Goal: Task Accomplishment & Management: Complete application form

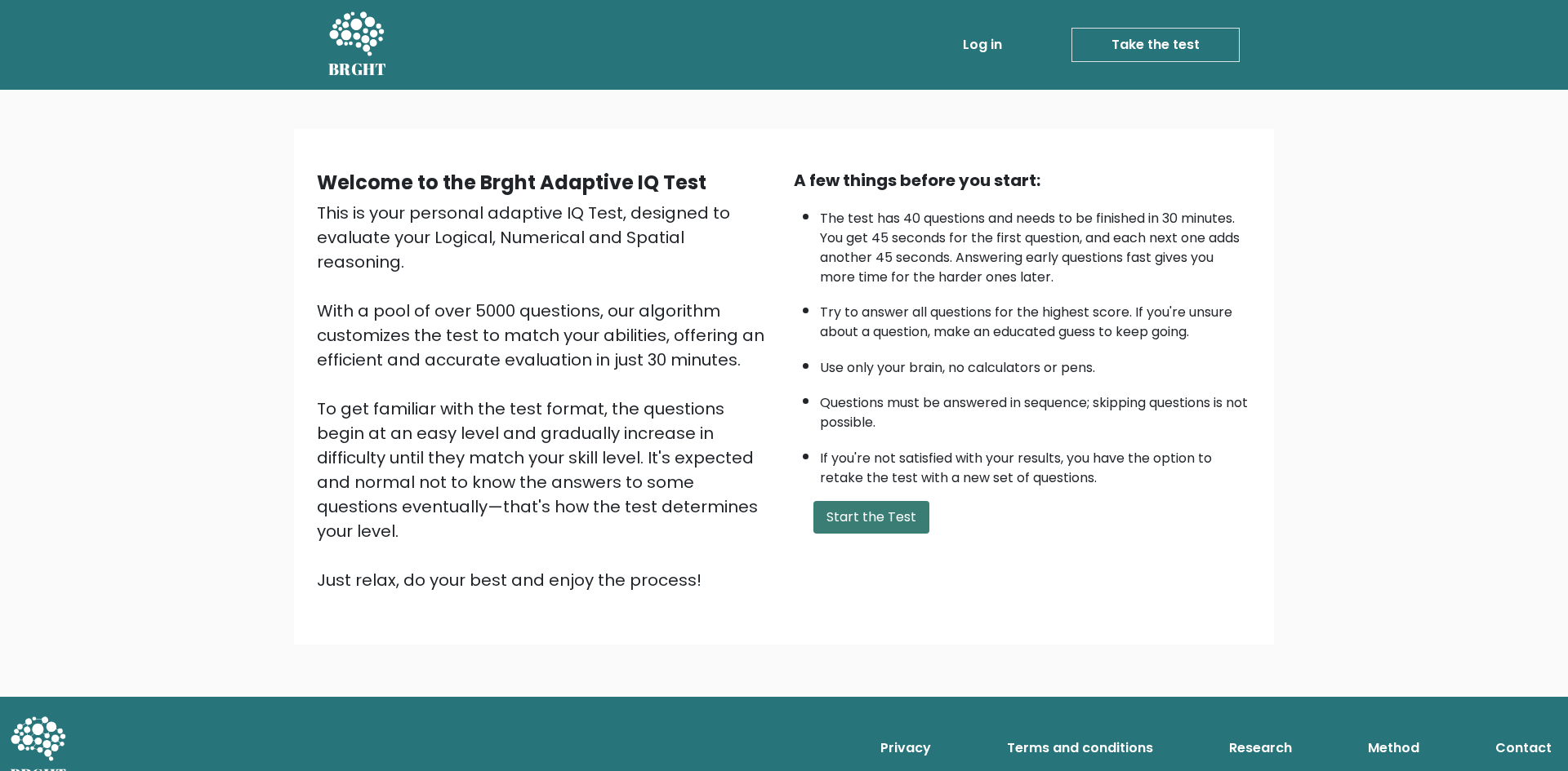
click at [880, 522] on button "Start the Test" at bounding box center [871, 517] width 116 height 32
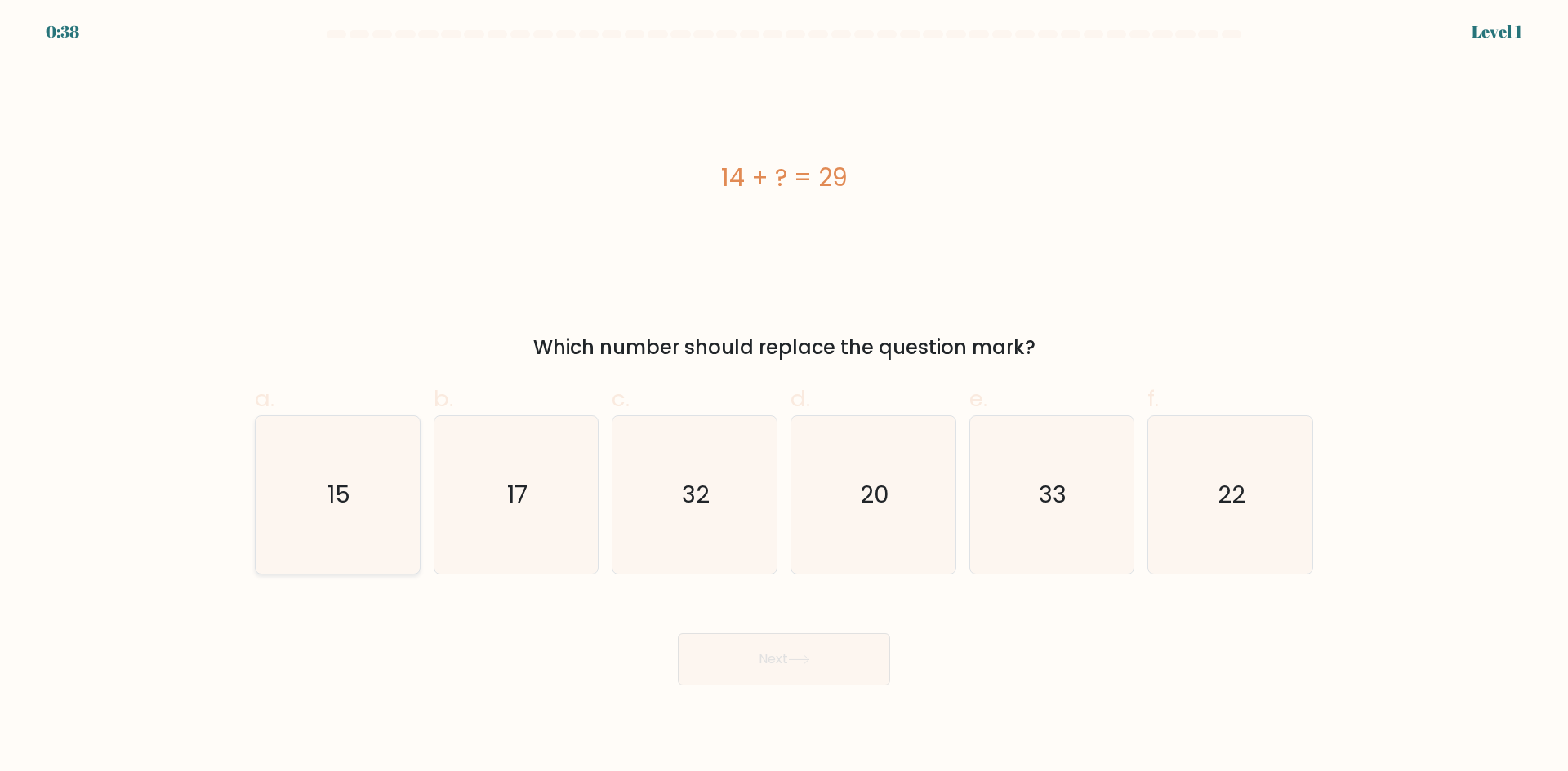
click at [352, 484] on icon "15" at bounding box center [338, 495] width 158 height 158
click at [784, 397] on input "a. 15" at bounding box center [784, 392] width 1 height 10
radio input "true"
click at [763, 665] on button "Next" at bounding box center [784, 659] width 212 height 52
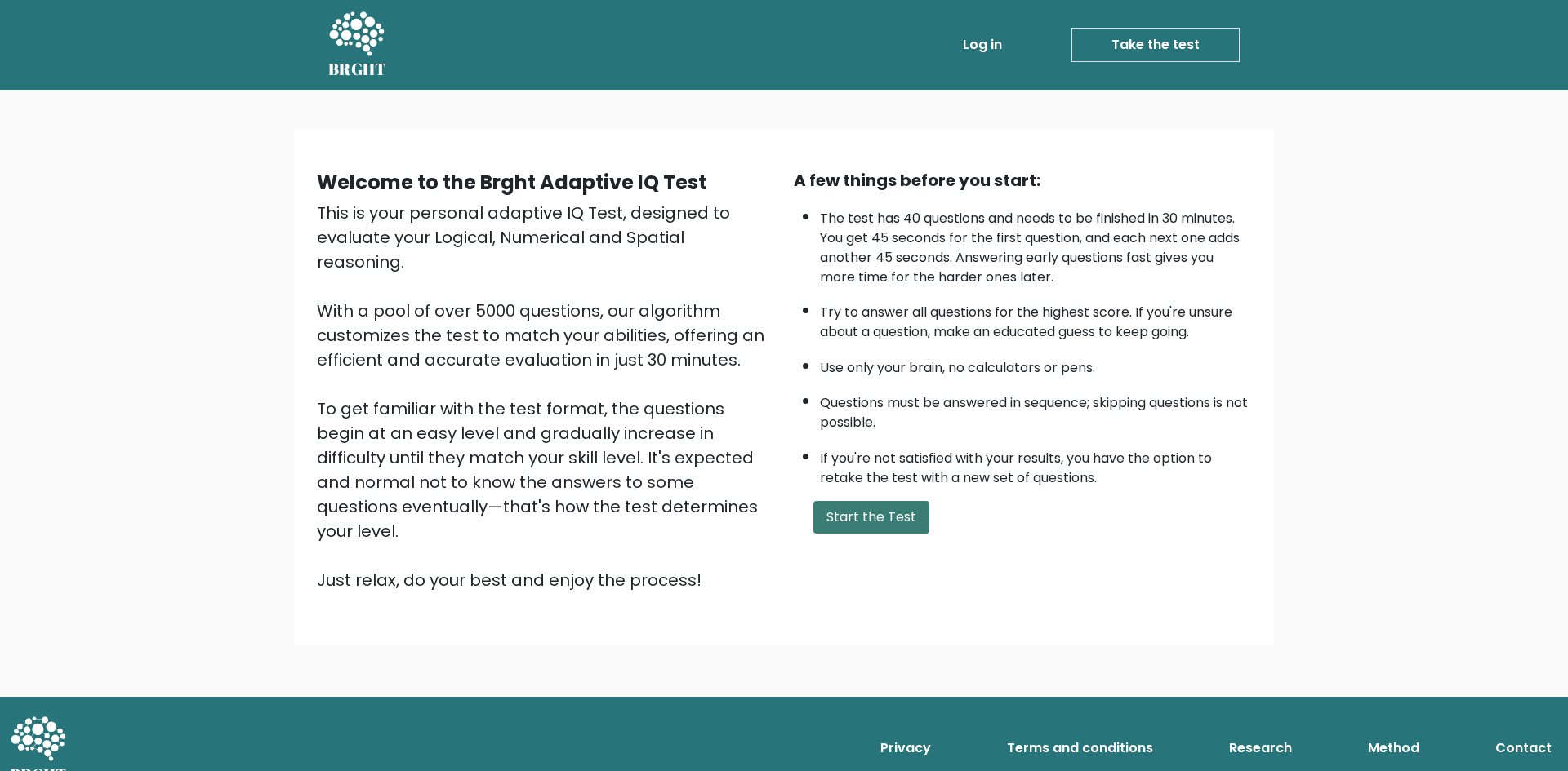
click at [878, 523] on button "Start the Test" at bounding box center [871, 517] width 116 height 32
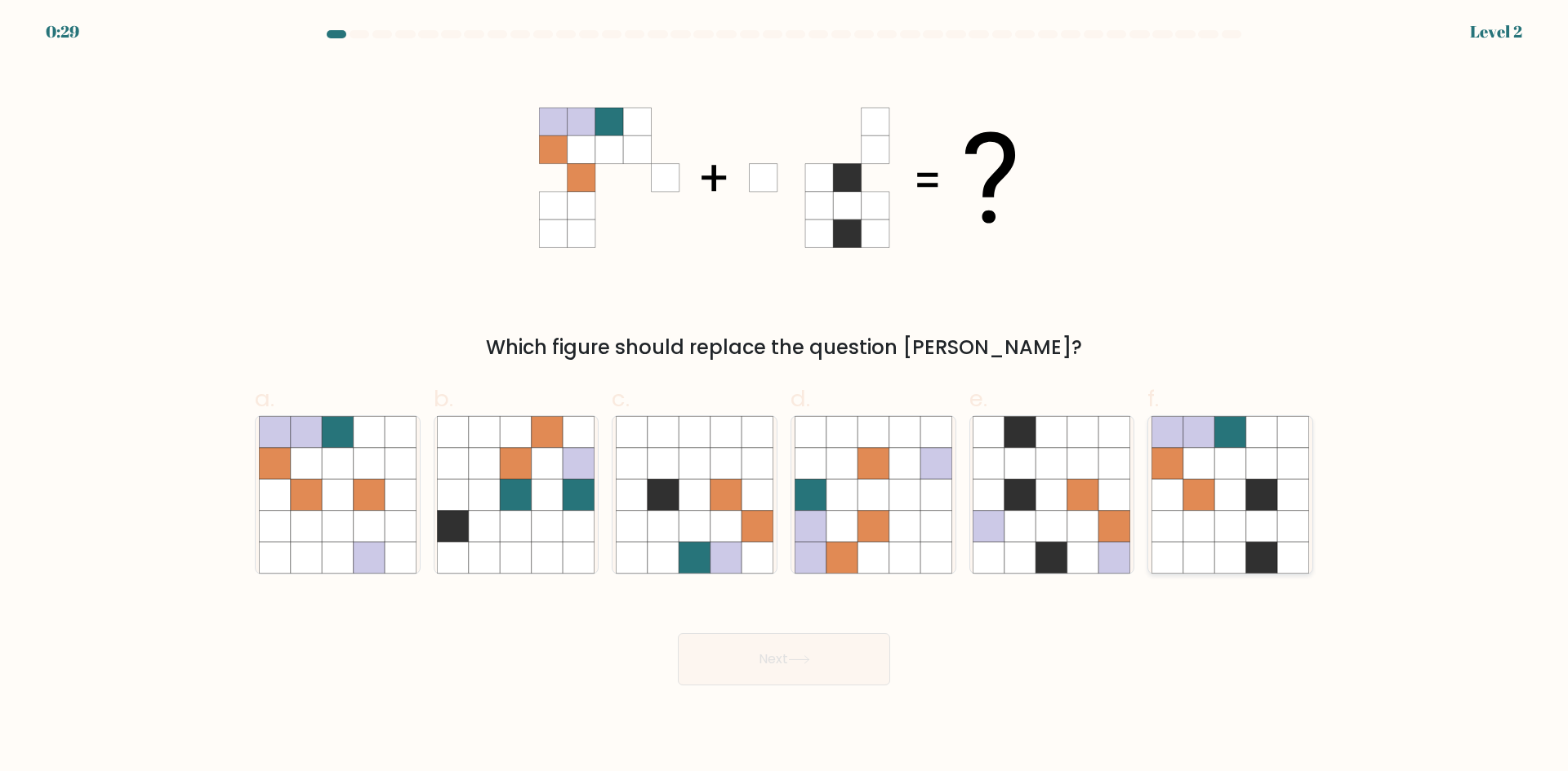
click at [1269, 486] on icon at bounding box center [1262, 495] width 31 height 31
click at [784, 397] on input "f." at bounding box center [784, 392] width 1 height 10
radio input "true"
click at [783, 669] on button "Next" at bounding box center [784, 659] width 212 height 52
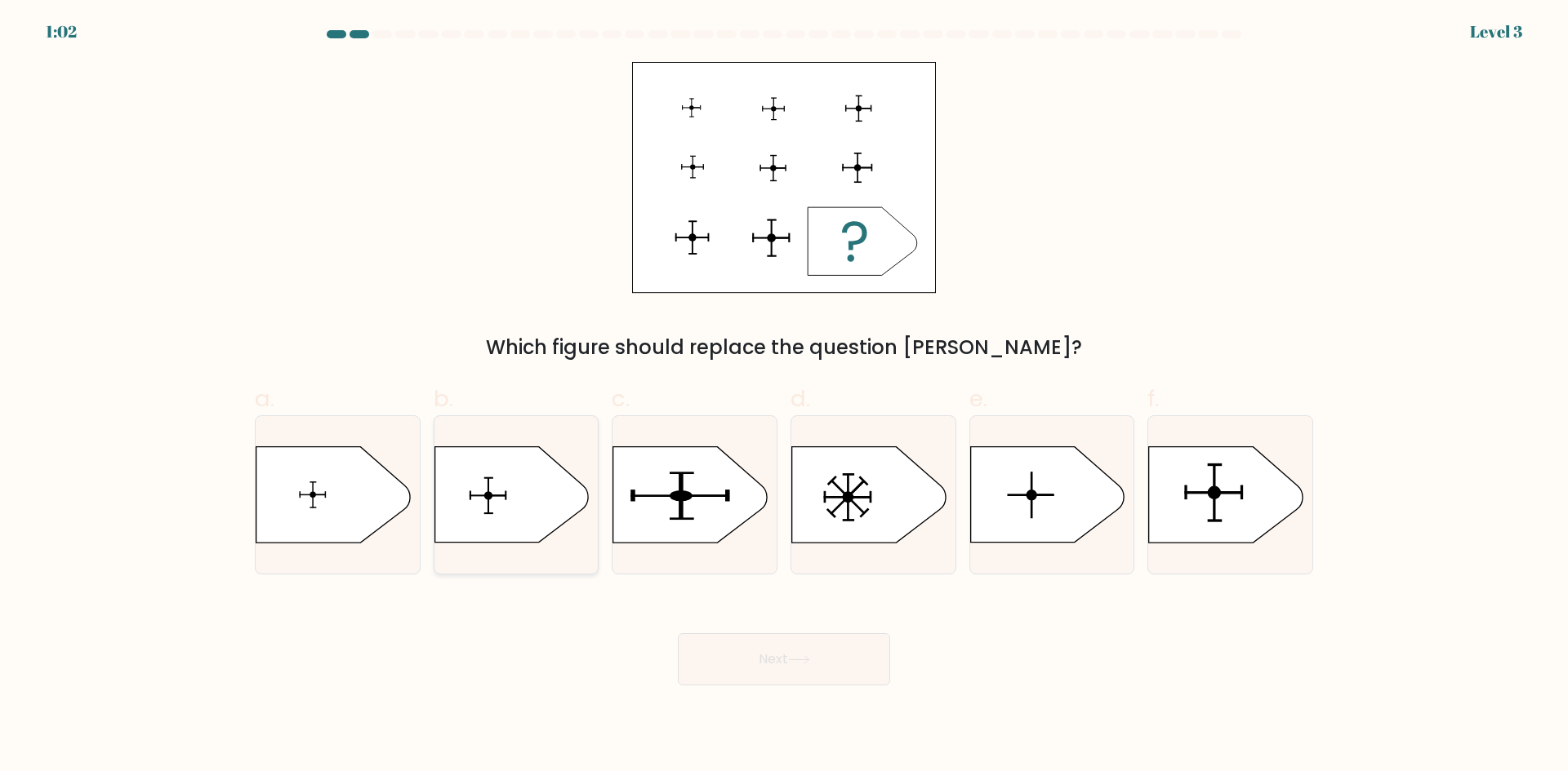
click at [523, 502] on icon at bounding box center [511, 495] width 154 height 95
click at [784, 397] on input "b." at bounding box center [784, 392] width 1 height 10
radio input "true"
click at [772, 643] on button "Next" at bounding box center [784, 659] width 212 height 52
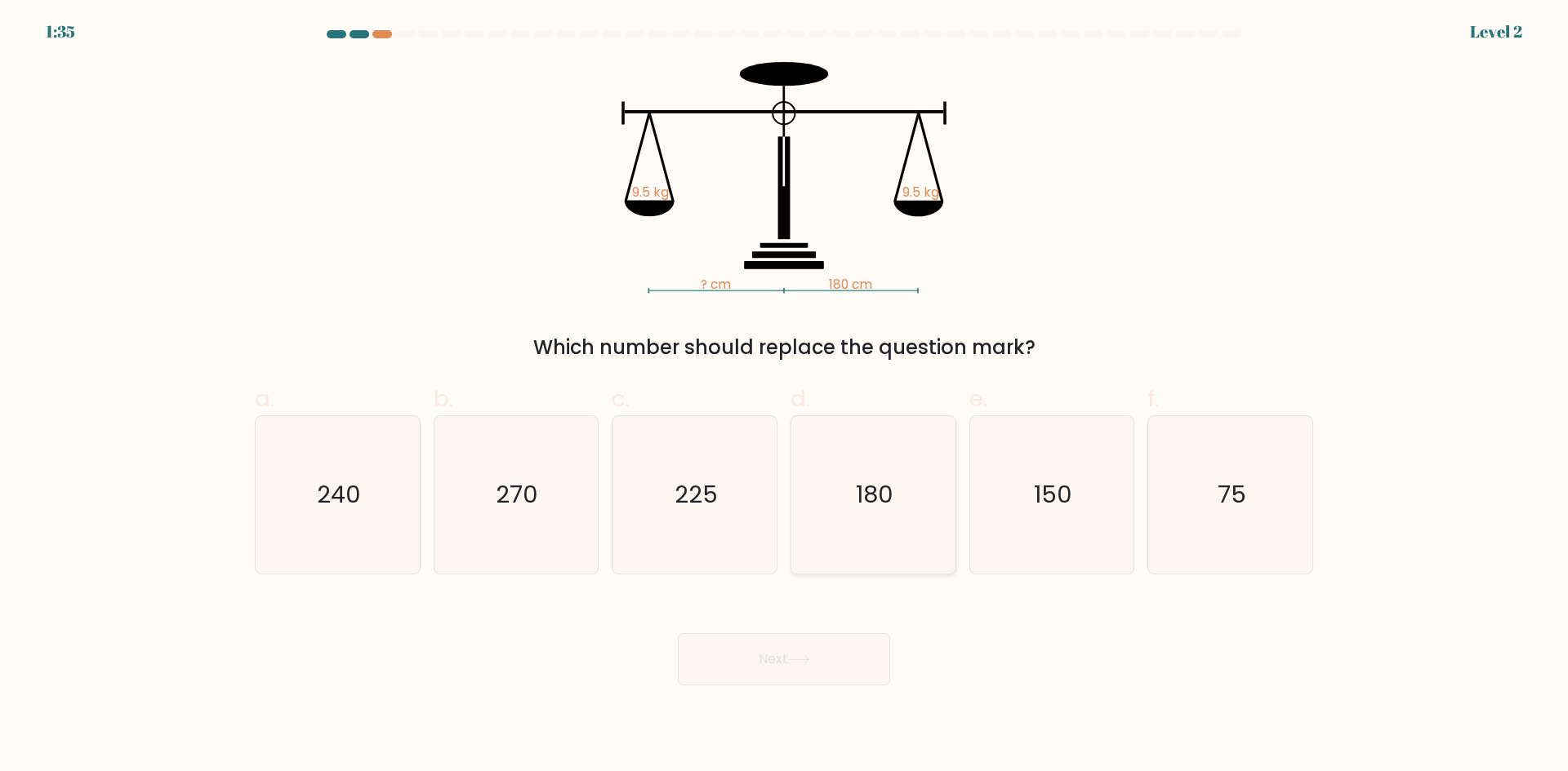
click at [914, 499] on icon "180" at bounding box center [873, 495] width 158 height 158
click at [784, 397] on input "d. 180" at bounding box center [784, 392] width 1 height 10
radio input "true"
click at [821, 673] on button "Next" at bounding box center [784, 659] width 212 height 52
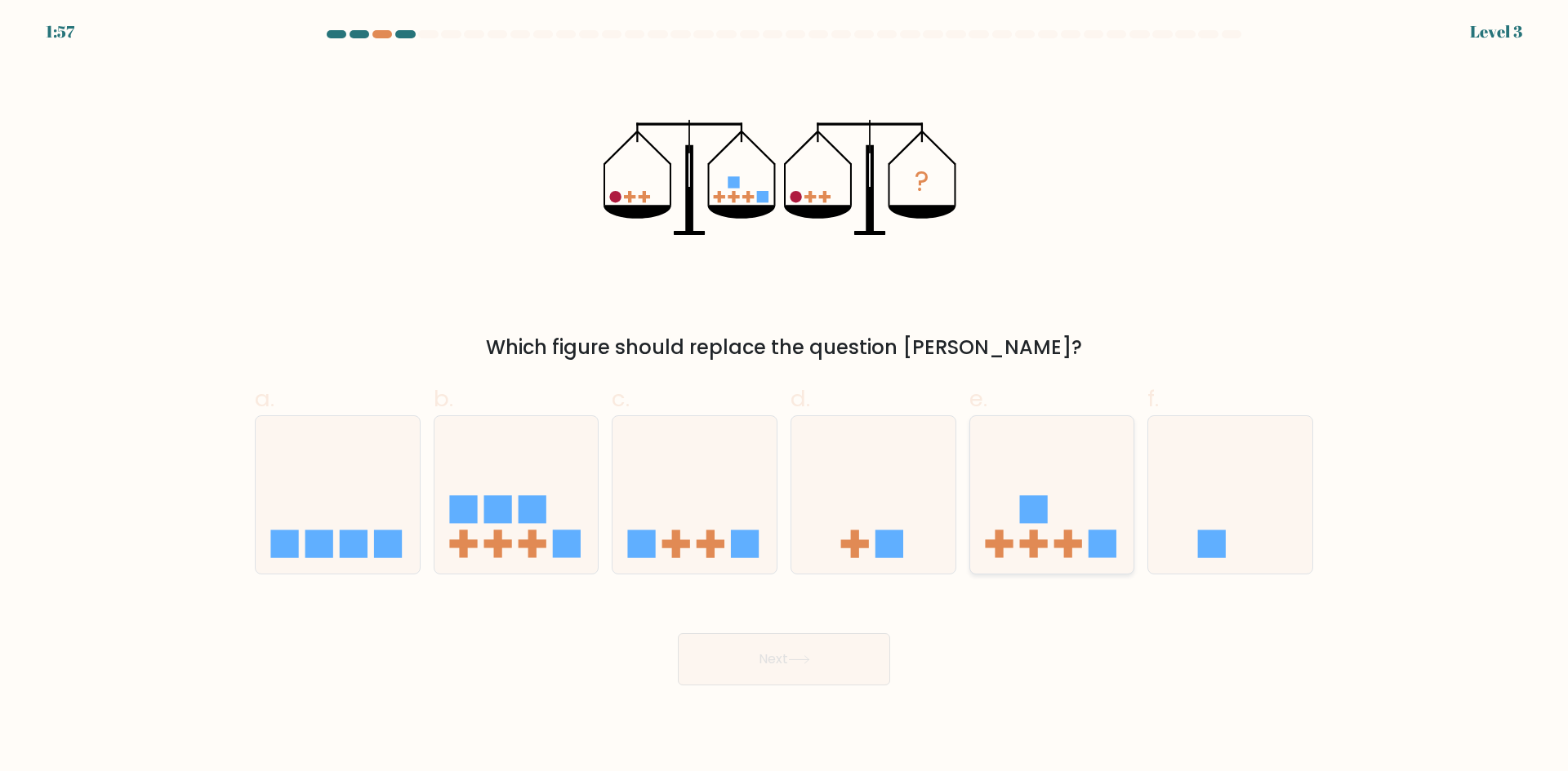
click at [1065, 507] on icon at bounding box center [1052, 494] width 164 height 135
click at [784, 397] on input "e." at bounding box center [784, 392] width 1 height 10
radio input "true"
click at [808, 654] on button "Next" at bounding box center [784, 659] width 212 height 52
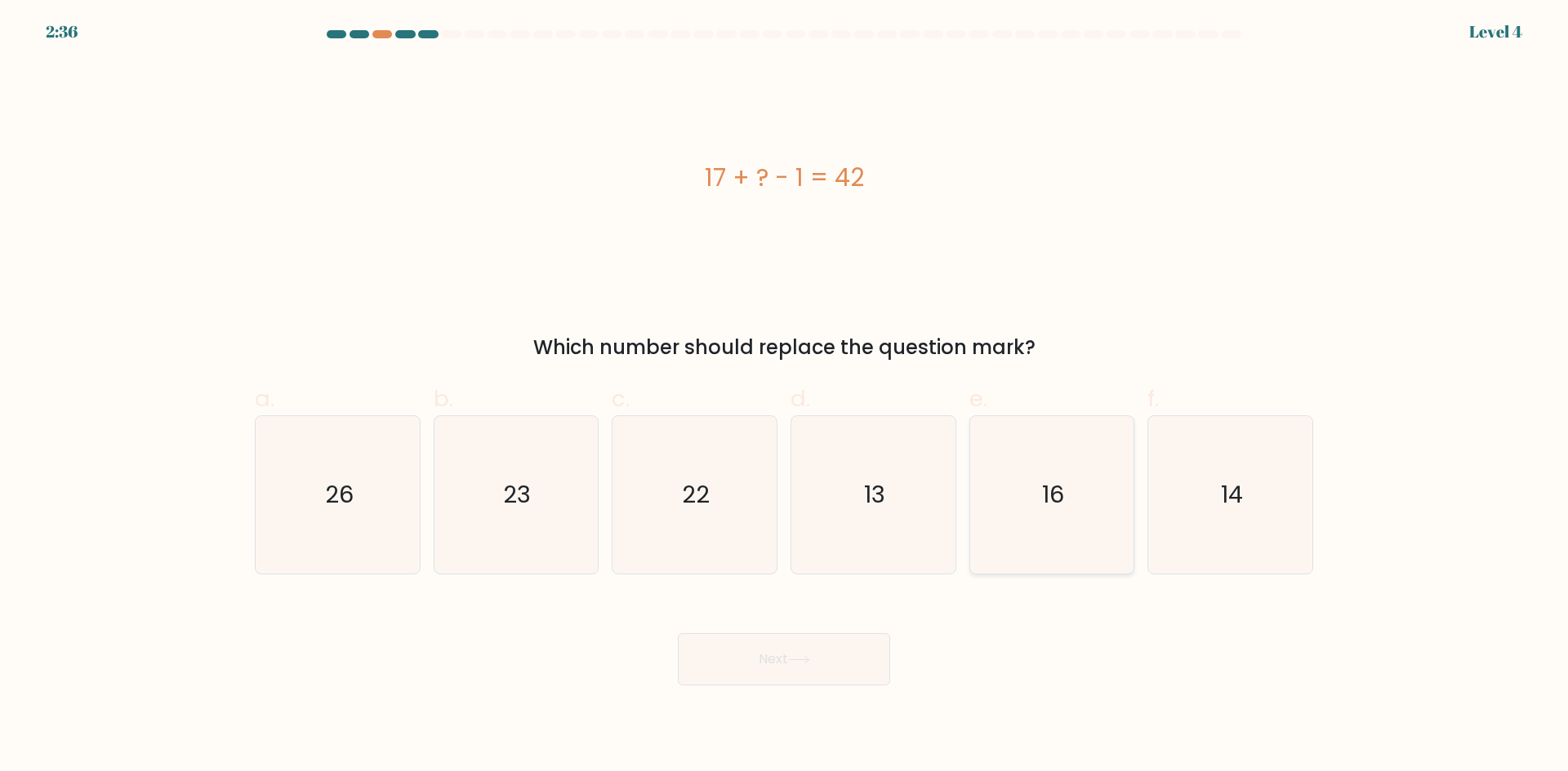
click at [1076, 500] on icon "16" at bounding box center [1051, 495] width 158 height 158
click at [784, 397] on input "e. 16" at bounding box center [784, 392] width 1 height 10
radio input "true"
click at [824, 657] on button "Next" at bounding box center [784, 659] width 212 height 52
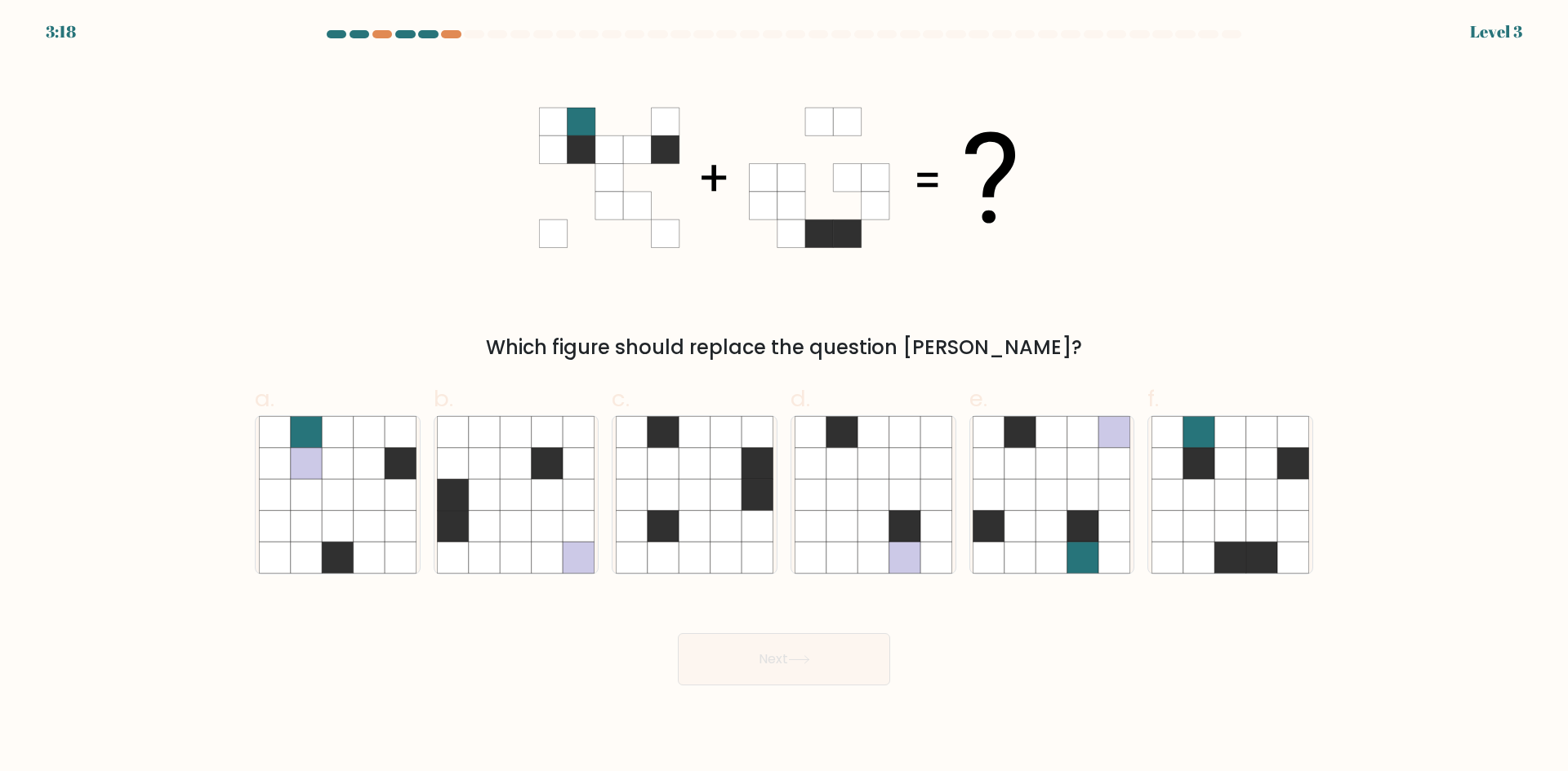
click at [428, 34] on div at bounding box center [428, 34] width 19 height 8
click at [1311, 496] on div at bounding box center [1230, 495] width 166 height 159
click at [784, 397] on input "f." at bounding box center [784, 392] width 1 height 10
radio input "true"
click at [818, 660] on button "Next" at bounding box center [784, 659] width 212 height 52
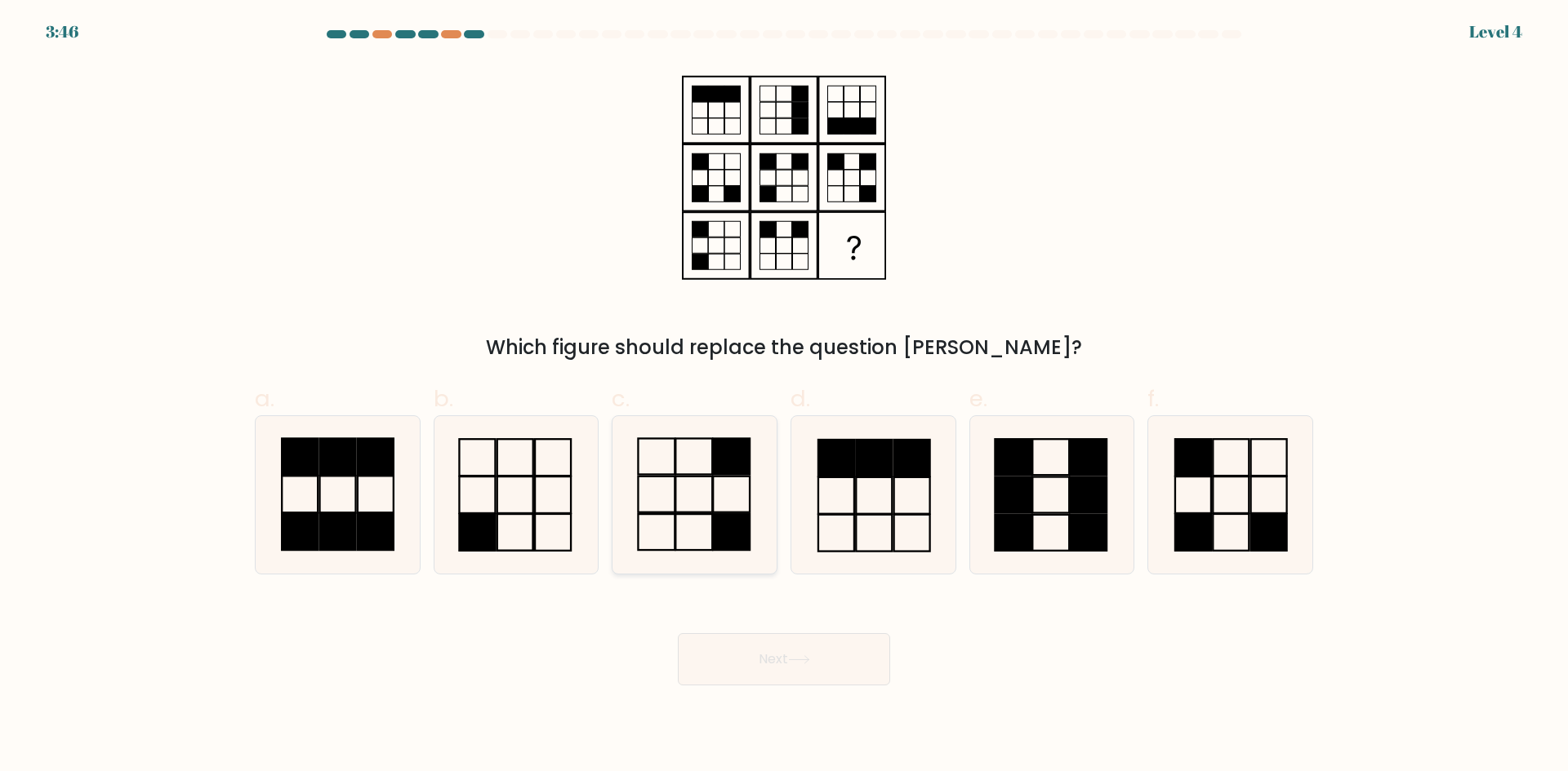
click at [678, 500] on icon at bounding box center [695, 495] width 158 height 158
click at [784, 397] on input "c." at bounding box center [784, 392] width 1 height 10
radio input "true"
click at [791, 652] on button "Next" at bounding box center [784, 659] width 212 height 52
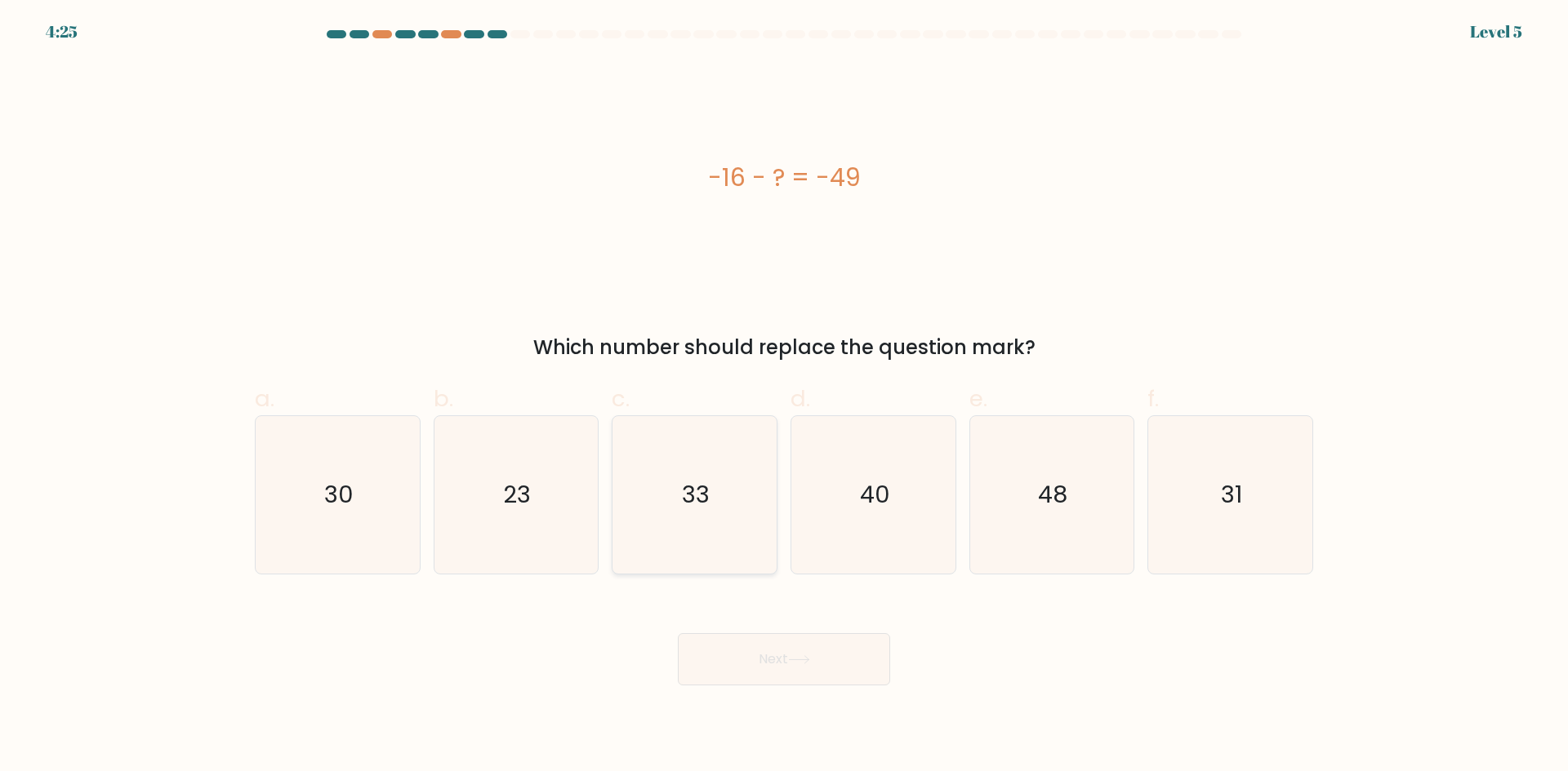
click at [702, 492] on text "33" at bounding box center [696, 494] width 28 height 32
click at [784, 397] on input "c. 33" at bounding box center [784, 392] width 1 height 10
radio input "true"
click at [791, 668] on button "Next" at bounding box center [784, 659] width 212 height 52
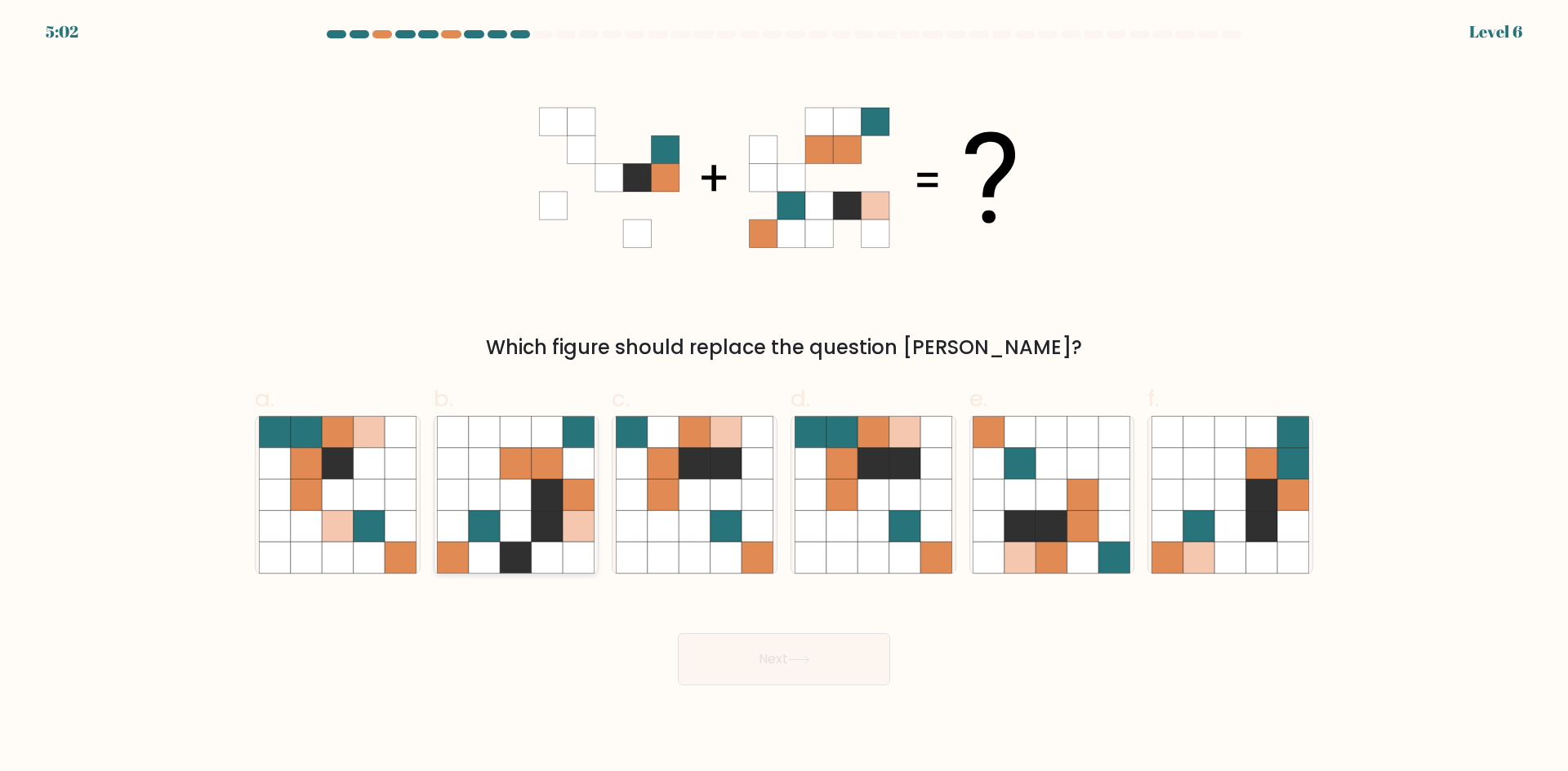
click at [474, 483] on icon at bounding box center [484, 495] width 31 height 31
click at [784, 397] on input "b." at bounding box center [784, 392] width 1 height 10
radio input "true"
click at [1248, 500] on icon at bounding box center [1262, 495] width 31 height 31
click at [784, 397] on input "f." at bounding box center [784, 392] width 1 height 10
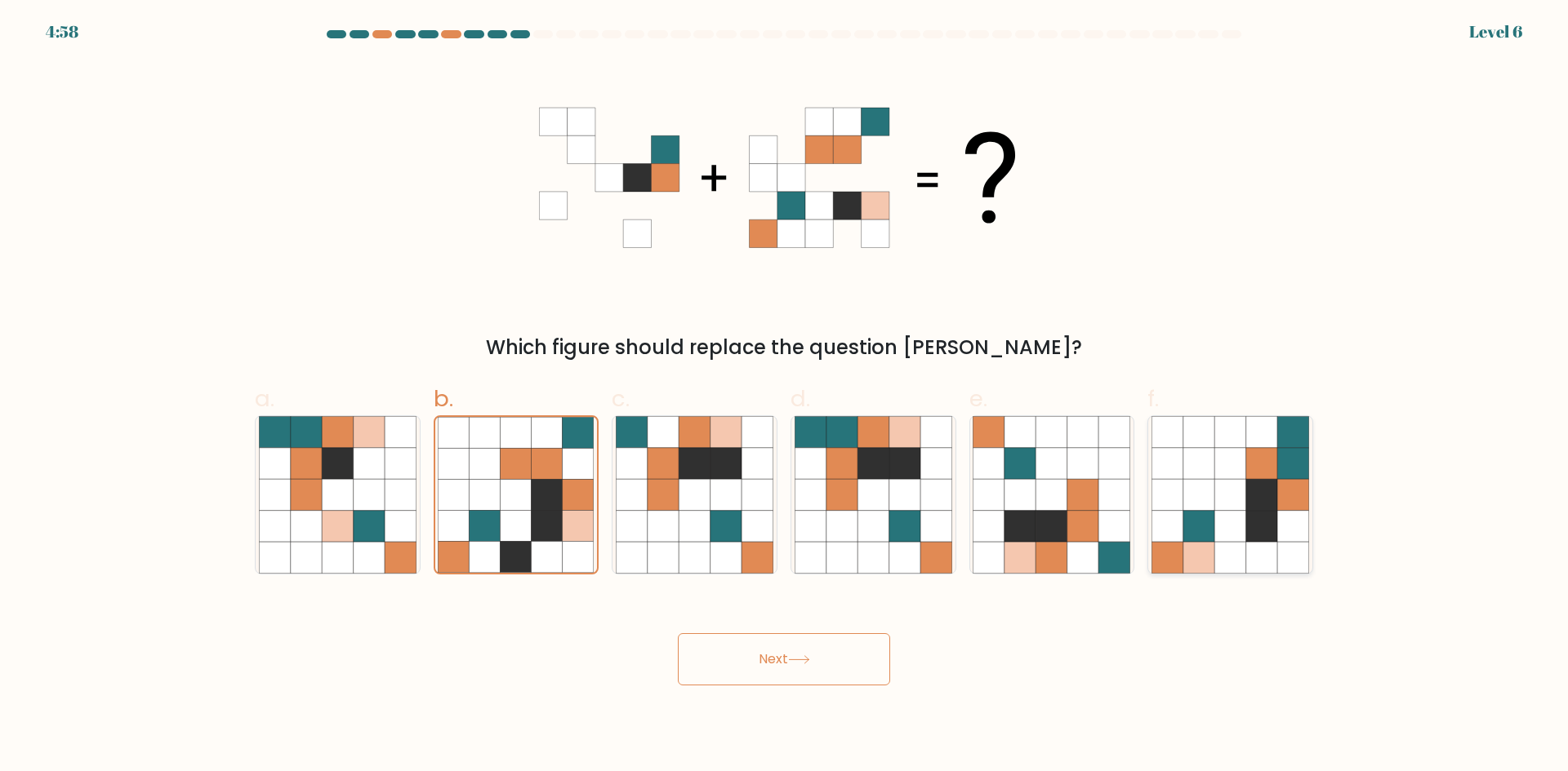
radio input "true"
click at [841, 658] on button "Next" at bounding box center [784, 659] width 212 height 52
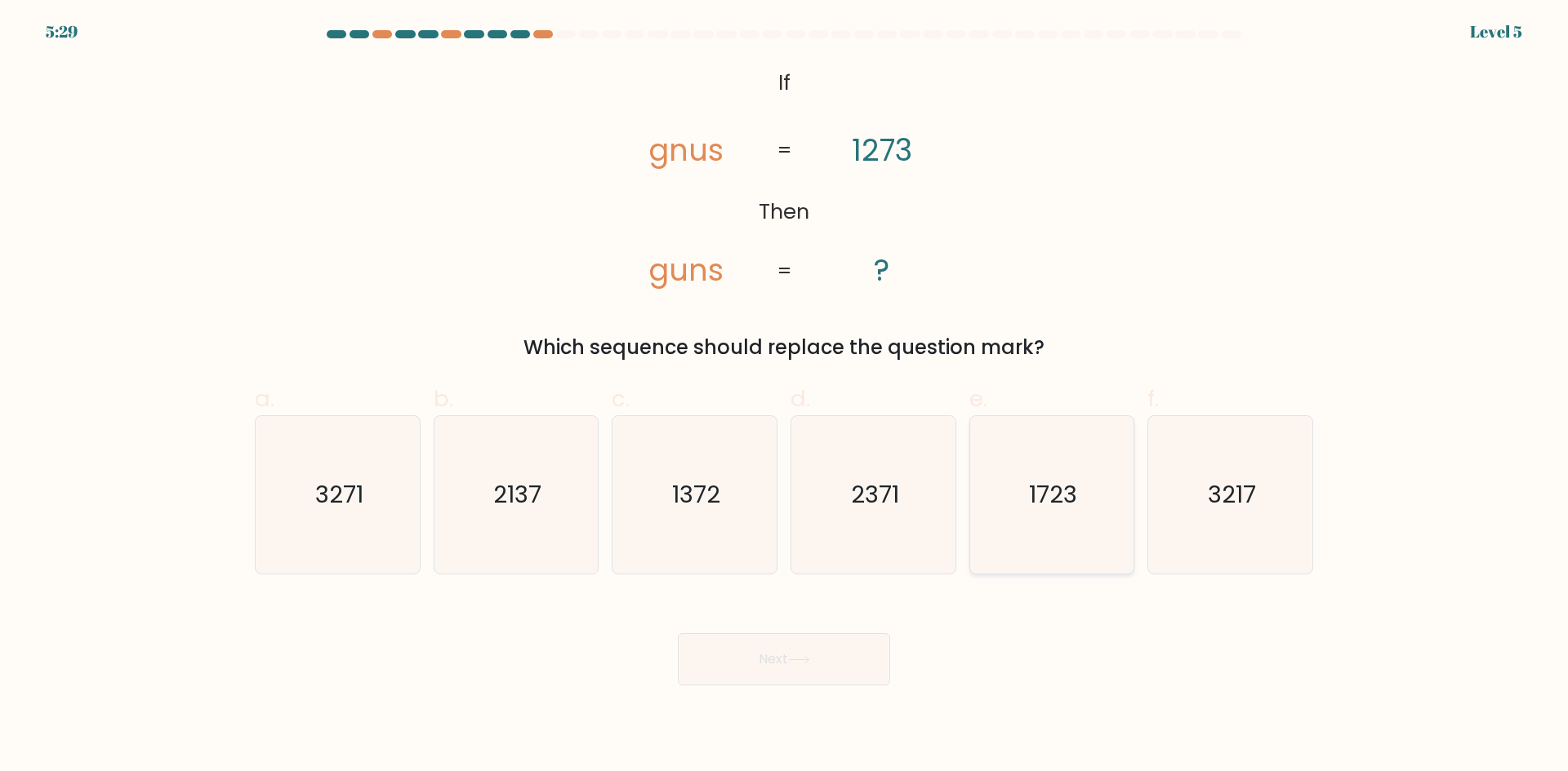
click at [1051, 515] on icon "1723" at bounding box center [1051, 495] width 158 height 158
click at [784, 397] on input "e. 1723" at bounding box center [784, 392] width 1 height 10
radio input "true"
click at [796, 676] on button "Next" at bounding box center [784, 659] width 212 height 52
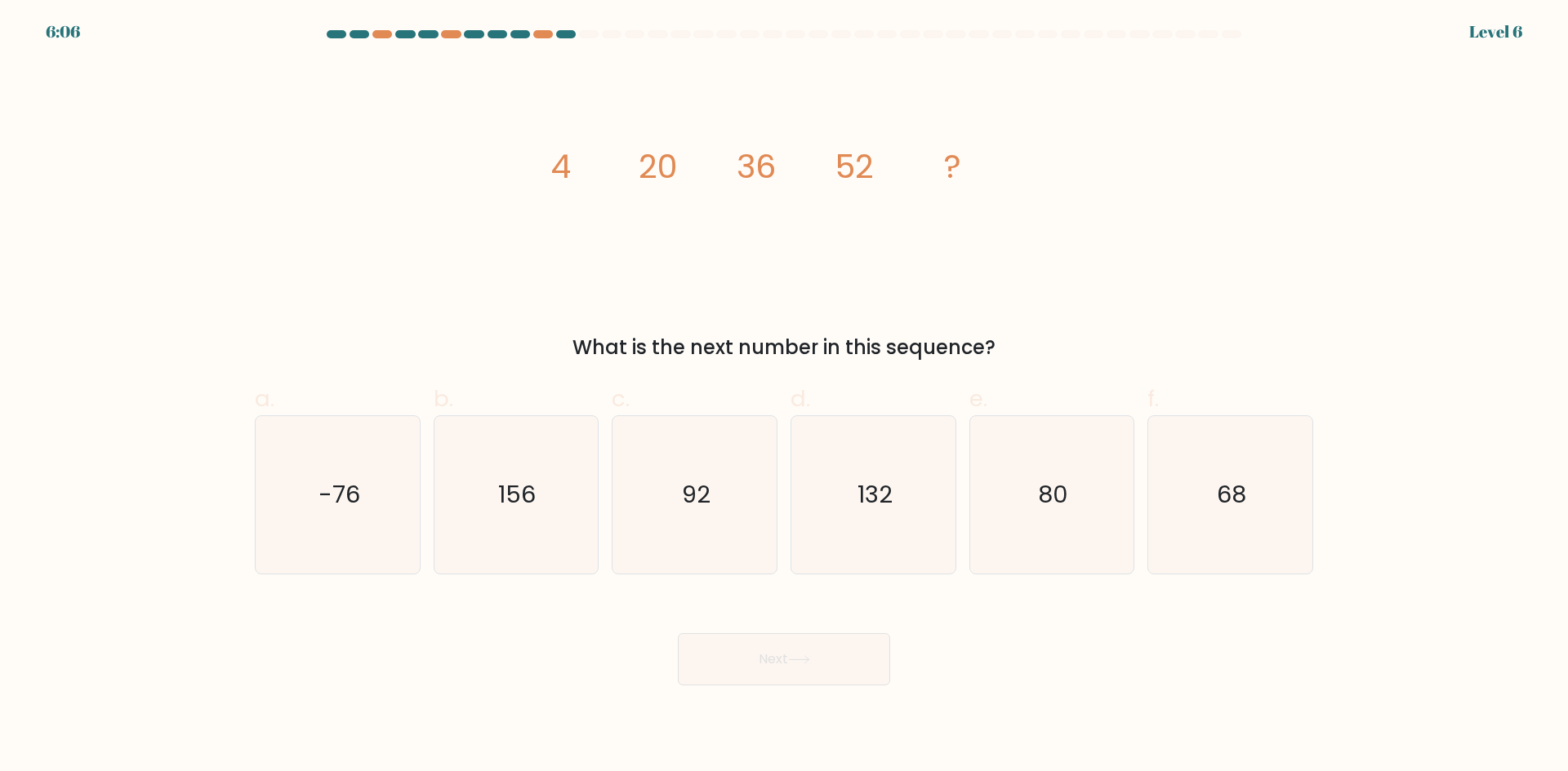
click at [1214, 518] on icon "68" at bounding box center [1230, 495] width 158 height 158
click at [784, 397] on input "f. 68" at bounding box center [784, 392] width 1 height 10
radio input "true"
click at [722, 664] on button "Next" at bounding box center [784, 659] width 212 height 52
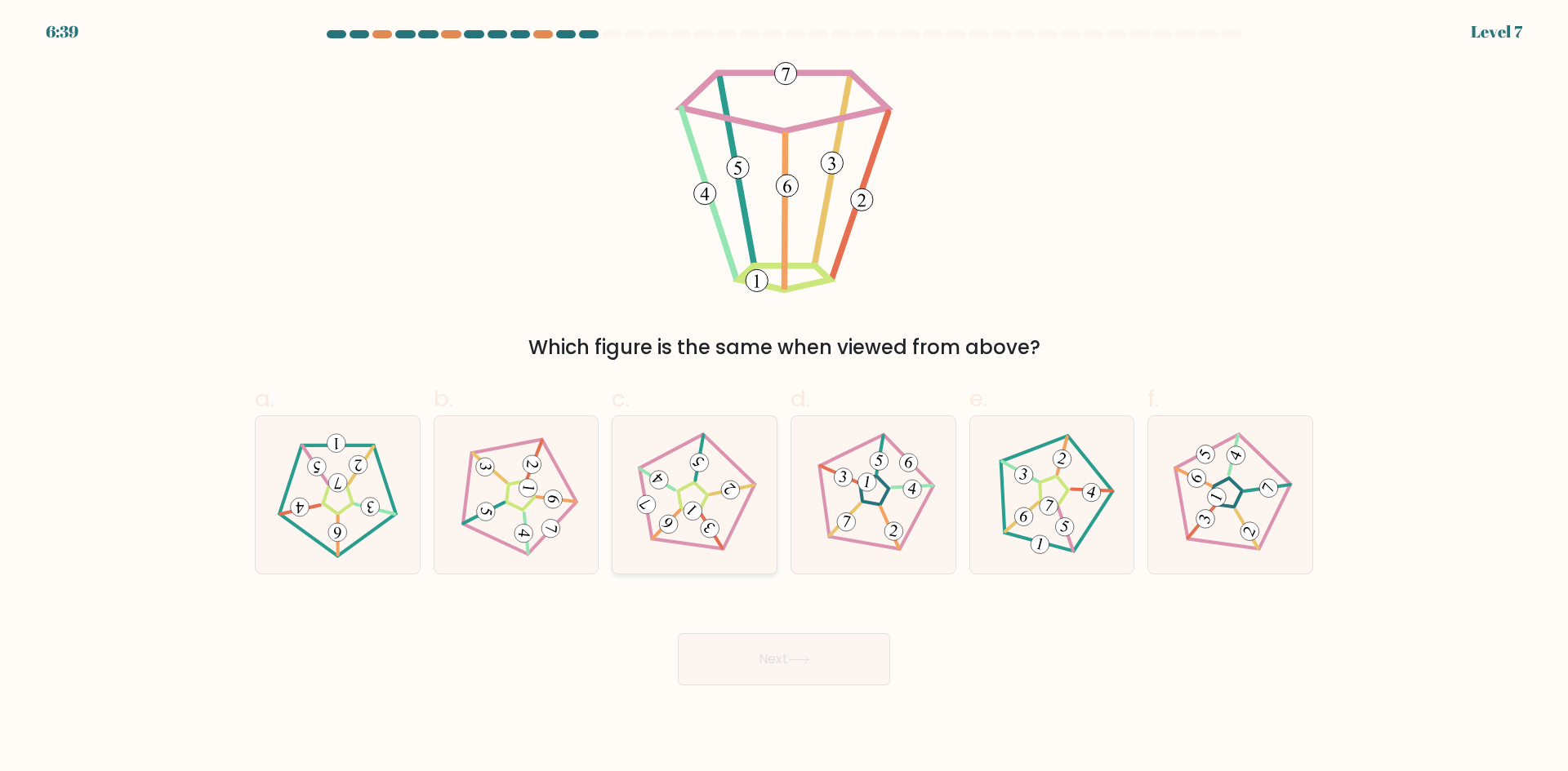
click at [710, 488] on icon at bounding box center [694, 495] width 126 height 126
click at [784, 397] on input "c." at bounding box center [784, 392] width 1 height 10
radio input "true"
click at [804, 661] on icon at bounding box center [798, 659] width 22 height 9
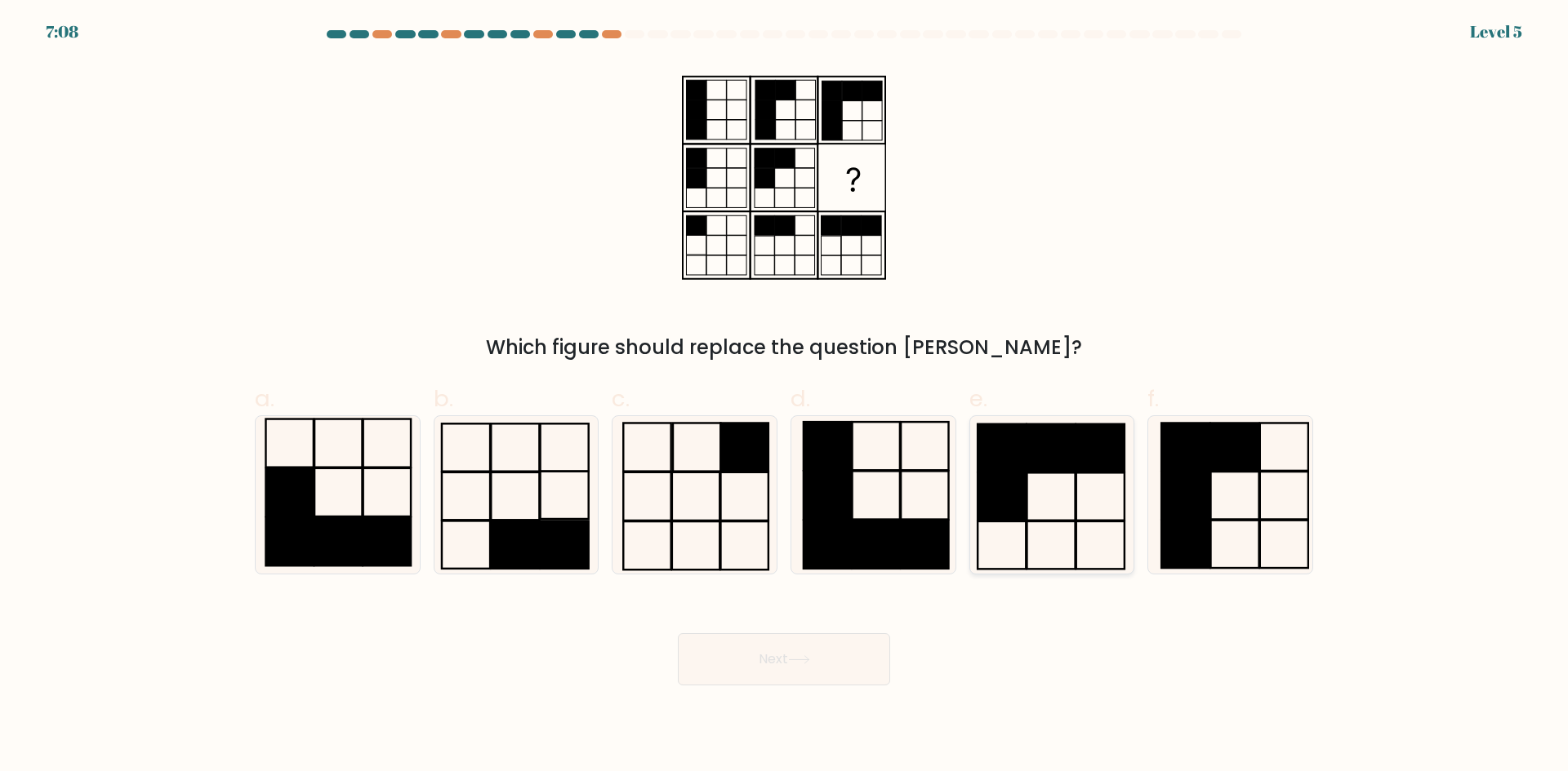
click at [1051, 473] on rect at bounding box center [1051, 496] width 48 height 47
click at [784, 397] on input "e." at bounding box center [784, 392] width 1 height 10
radio input "true"
click at [811, 645] on button "Next" at bounding box center [784, 659] width 212 height 52
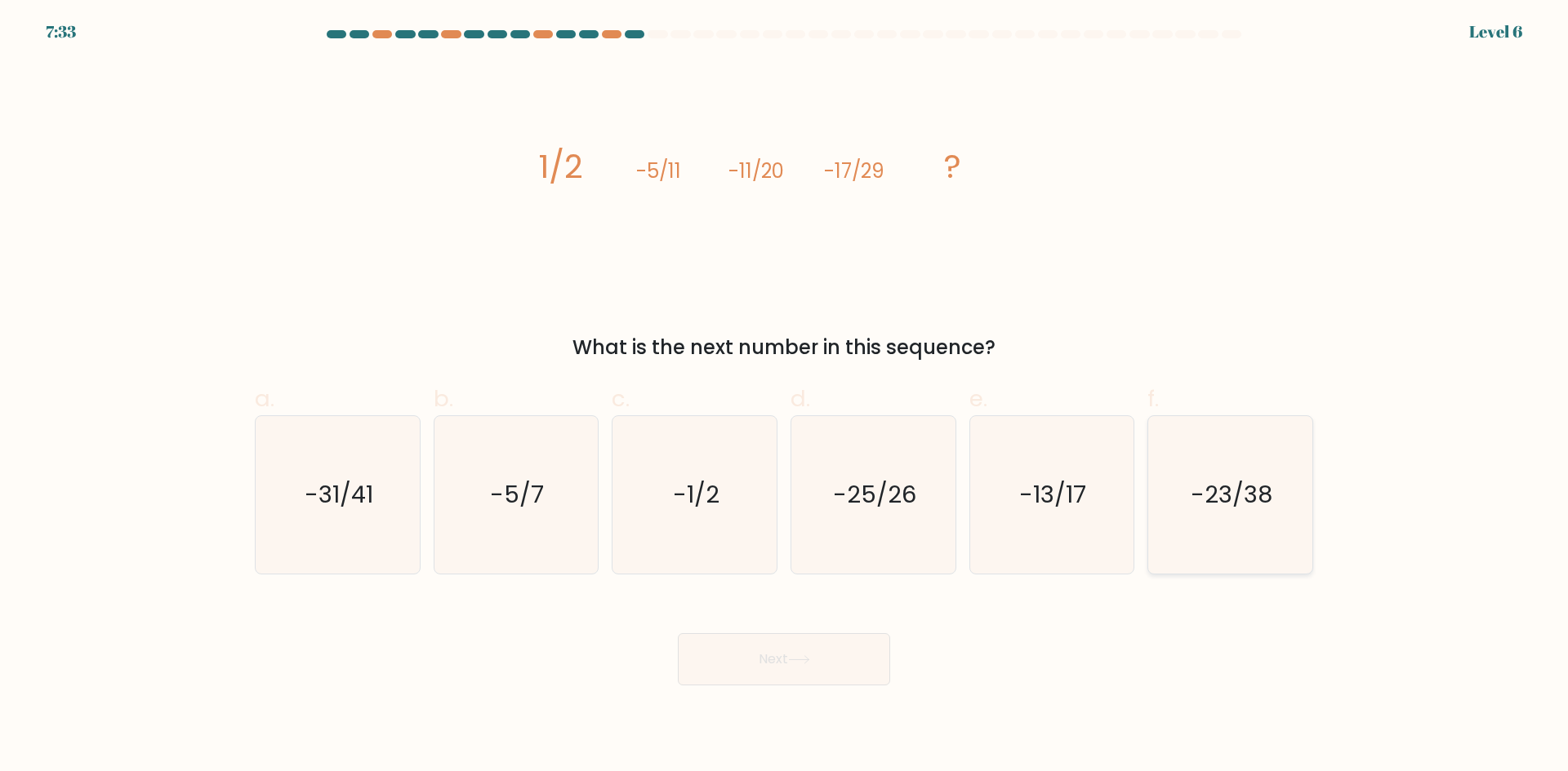
click at [1235, 495] on text "-23/38" at bounding box center [1232, 494] width 82 height 32
click at [784, 397] on input "f. -23/38" at bounding box center [784, 392] width 1 height 10
radio input "true"
click at [832, 655] on button "Next" at bounding box center [784, 659] width 212 height 52
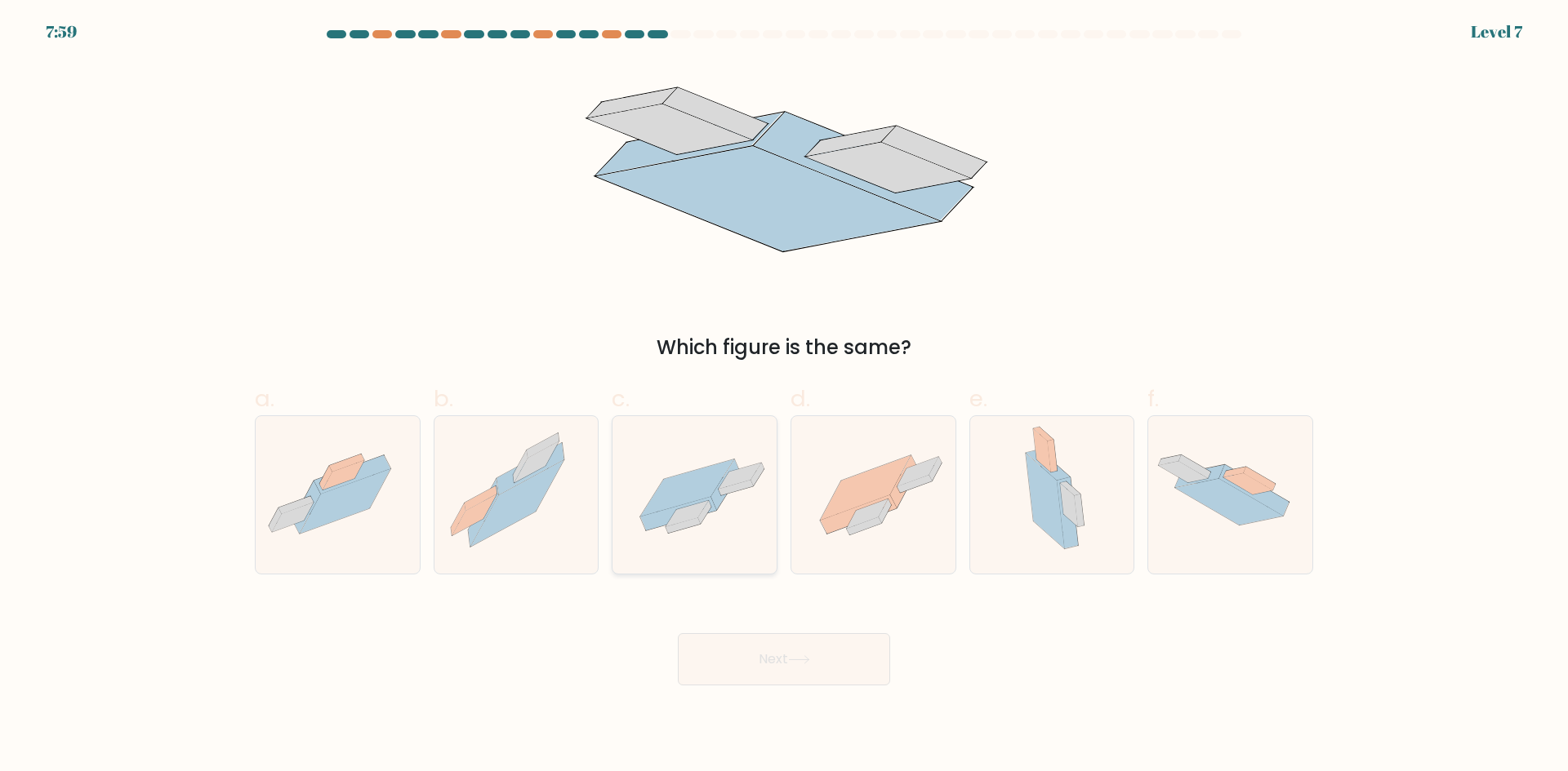
click at [647, 484] on icon at bounding box center [695, 495] width 164 height 113
click at [784, 397] on input "c." at bounding box center [784, 392] width 1 height 10
radio input "true"
click at [758, 651] on button "Next" at bounding box center [784, 659] width 212 height 52
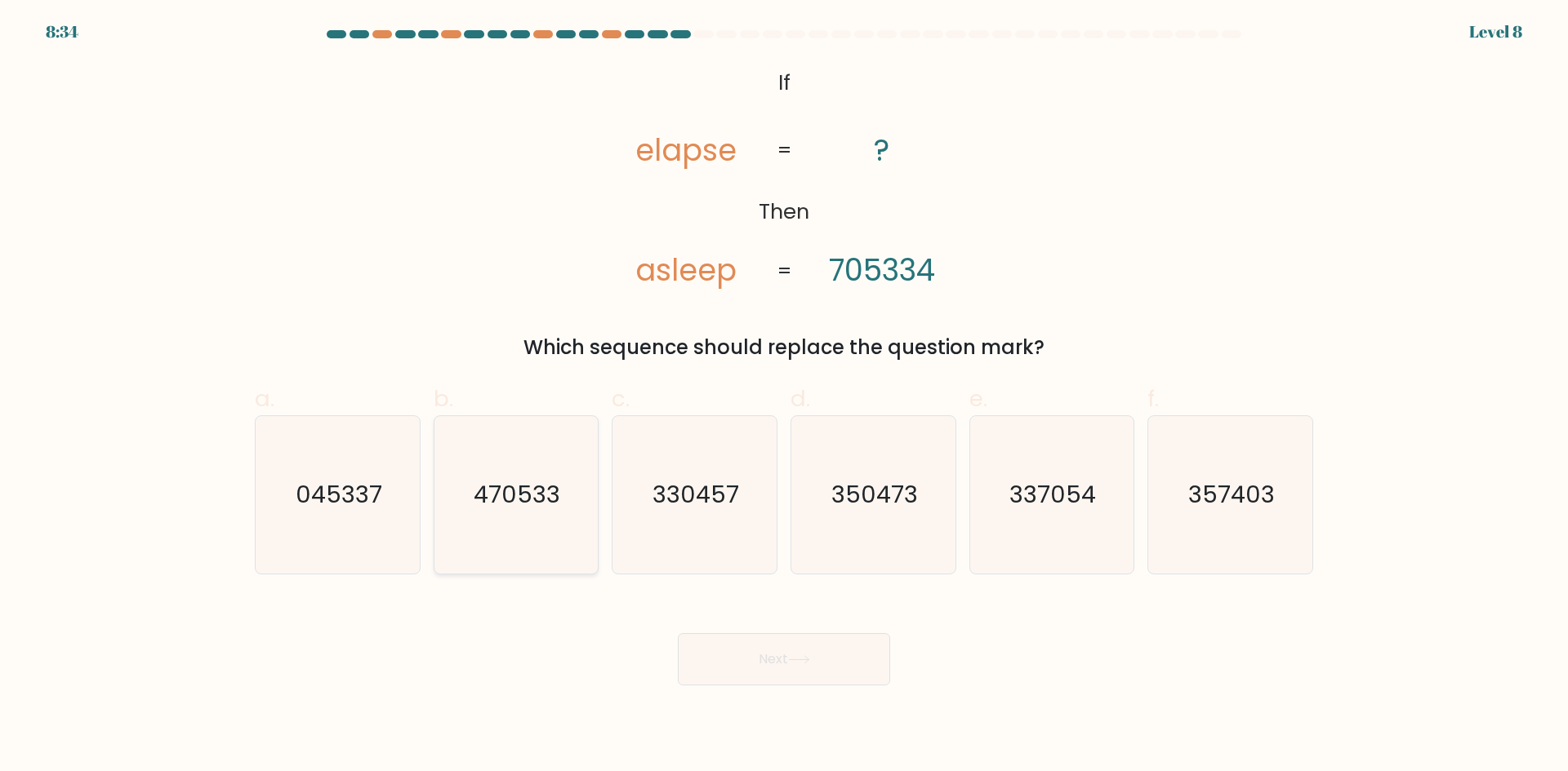
click at [531, 511] on text "470533" at bounding box center [517, 494] width 86 height 32
click at [784, 397] on input "b. 470533" at bounding box center [784, 392] width 1 height 10
radio input "true"
click at [751, 660] on button "Next" at bounding box center [784, 659] width 212 height 52
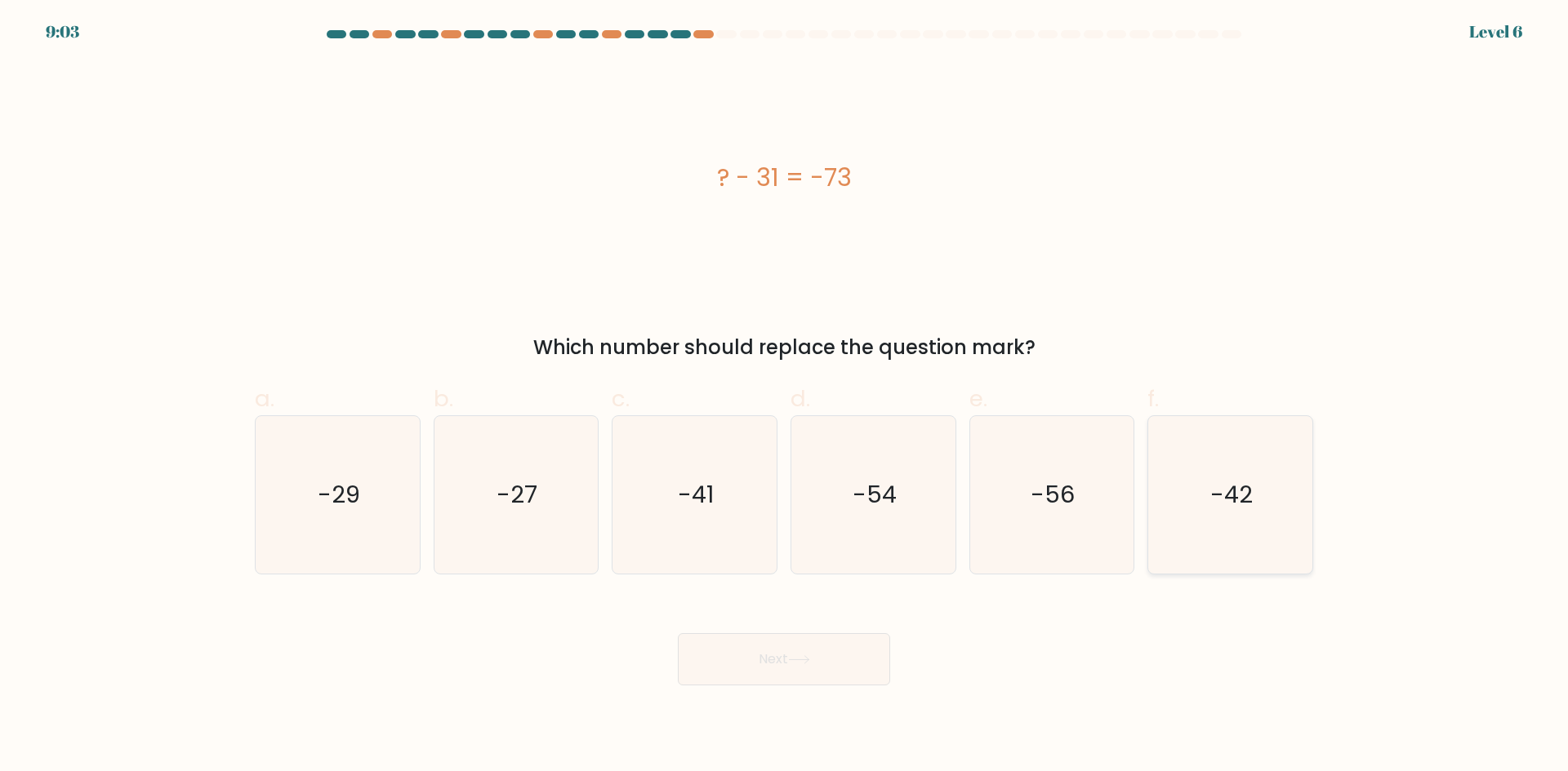
click at [1169, 503] on icon "-42" at bounding box center [1230, 495] width 158 height 158
click at [784, 397] on input "f. -42" at bounding box center [784, 392] width 1 height 10
radio input "true"
click at [828, 661] on button "Next" at bounding box center [784, 659] width 212 height 52
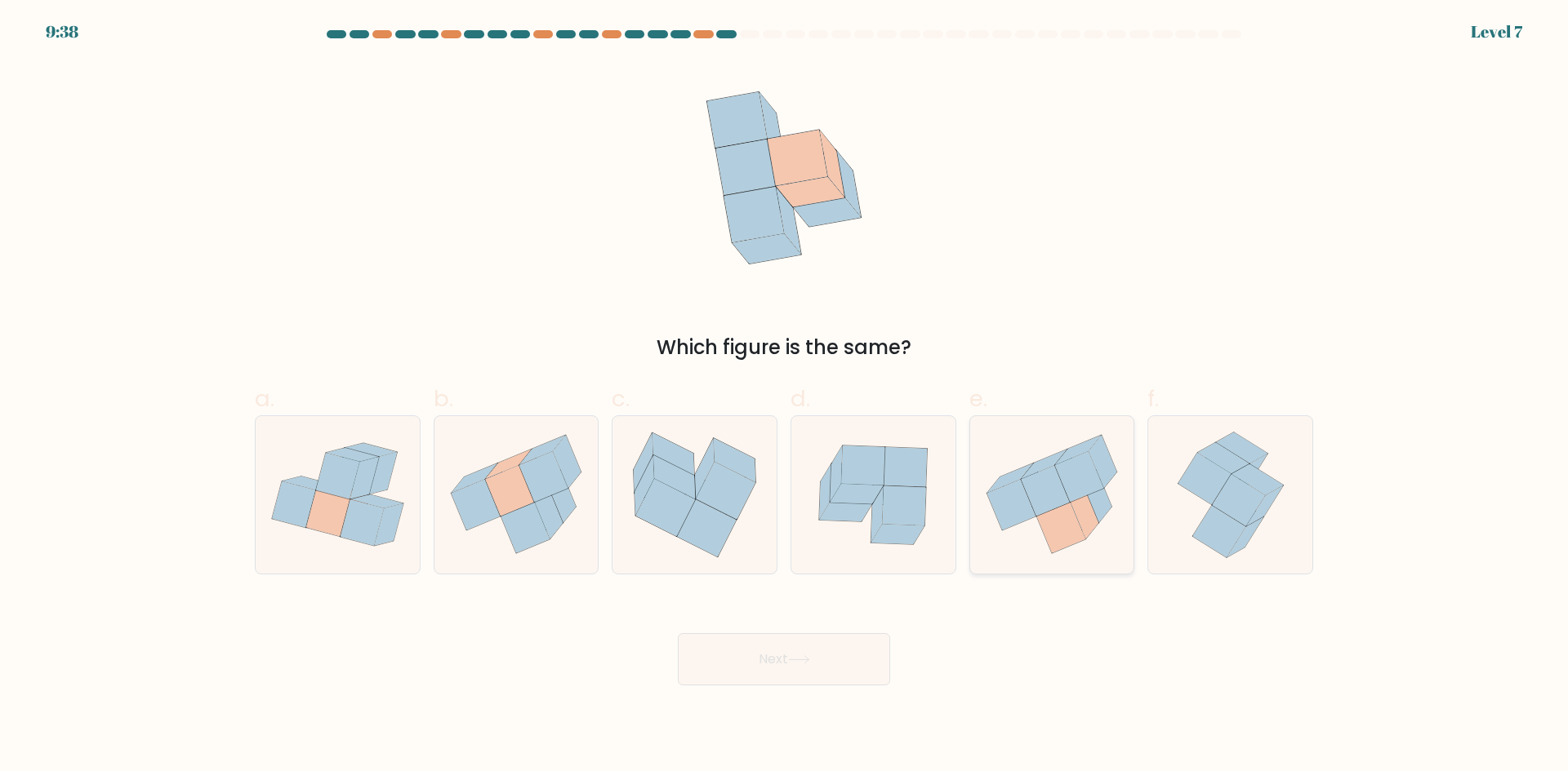
click at [1044, 457] on icon at bounding box center [1052, 495] width 164 height 147
click at [784, 397] on input "e." at bounding box center [784, 392] width 1 height 10
radio input "true"
click at [836, 691] on body "9:37 Level 7" at bounding box center [784, 386] width 1568 height 771
click at [835, 661] on button "Next" at bounding box center [784, 659] width 212 height 52
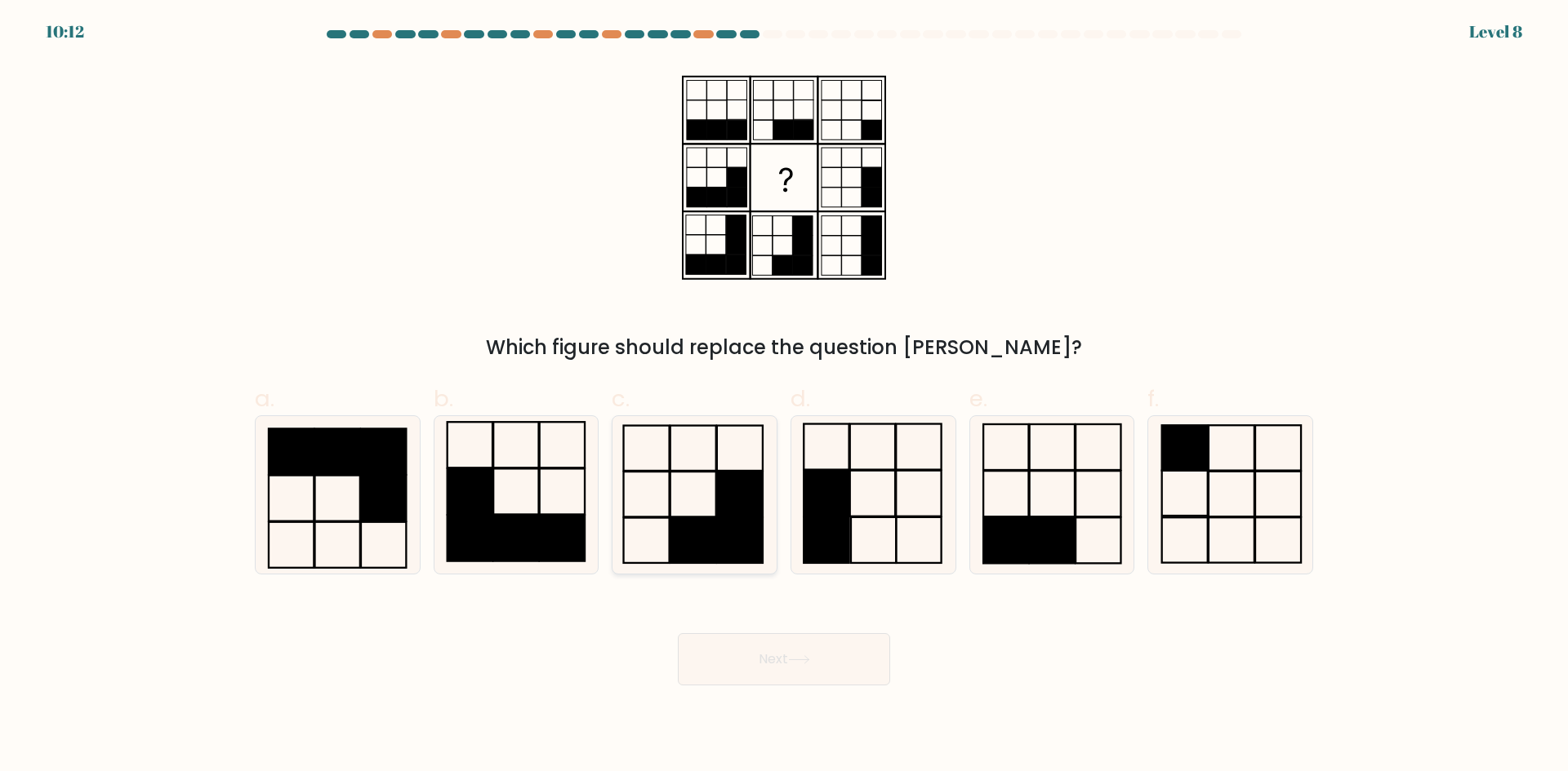
click at [658, 499] on icon at bounding box center [695, 495] width 158 height 158
click at [784, 397] on input "c." at bounding box center [784, 392] width 1 height 10
radio input "true"
click at [765, 652] on button "Next" at bounding box center [784, 659] width 212 height 52
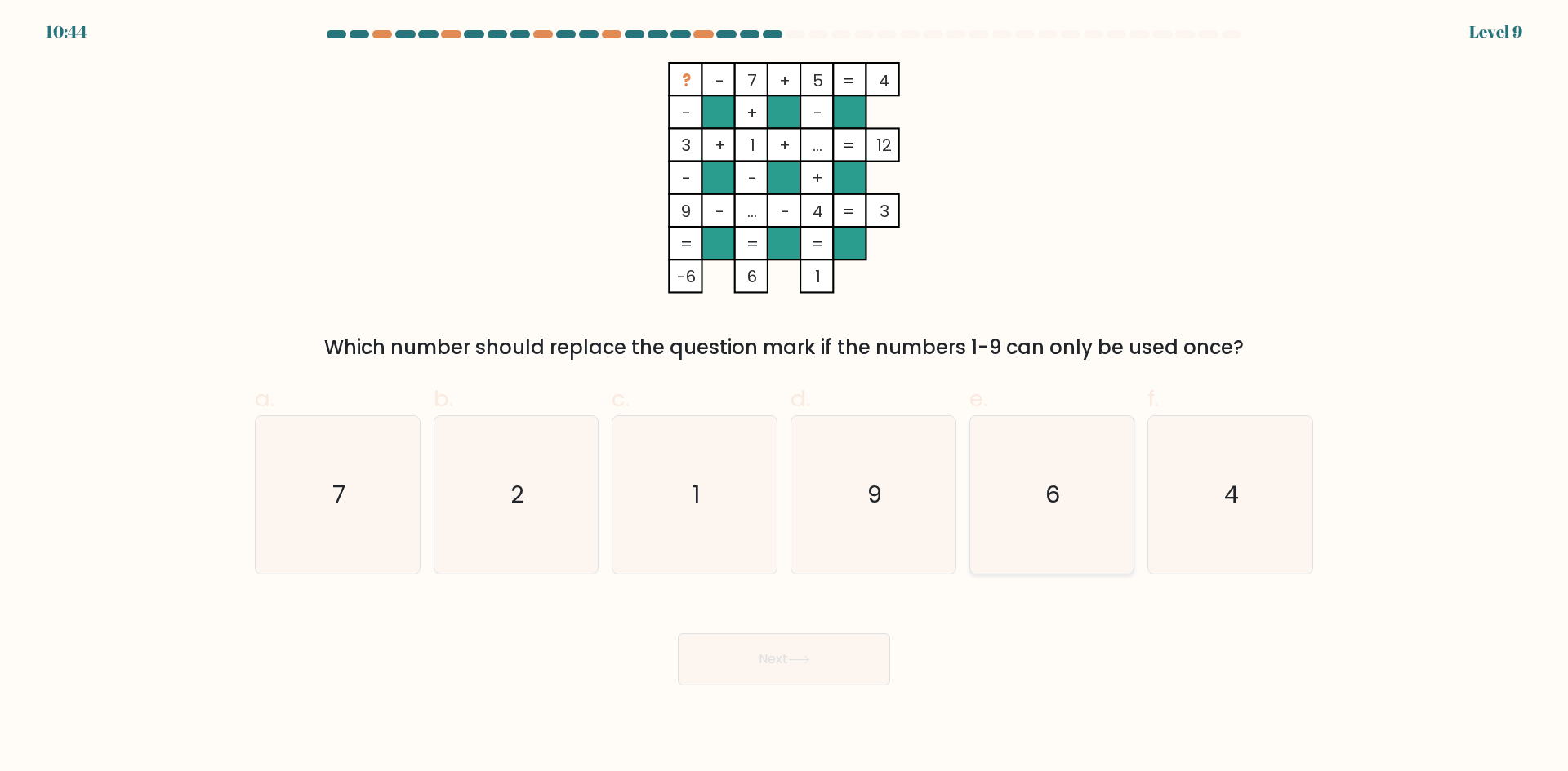
click at [1026, 500] on icon "6" at bounding box center [1051, 495] width 158 height 158
click at [784, 397] on input "e. 6" at bounding box center [784, 392] width 1 height 10
radio input "true"
click at [787, 653] on button "Next" at bounding box center [784, 659] width 212 height 52
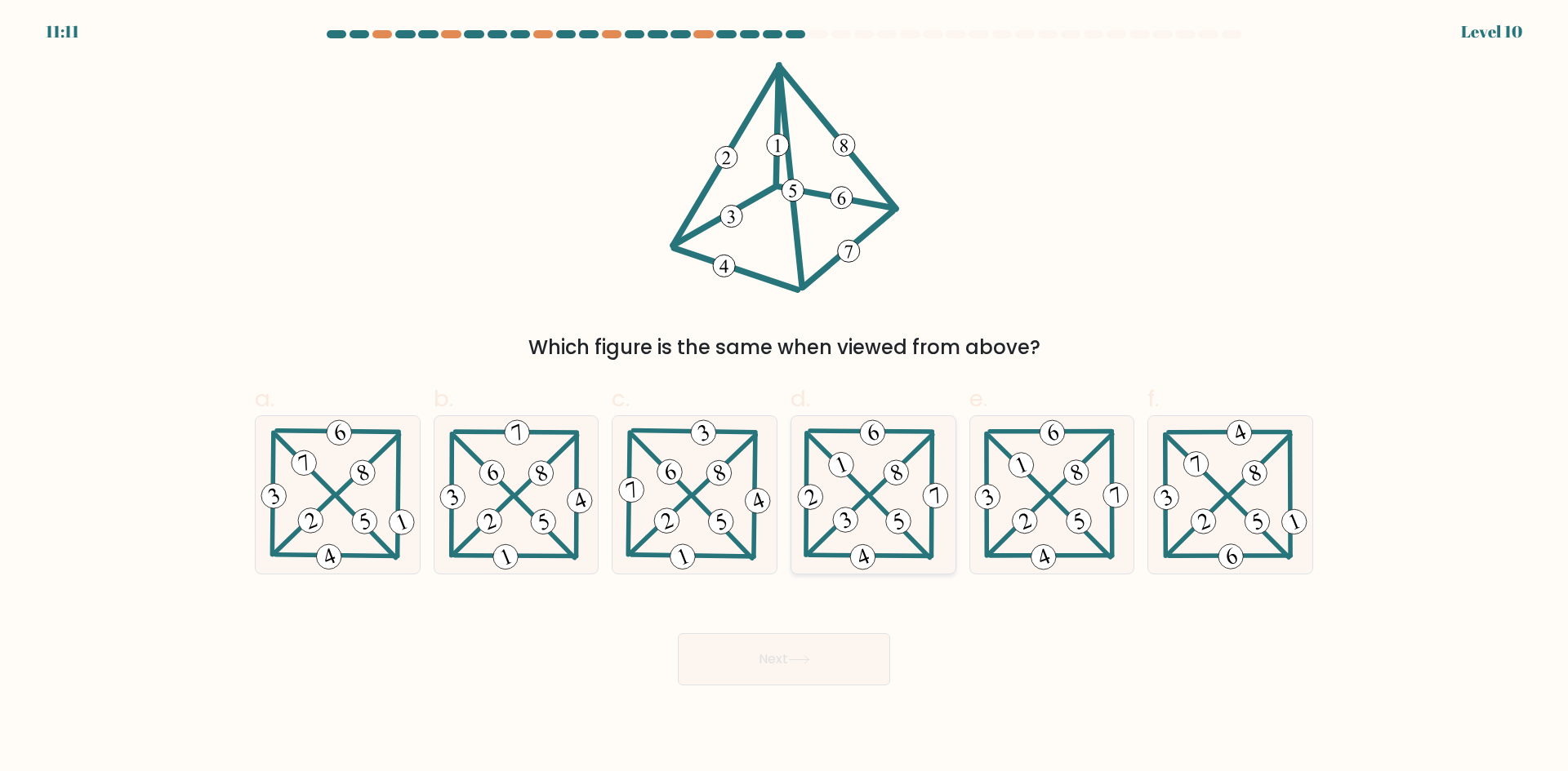
click at [853, 476] on icon at bounding box center [873, 495] width 159 height 158
click at [784, 397] on input "d." at bounding box center [784, 392] width 1 height 10
radio input "true"
click at [828, 673] on button "Next" at bounding box center [784, 659] width 212 height 52
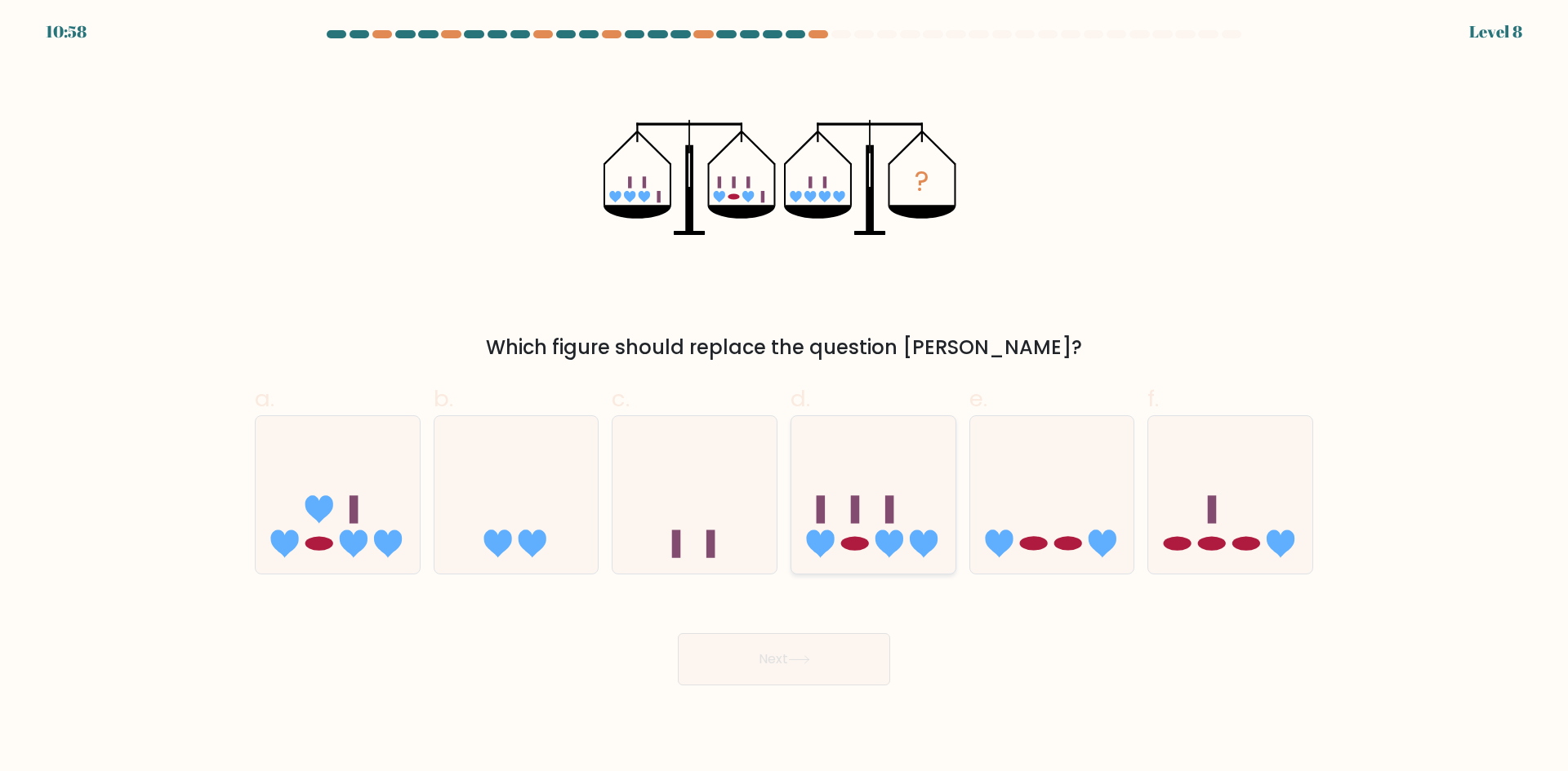
click at [835, 522] on icon at bounding box center [873, 494] width 164 height 135
click at [784, 397] on input "d." at bounding box center [784, 392] width 1 height 10
radio input "true"
click at [833, 646] on button "Next" at bounding box center [784, 659] width 212 height 52
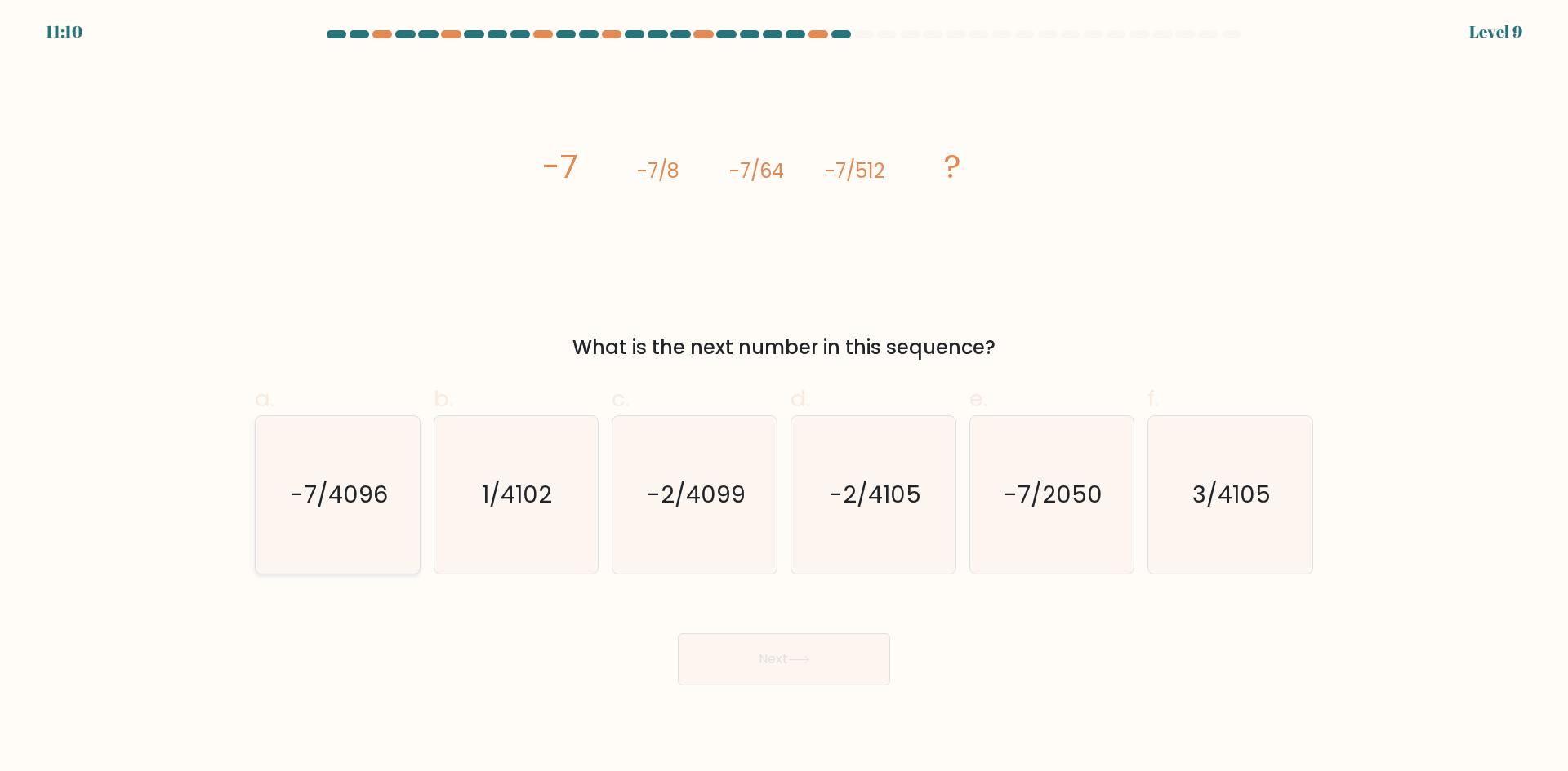
click at [371, 501] on text "-7/4096" at bounding box center [339, 494] width 98 height 32
click at [784, 397] on input "a. -7/4096" at bounding box center [784, 392] width 1 height 10
radio input "true"
click at [743, 665] on button "Next" at bounding box center [784, 659] width 212 height 52
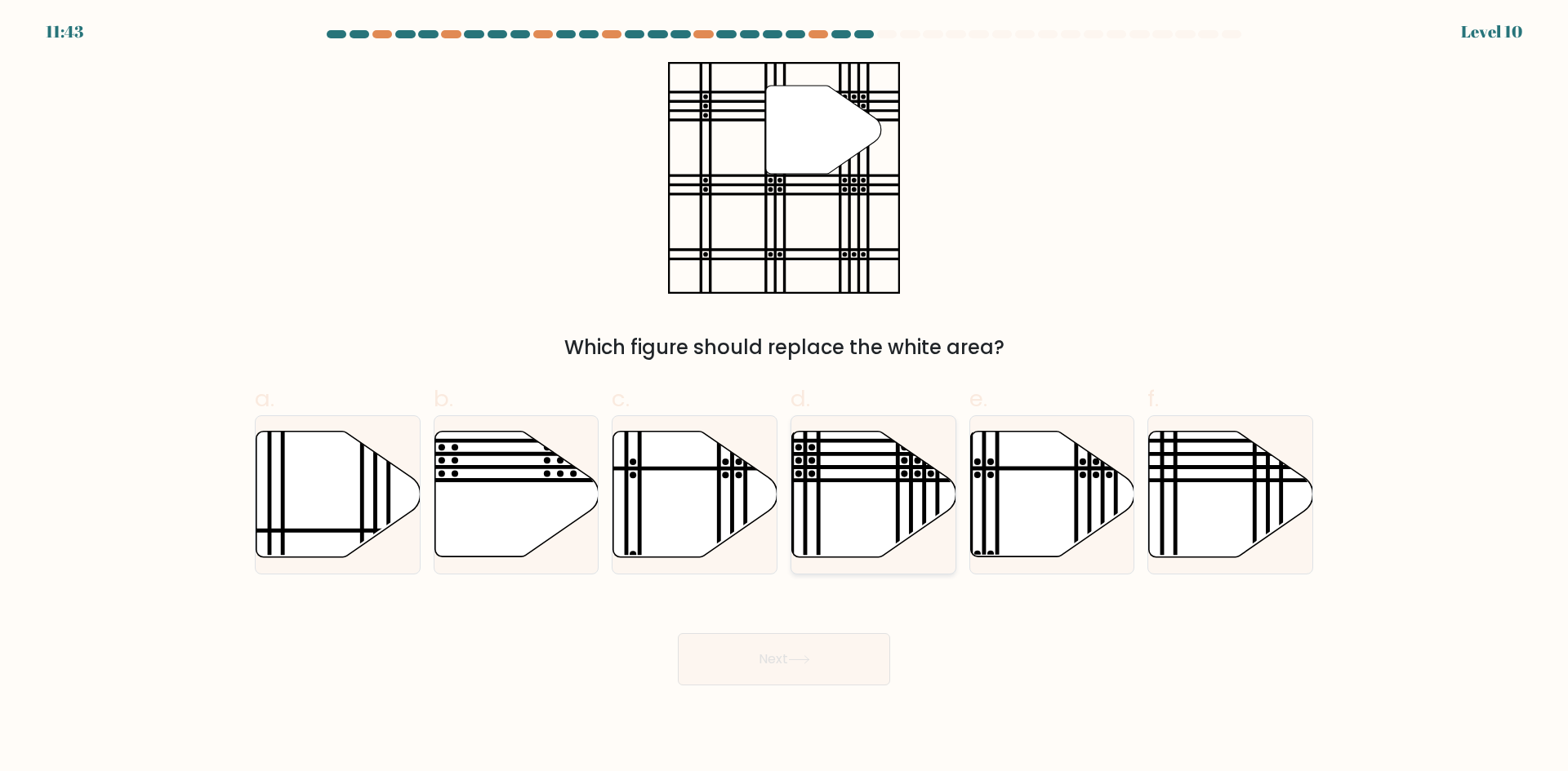
click at [865, 501] on icon at bounding box center [874, 495] width 164 height 126
click at [784, 397] on input "d." at bounding box center [784, 392] width 1 height 10
radio input "true"
click at [826, 658] on button "Next" at bounding box center [784, 659] width 212 height 52
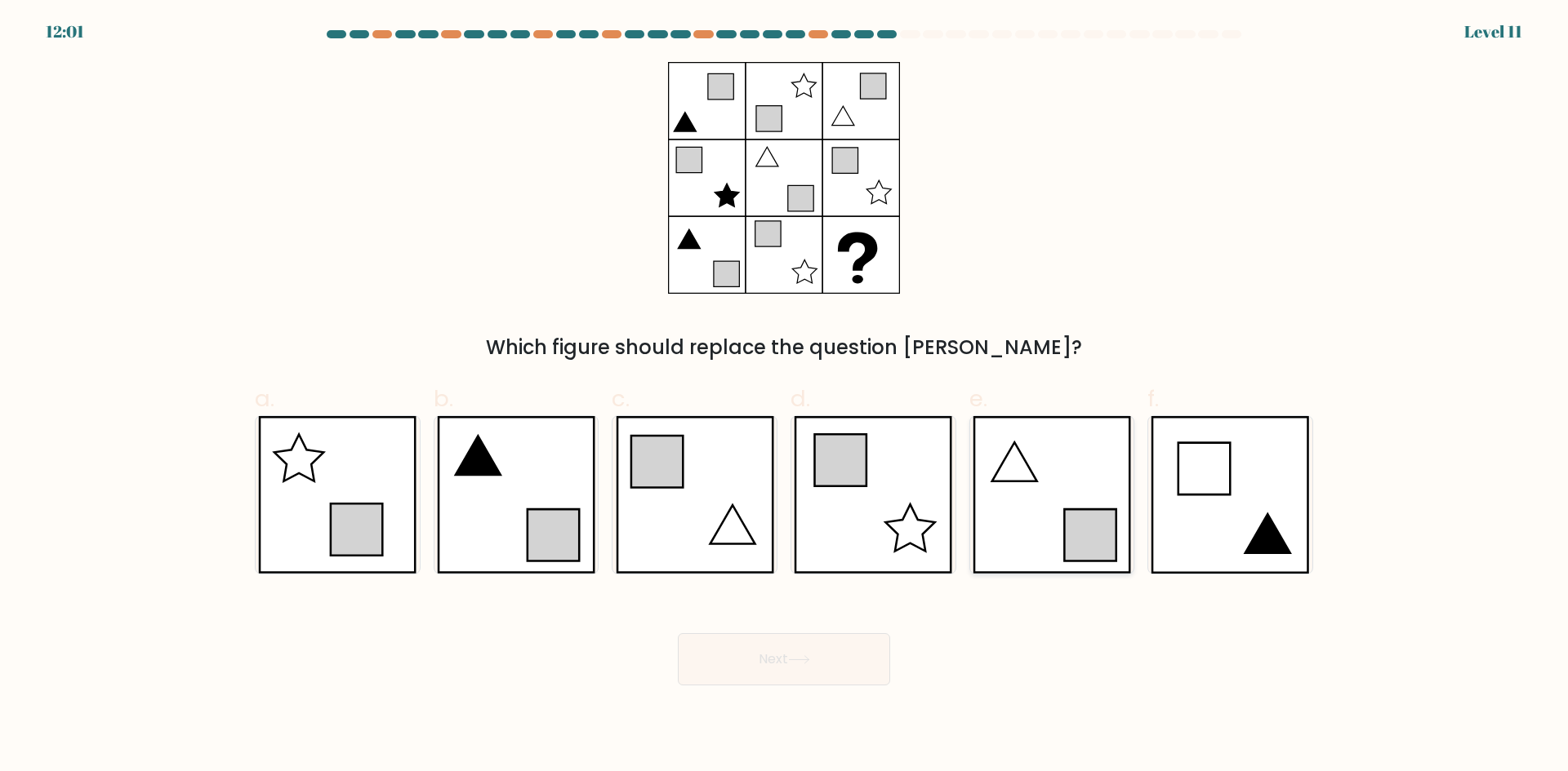
click at [1101, 501] on icon at bounding box center [1052, 495] width 159 height 158
click at [784, 397] on input "e." at bounding box center [784, 392] width 1 height 10
radio input "true"
click at [766, 661] on button "Next" at bounding box center [784, 659] width 212 height 52
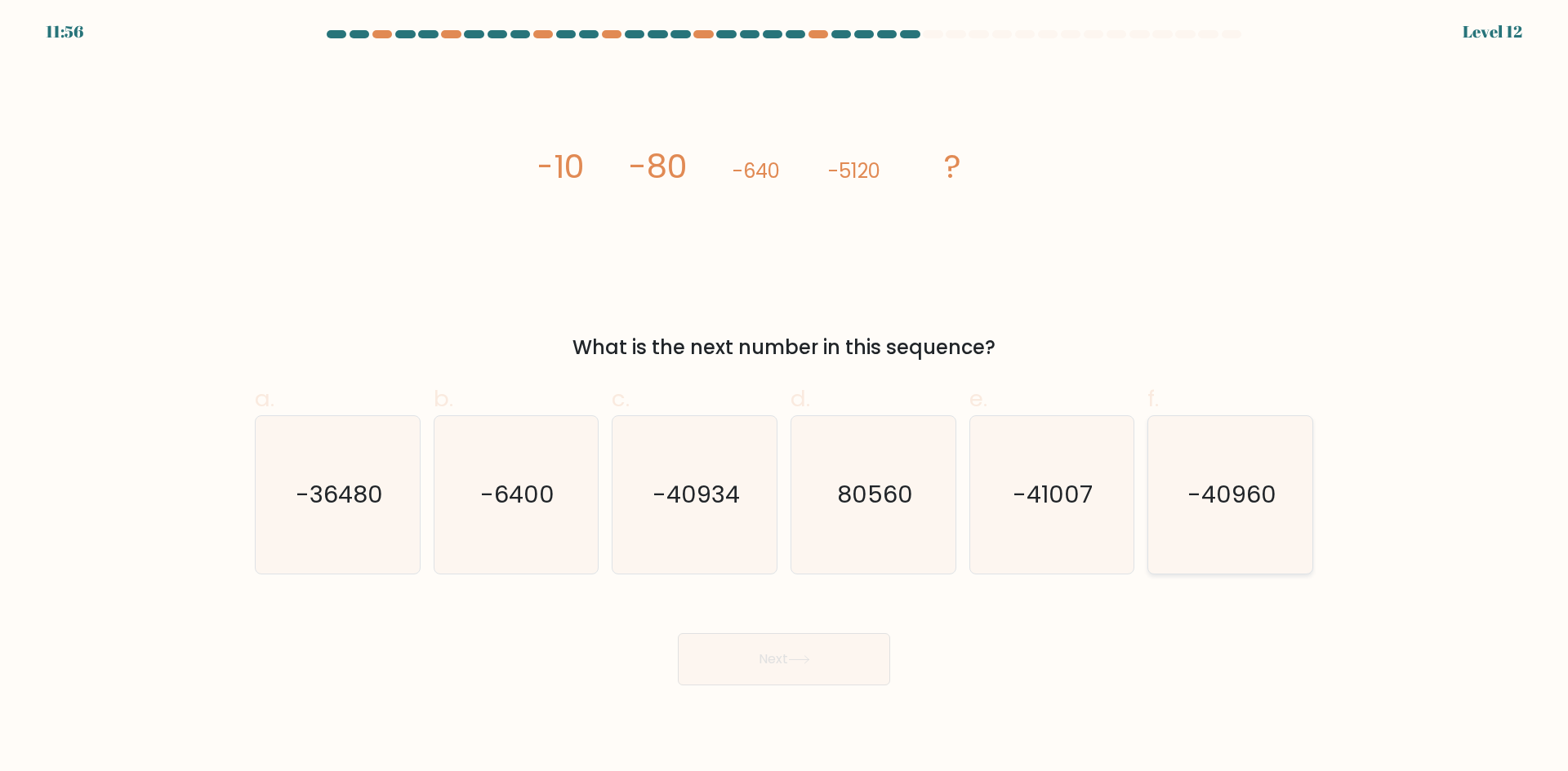
click at [1279, 489] on icon "-40960" at bounding box center [1230, 495] width 158 height 158
click at [784, 397] on input "f. -40960" at bounding box center [784, 392] width 1 height 10
radio input "true"
click at [794, 668] on button "Next" at bounding box center [784, 659] width 212 height 52
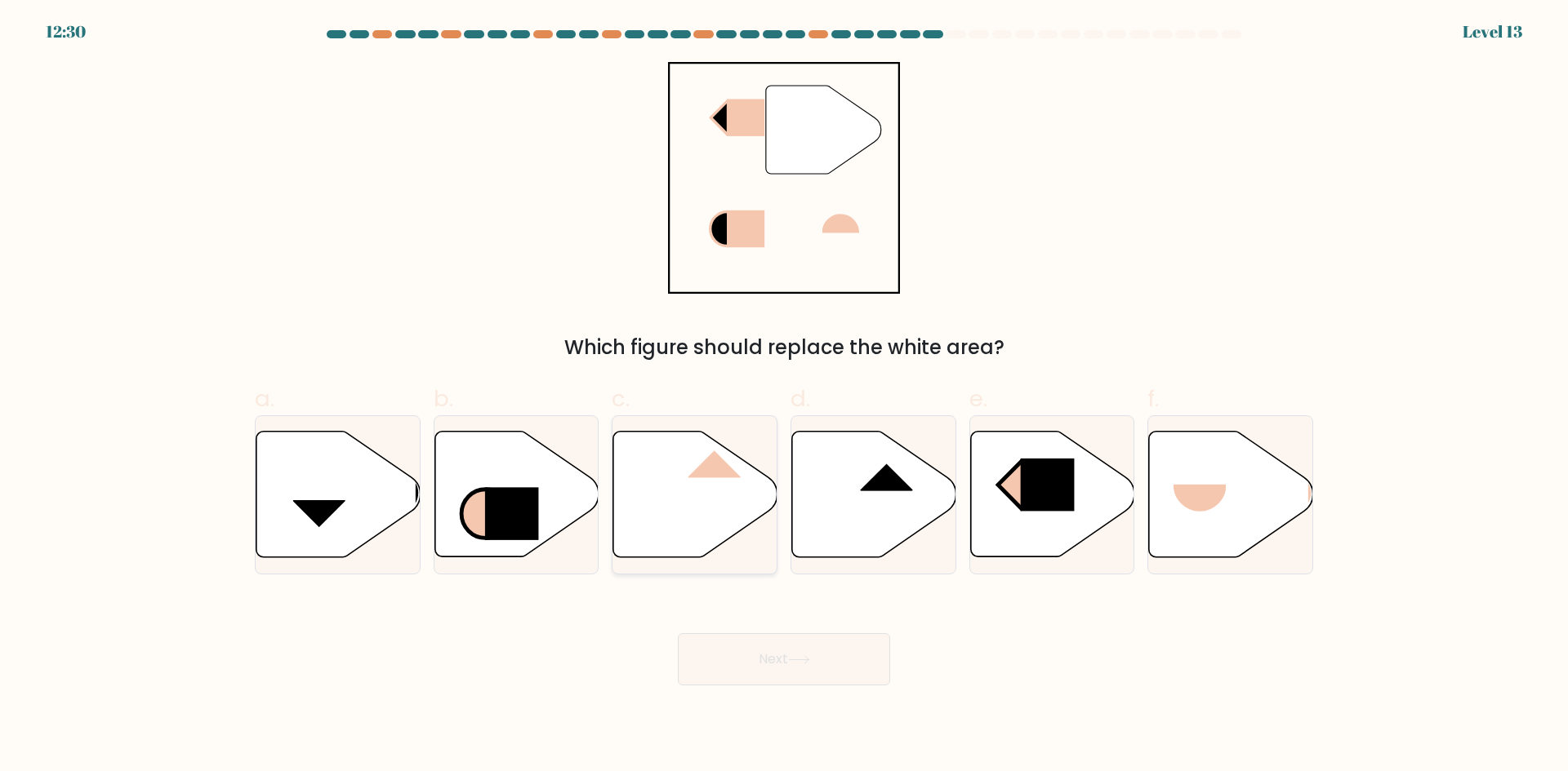
click at [723, 513] on icon at bounding box center [695, 495] width 164 height 126
click at [784, 397] on input "c." at bounding box center [784, 392] width 1 height 10
radio input "true"
click at [778, 651] on button "Next" at bounding box center [784, 659] width 212 height 52
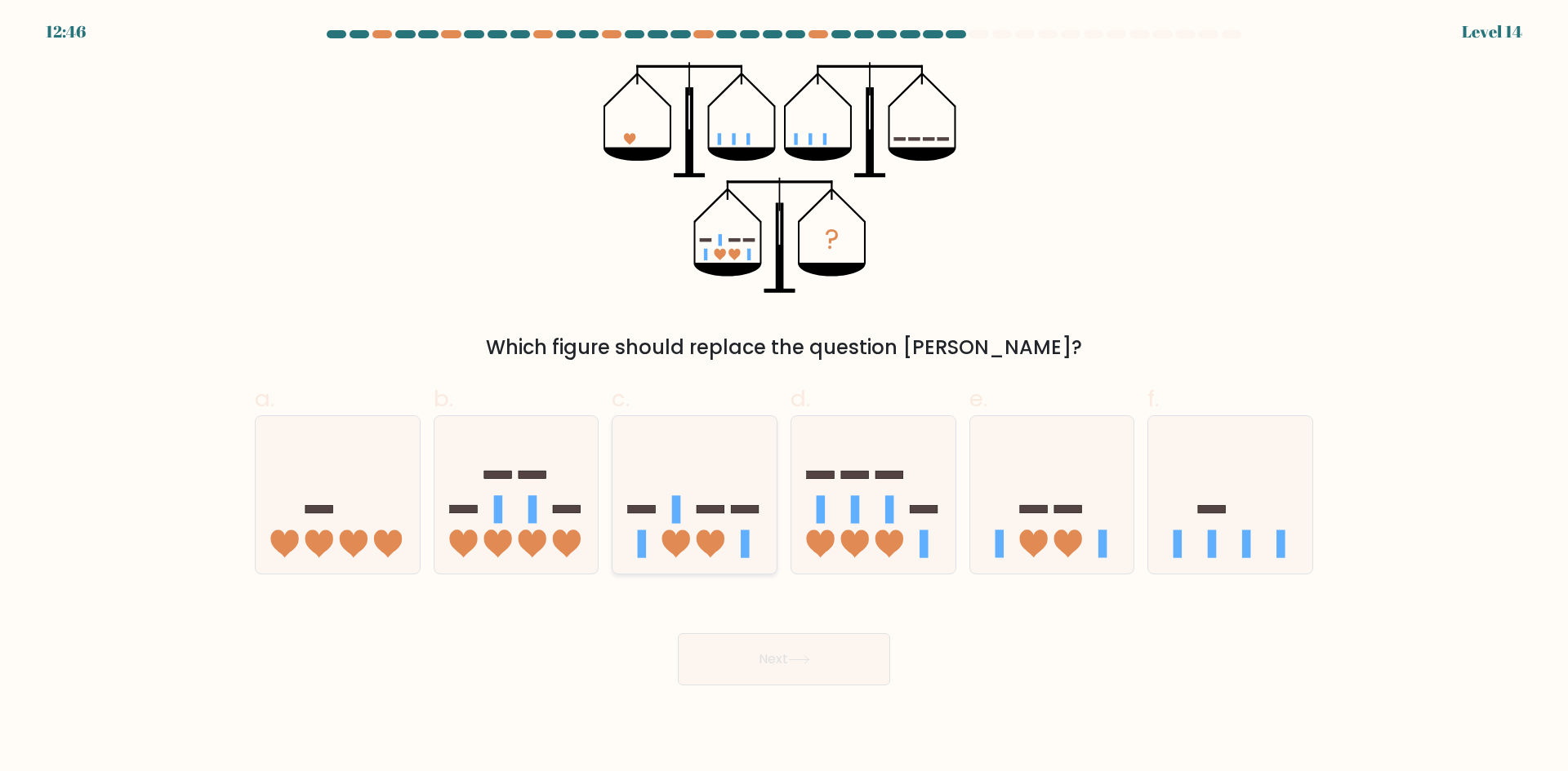
click at [730, 446] on icon at bounding box center [695, 494] width 164 height 135
click at [784, 397] on input "c." at bounding box center [784, 392] width 1 height 10
radio input "true"
click at [785, 672] on button "Next" at bounding box center [784, 659] width 212 height 52
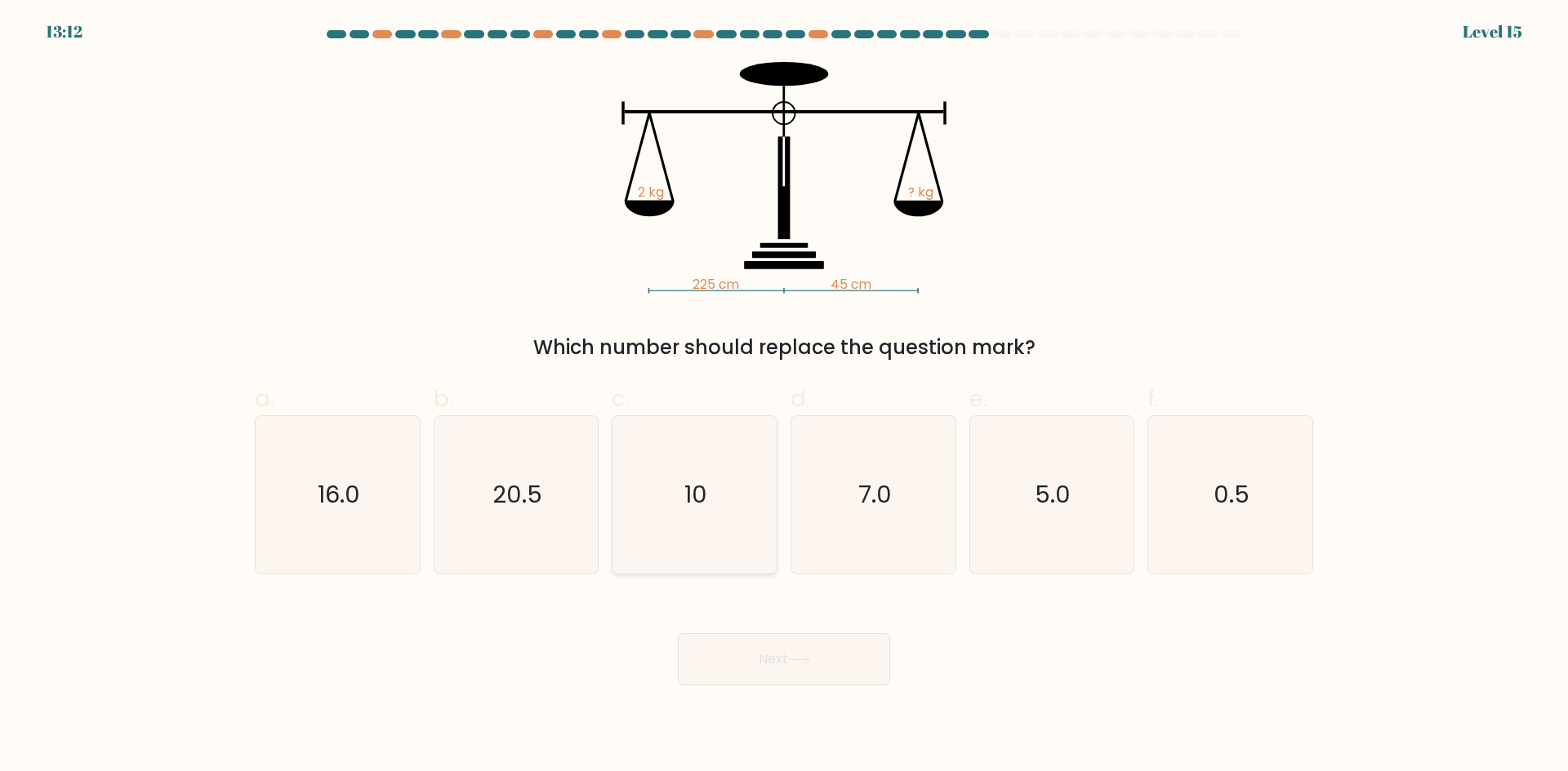
click at [744, 485] on icon "10" at bounding box center [695, 495] width 158 height 158
click at [784, 397] on input "c. 10" at bounding box center [784, 392] width 1 height 10
radio input "true"
click at [779, 675] on button "Next" at bounding box center [784, 659] width 212 height 52
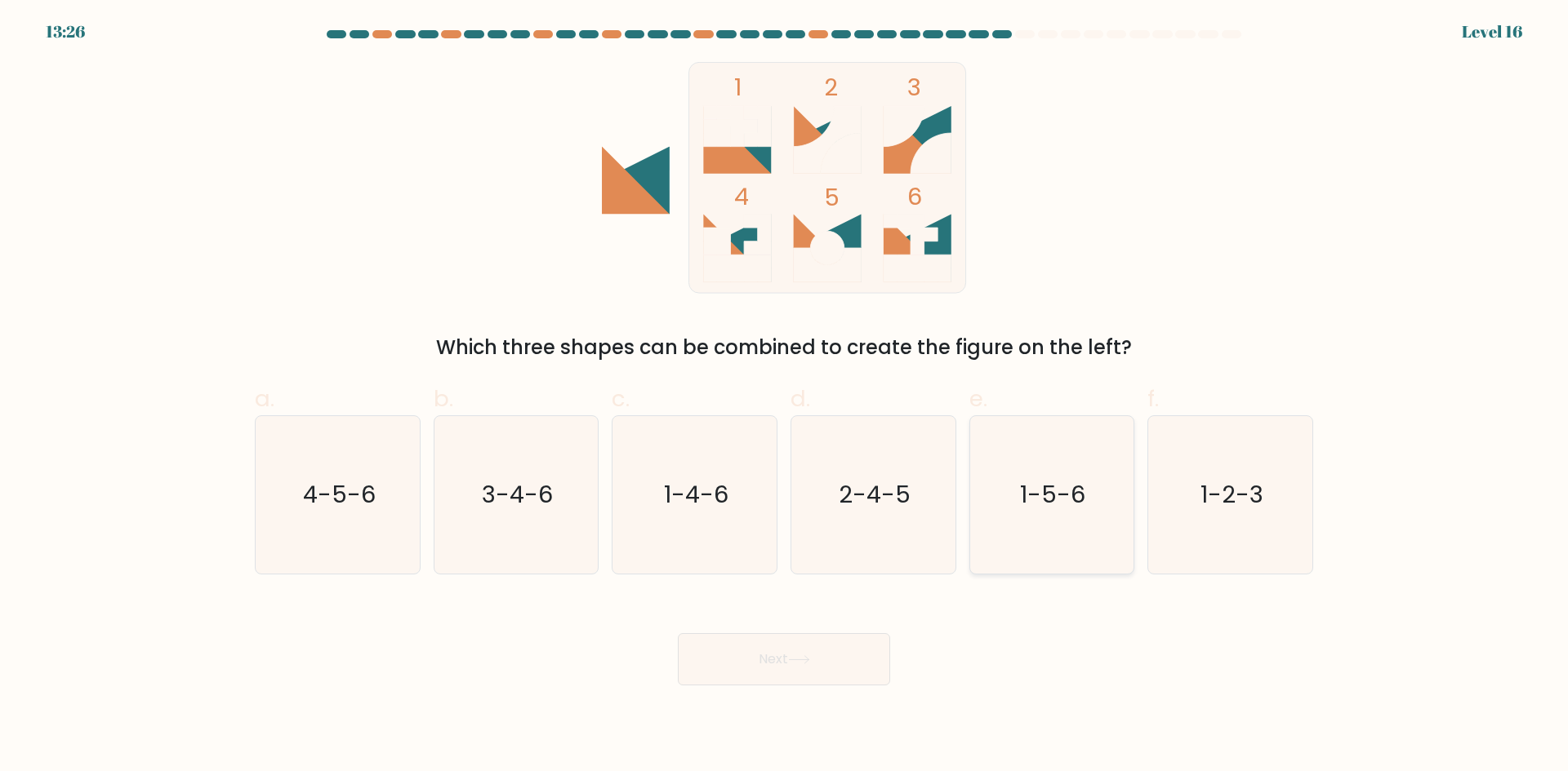
click at [1072, 495] on text "1-5-6" at bounding box center [1053, 494] width 65 height 32
click at [784, 397] on input "e. 1-5-6" at bounding box center [784, 392] width 1 height 10
radio input "true"
click at [830, 671] on button "Next" at bounding box center [784, 659] width 212 height 52
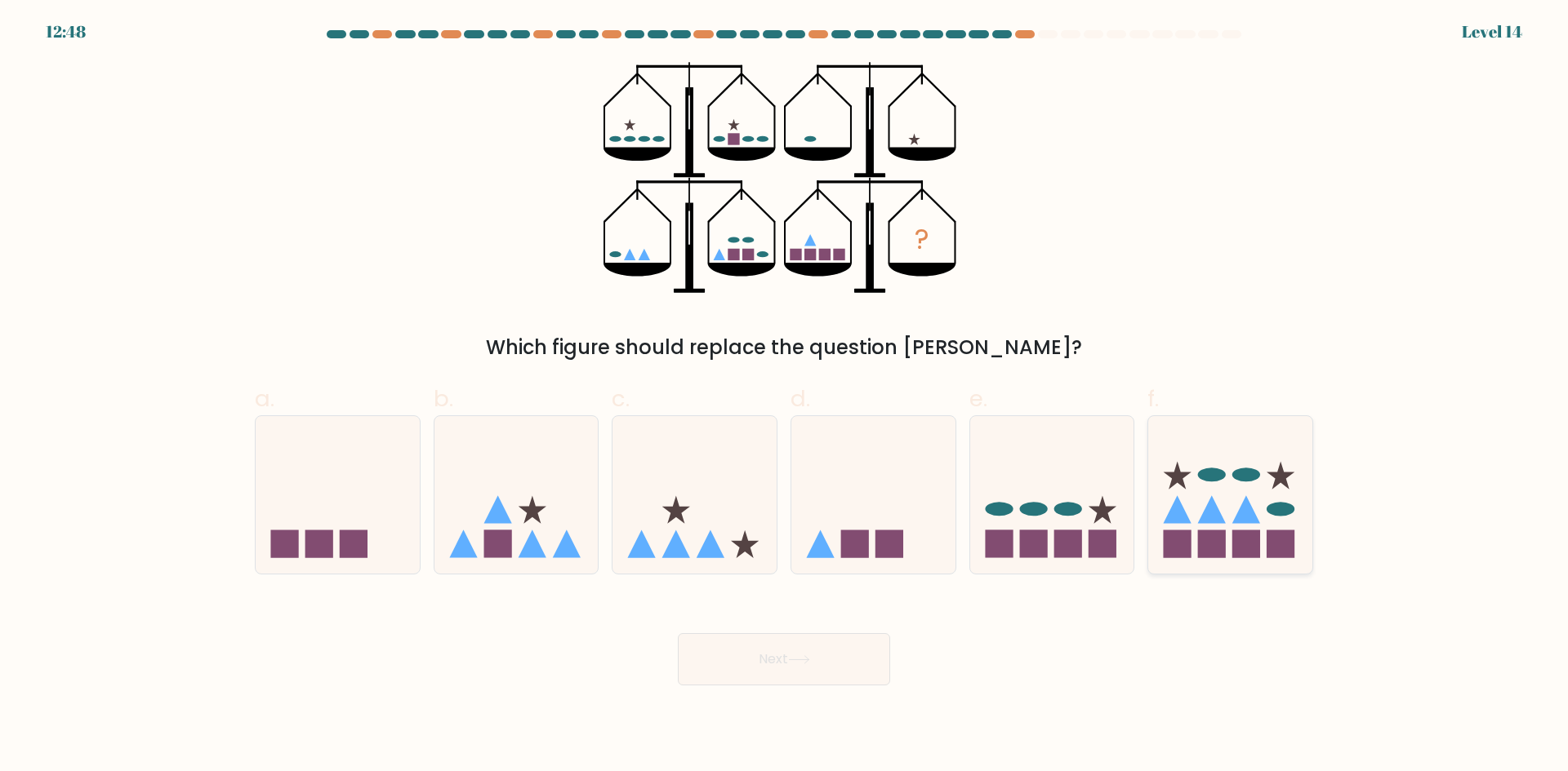
click at [1231, 508] on icon at bounding box center [1230, 494] width 164 height 135
click at [784, 397] on input "f." at bounding box center [784, 392] width 1 height 10
radio input "true"
click at [744, 663] on button "Next" at bounding box center [784, 659] width 212 height 52
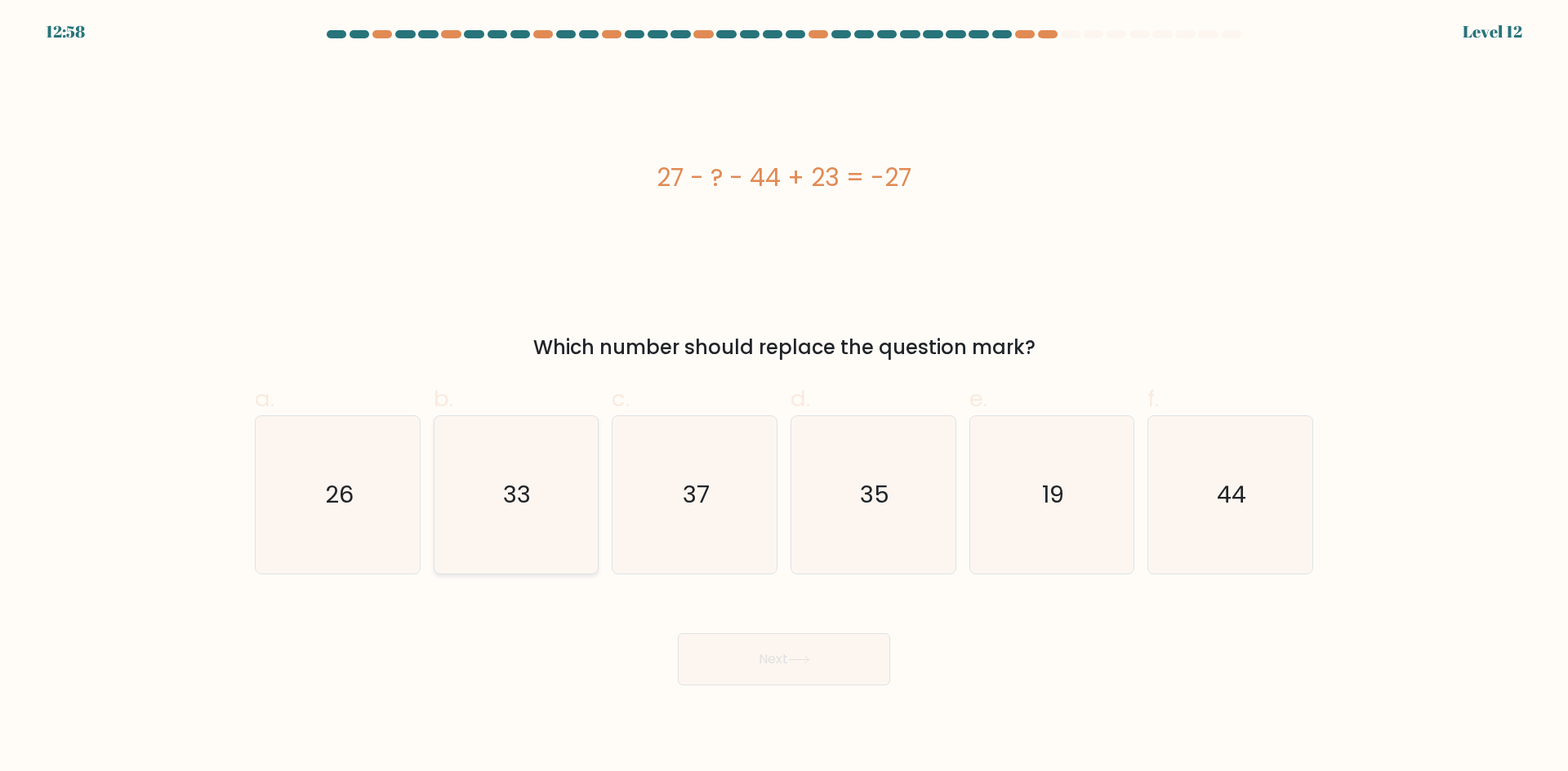
click at [490, 498] on icon "33" at bounding box center [516, 495] width 158 height 158
click at [784, 397] on input "b. 33" at bounding box center [784, 392] width 1 height 10
radio input "true"
click at [857, 658] on button "Next" at bounding box center [784, 659] width 212 height 52
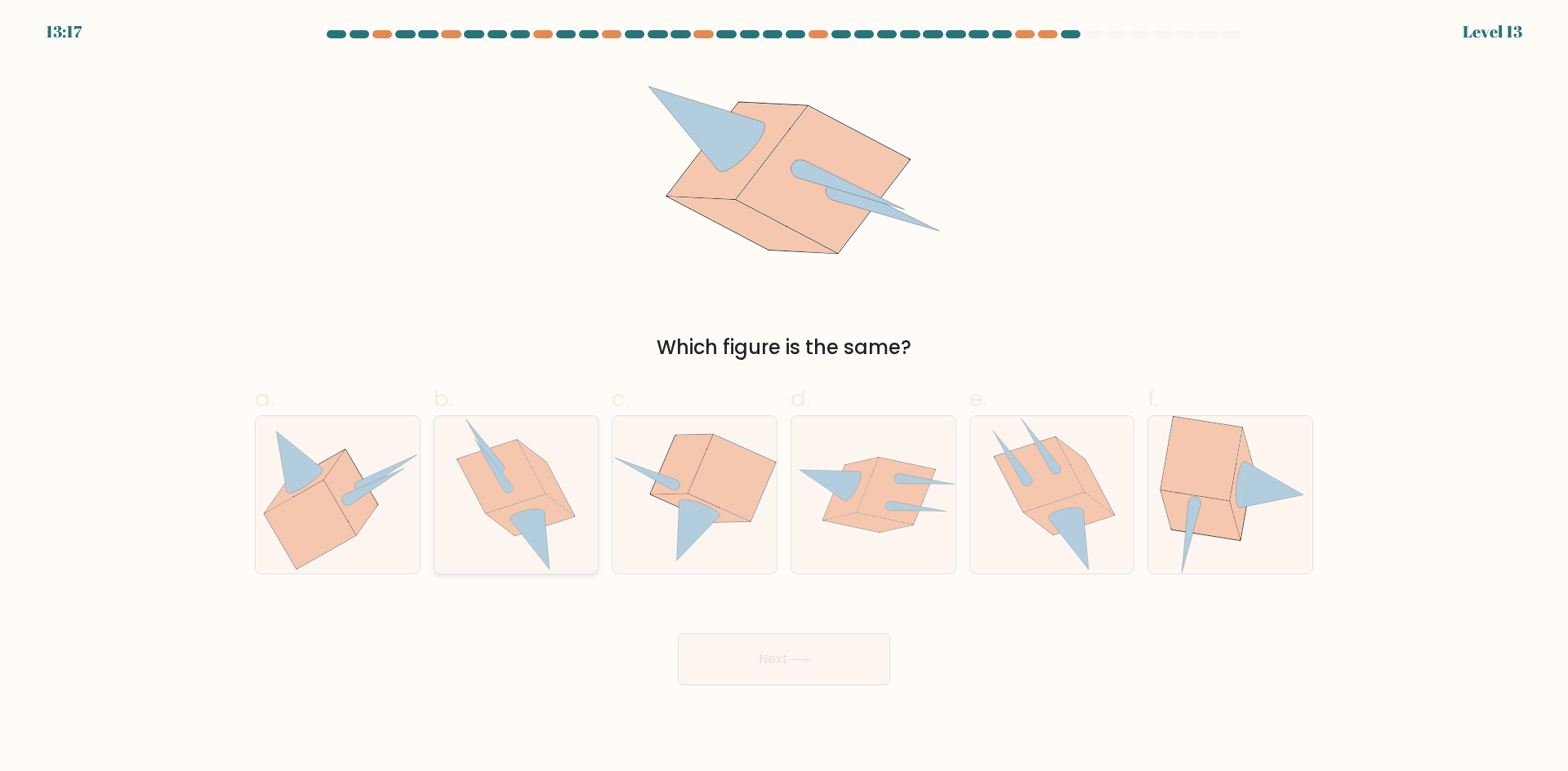
click at [473, 490] on icon at bounding box center [516, 495] width 119 height 158
click at [784, 397] on input "b." at bounding box center [784, 392] width 1 height 10
radio input "true"
click at [830, 661] on button "Next" at bounding box center [784, 659] width 212 height 52
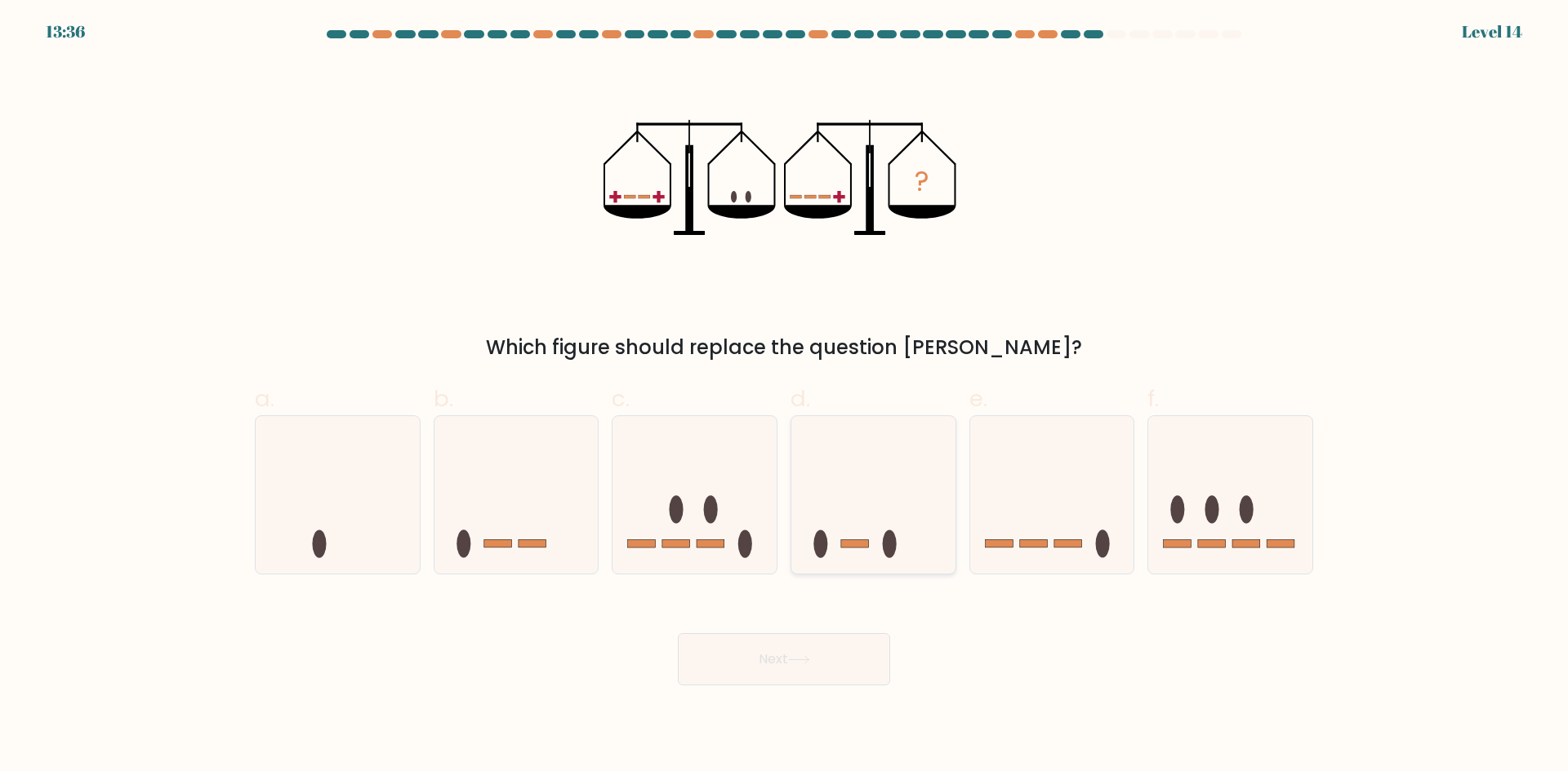
click at [859, 506] on icon at bounding box center [873, 494] width 164 height 135
click at [784, 397] on input "d." at bounding box center [784, 392] width 1 height 10
radio input "true"
click at [805, 661] on icon at bounding box center [798, 659] width 22 height 9
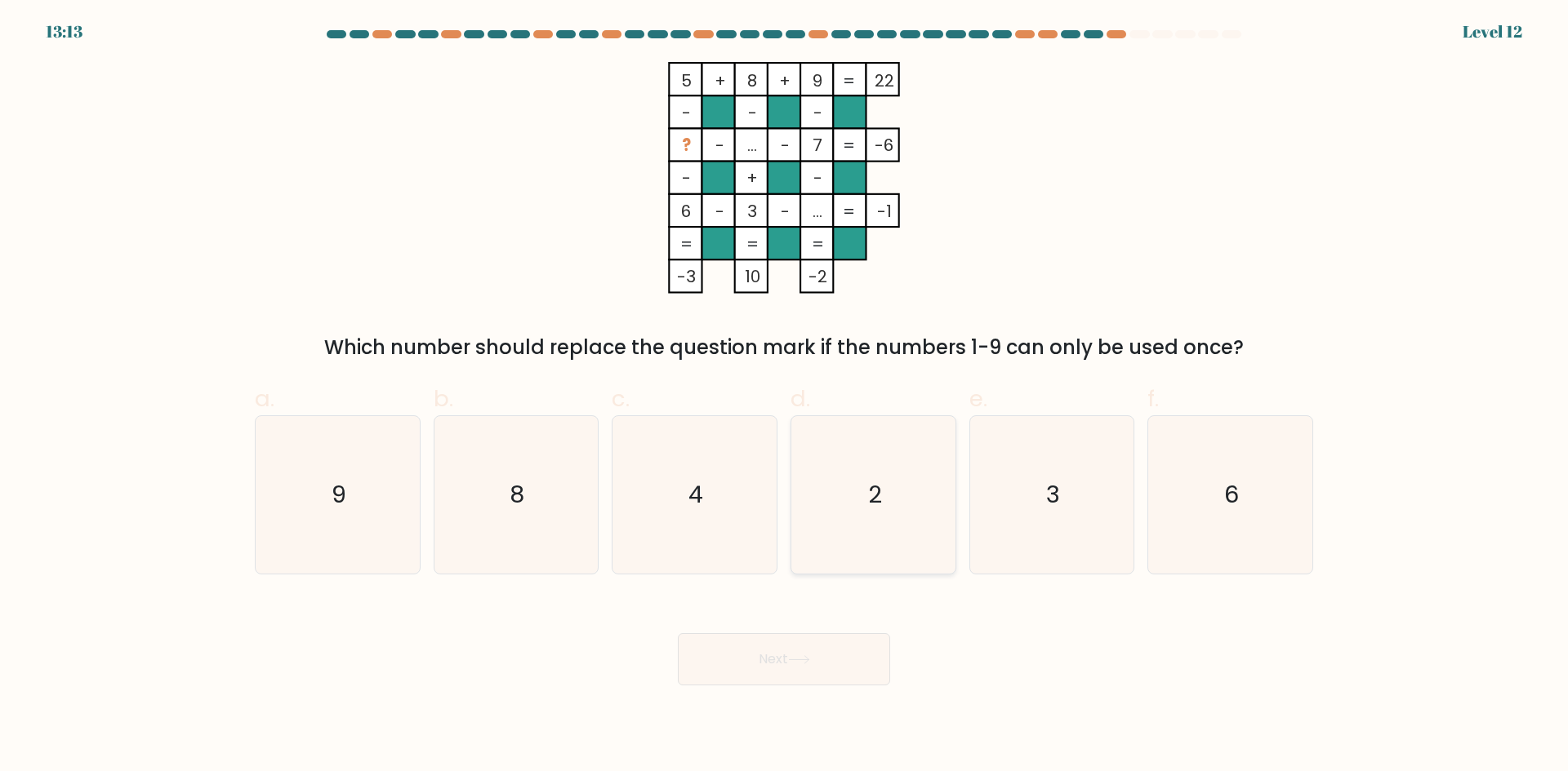
click at [869, 522] on icon "2" at bounding box center [873, 495] width 158 height 158
click at [784, 397] on input "d. 2" at bounding box center [784, 392] width 1 height 10
radio input "true"
click at [848, 670] on button "Next" at bounding box center [784, 659] width 212 height 52
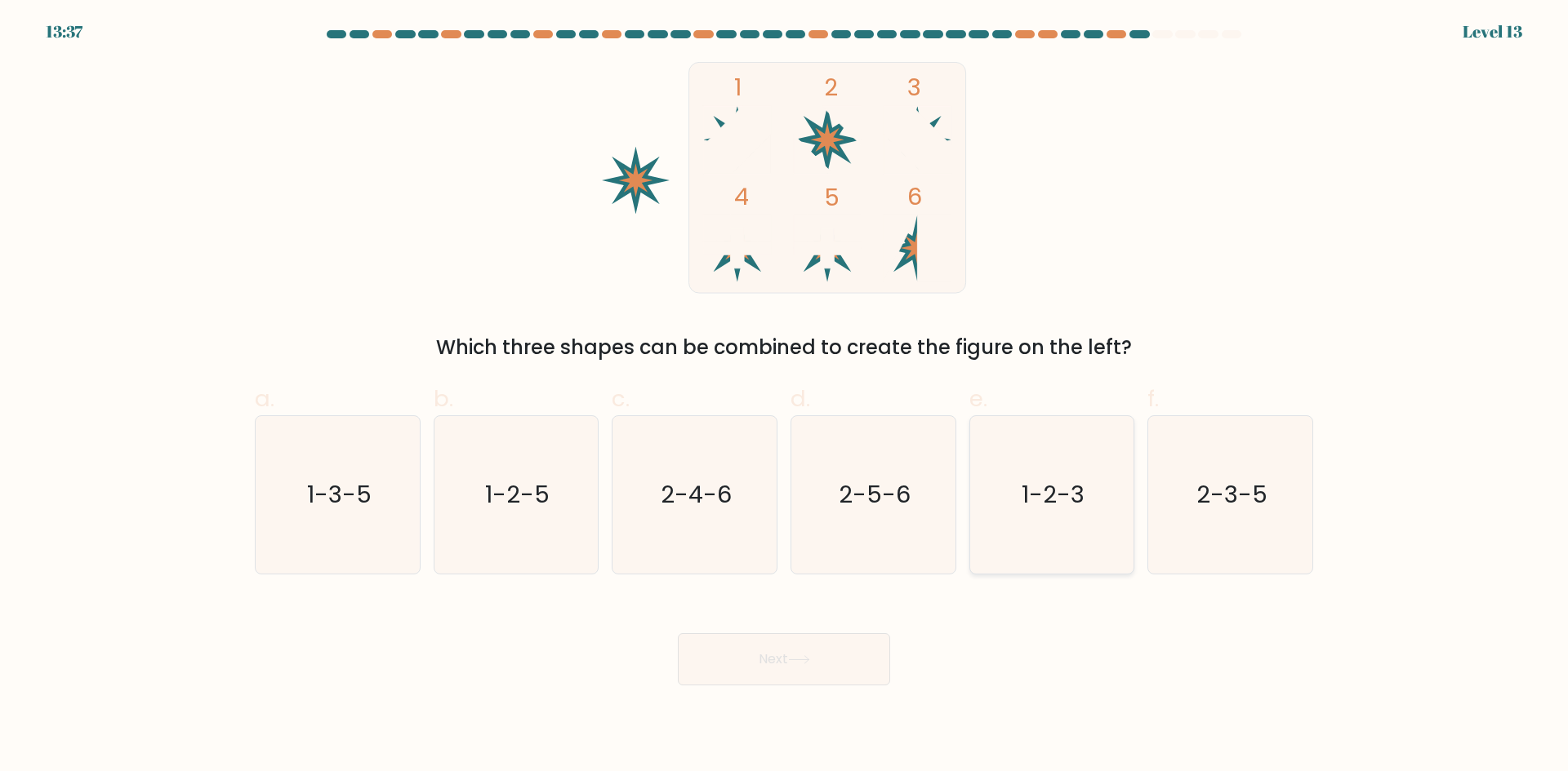
click at [1011, 476] on icon "1-2-3" at bounding box center [1051, 495] width 158 height 158
click at [784, 397] on input "e. 1-2-3" at bounding box center [784, 392] width 1 height 10
radio input "true"
click at [804, 668] on button "Next" at bounding box center [784, 659] width 212 height 52
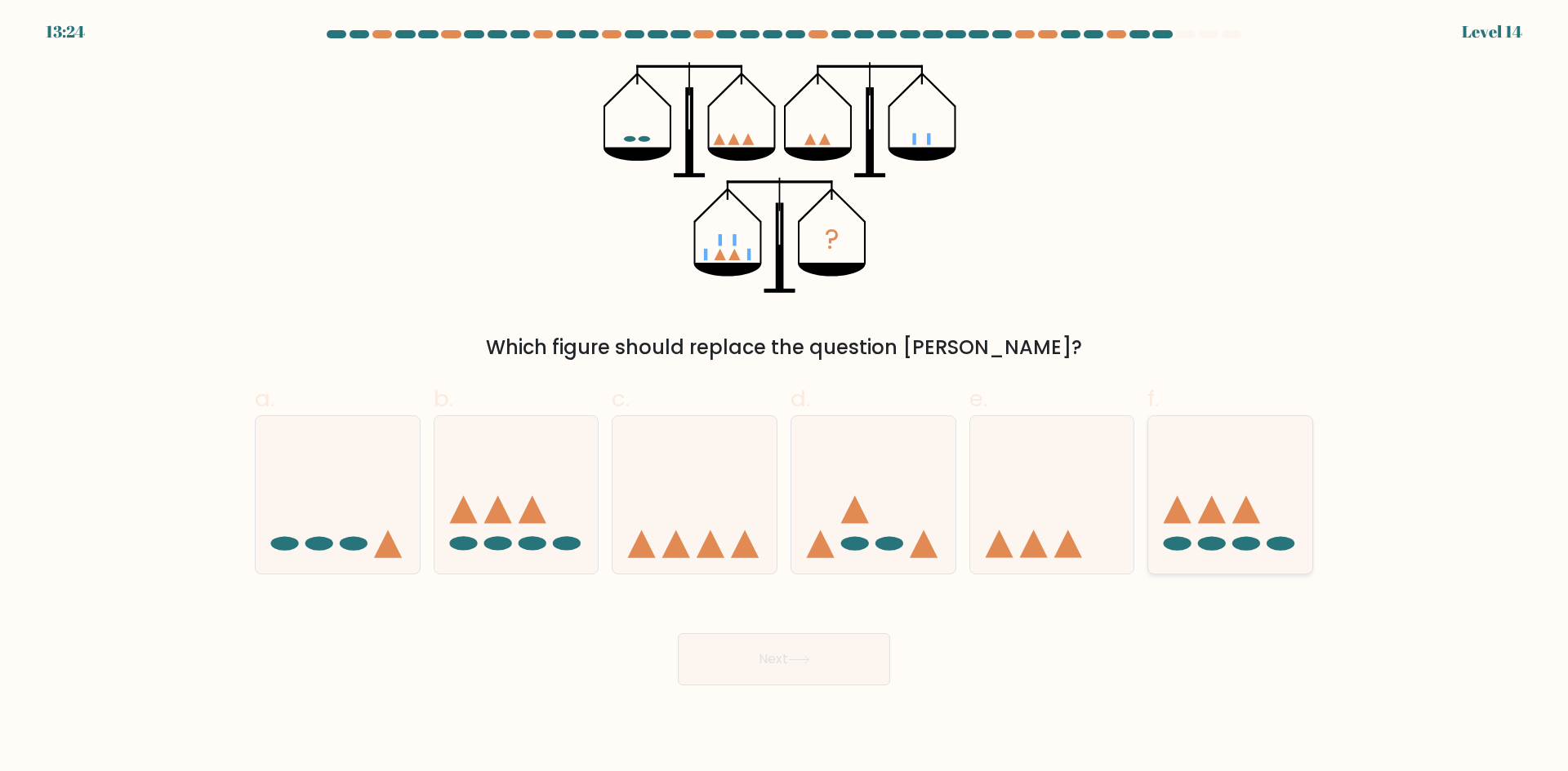
click at [1212, 519] on icon at bounding box center [1212, 510] width 28 height 28
click at [784, 397] on input "f." at bounding box center [784, 392] width 1 height 10
radio input "true"
click at [763, 652] on button "Next" at bounding box center [784, 659] width 212 height 52
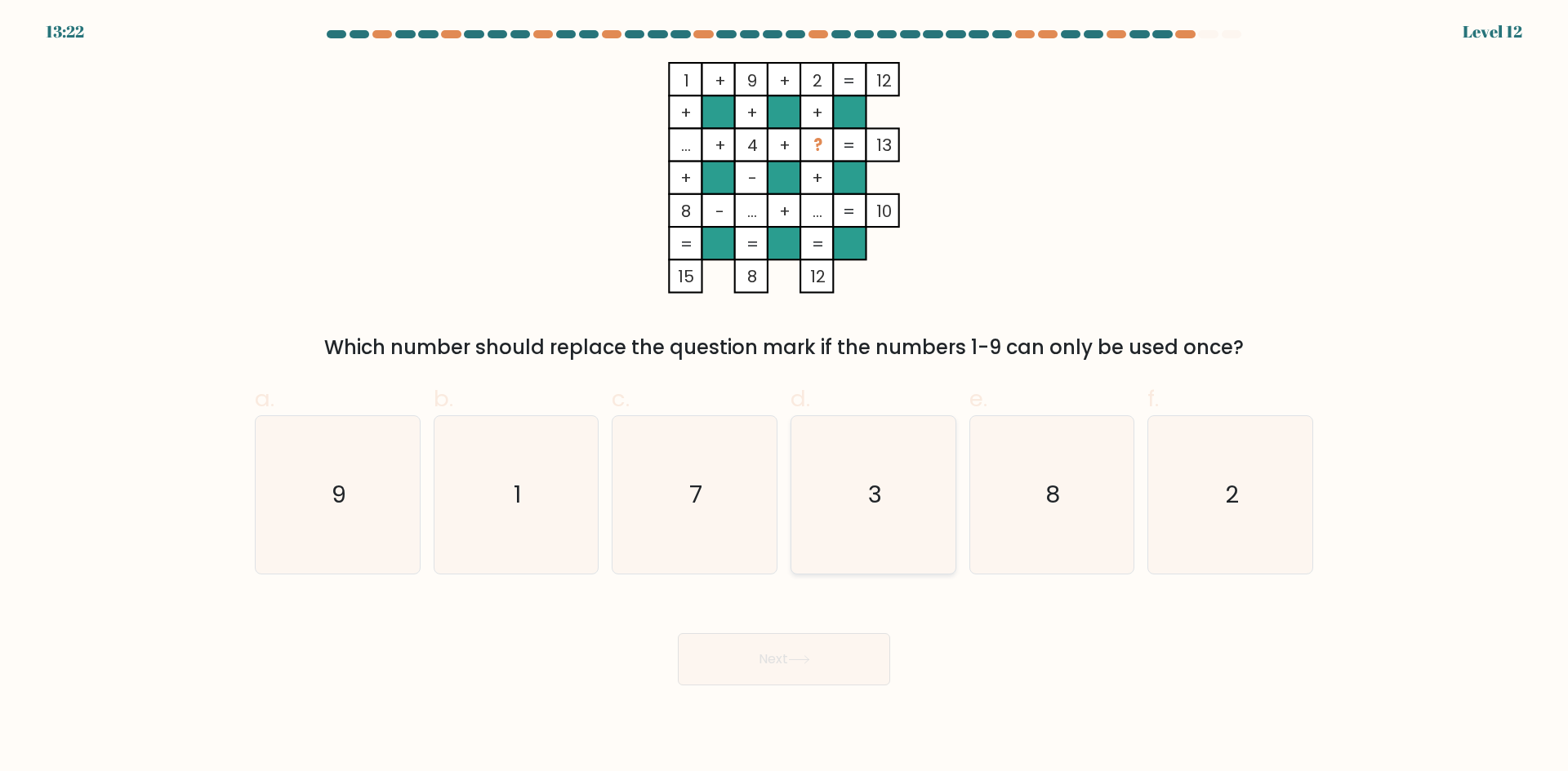
click at [836, 512] on icon "3" at bounding box center [873, 495] width 158 height 158
click at [784, 397] on input "d. 3" at bounding box center [784, 392] width 1 height 10
radio input "true"
click at [782, 662] on button "Next" at bounding box center [784, 659] width 212 height 52
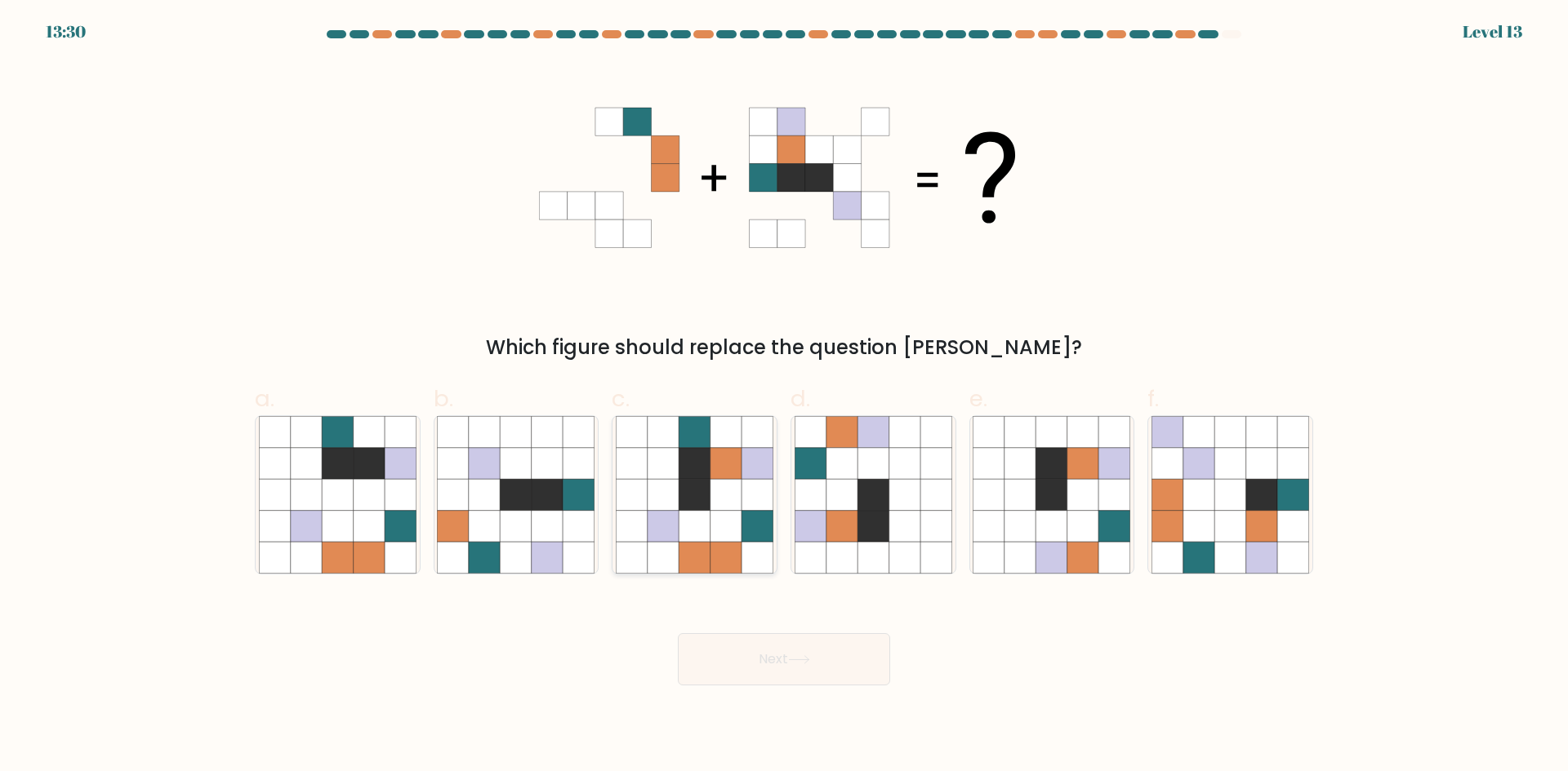
click at [729, 460] on icon at bounding box center [726, 464] width 31 height 31
click at [784, 397] on input "c." at bounding box center [784, 392] width 1 height 10
radio input "true"
click at [761, 648] on button "Next" at bounding box center [784, 659] width 212 height 52
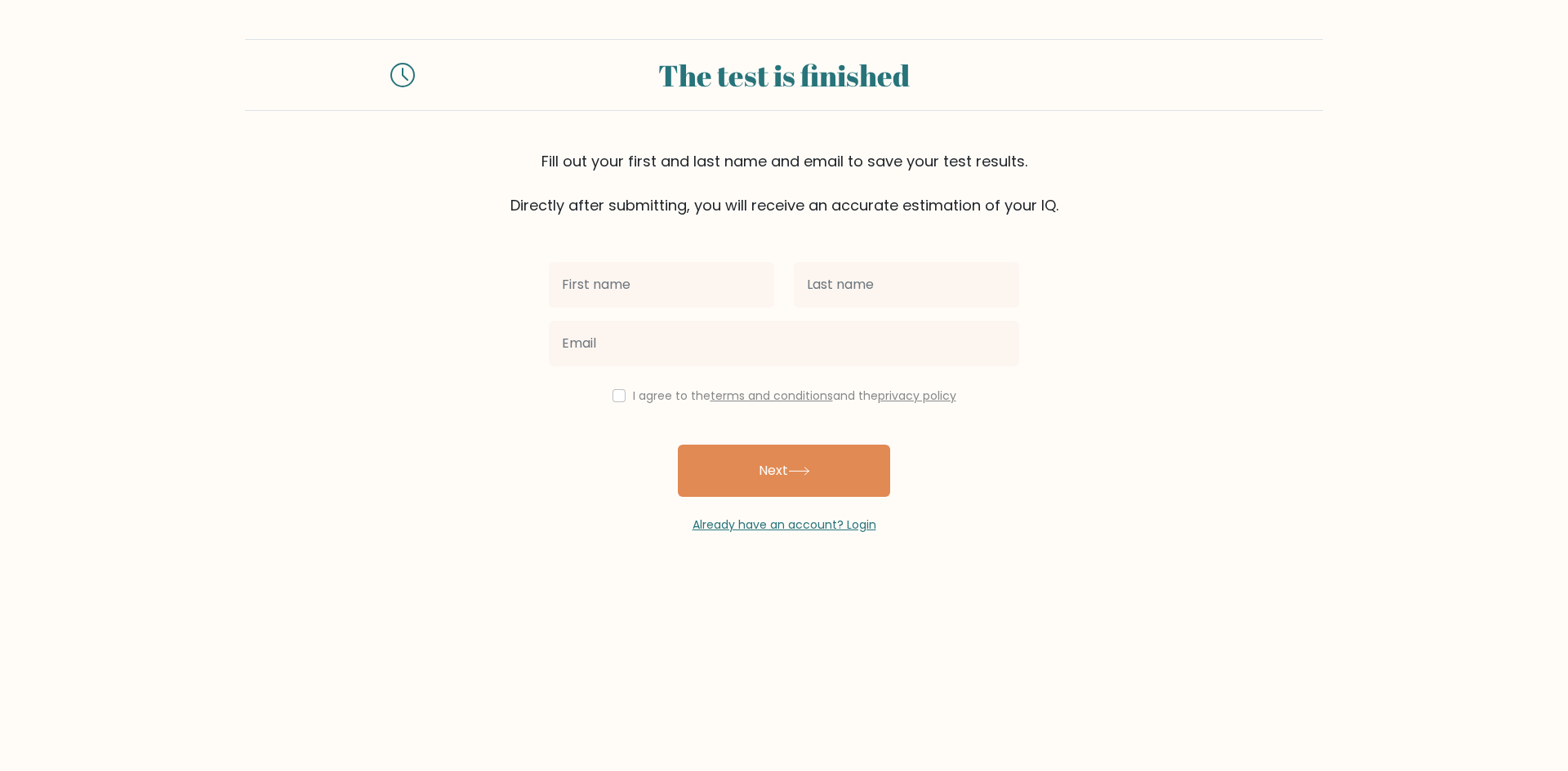
click at [701, 286] on input "text" at bounding box center [661, 284] width 225 height 45
type input "maurice"
type input "bruggeman"
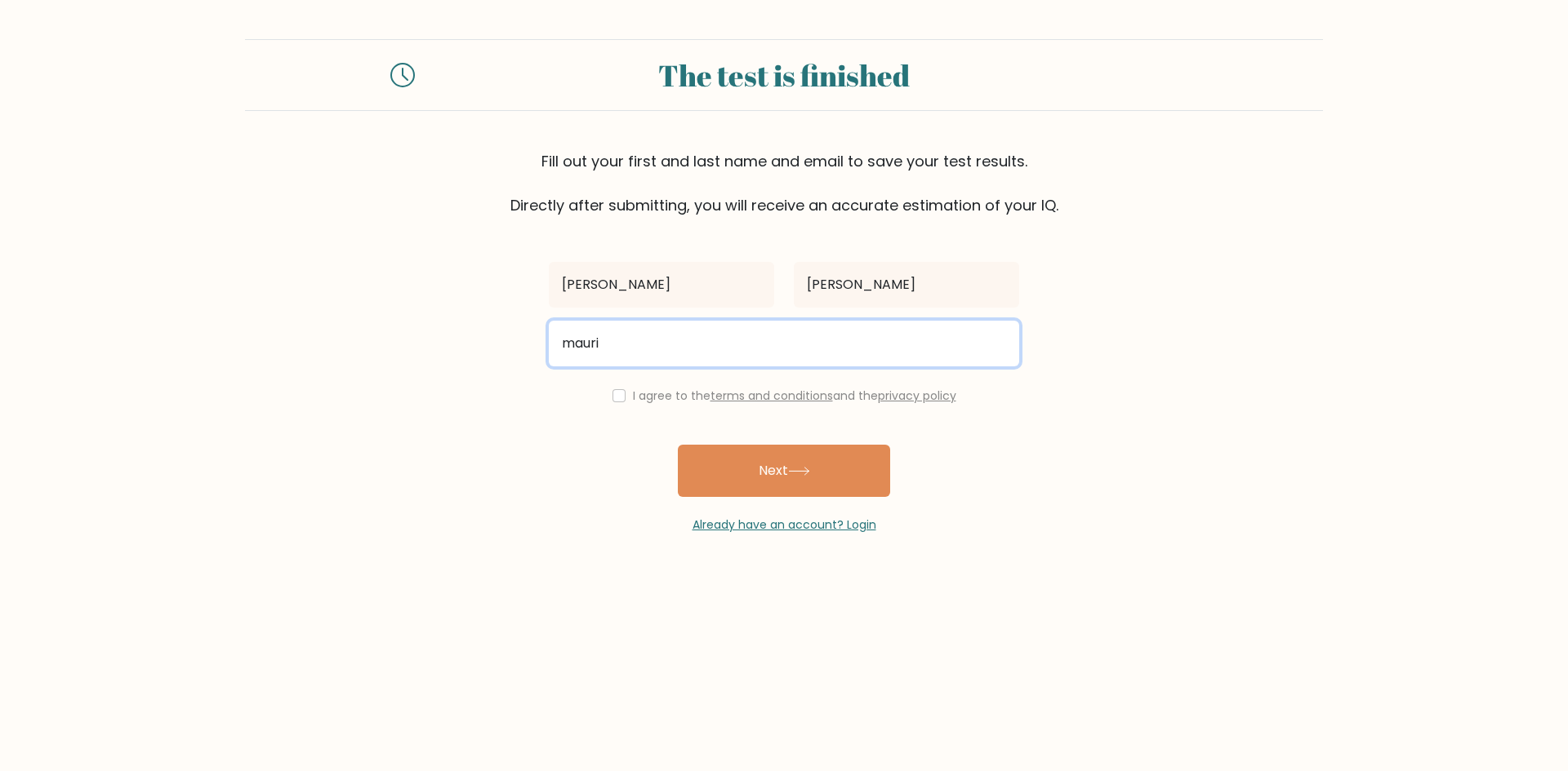
type input "mauricebruggeman@gmail.com"
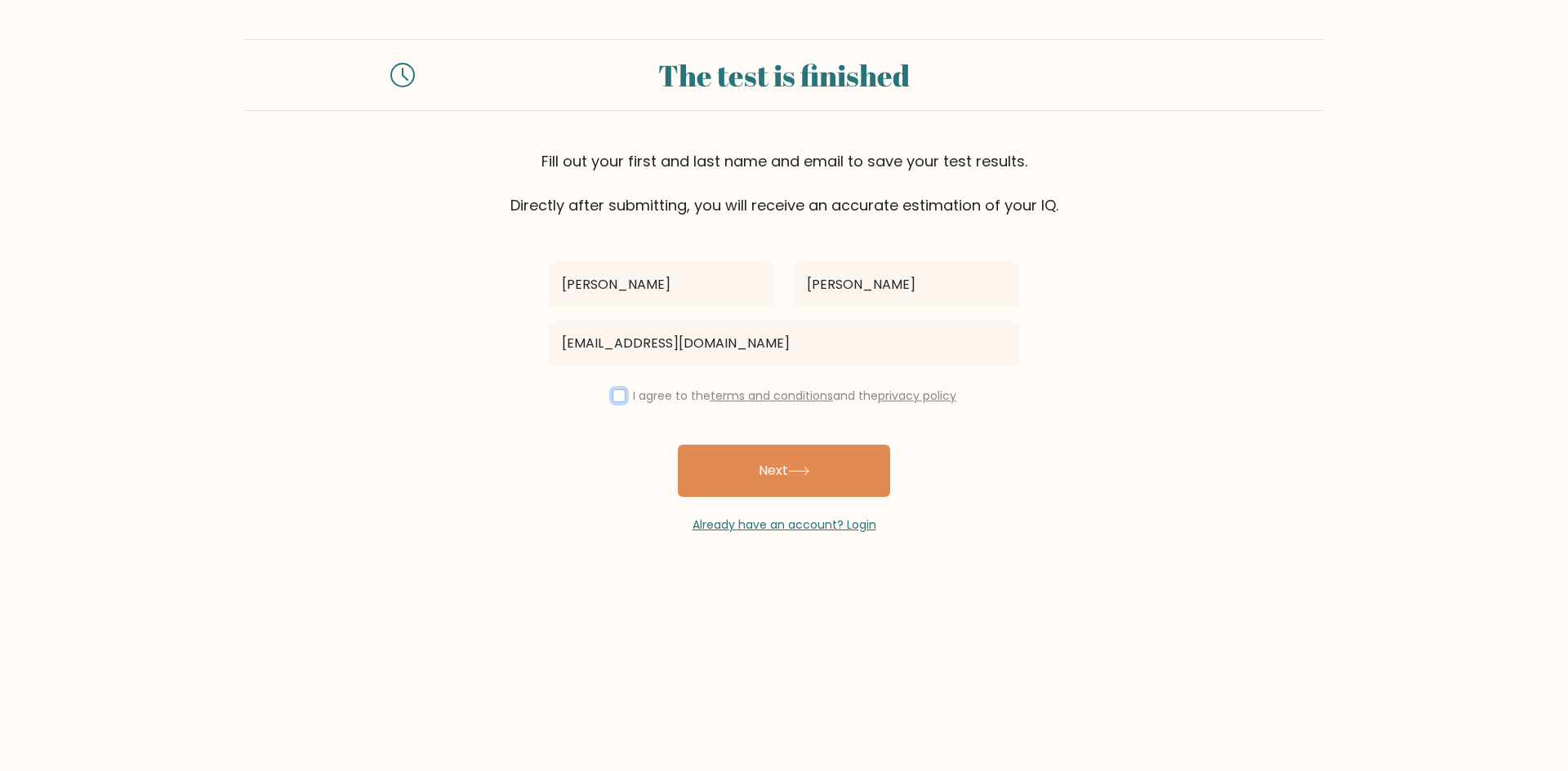
click at [615, 400] on input "checkbox" at bounding box center [619, 395] width 13 height 13
checkbox input "true"
click at [758, 482] on button "Next" at bounding box center [784, 471] width 212 height 52
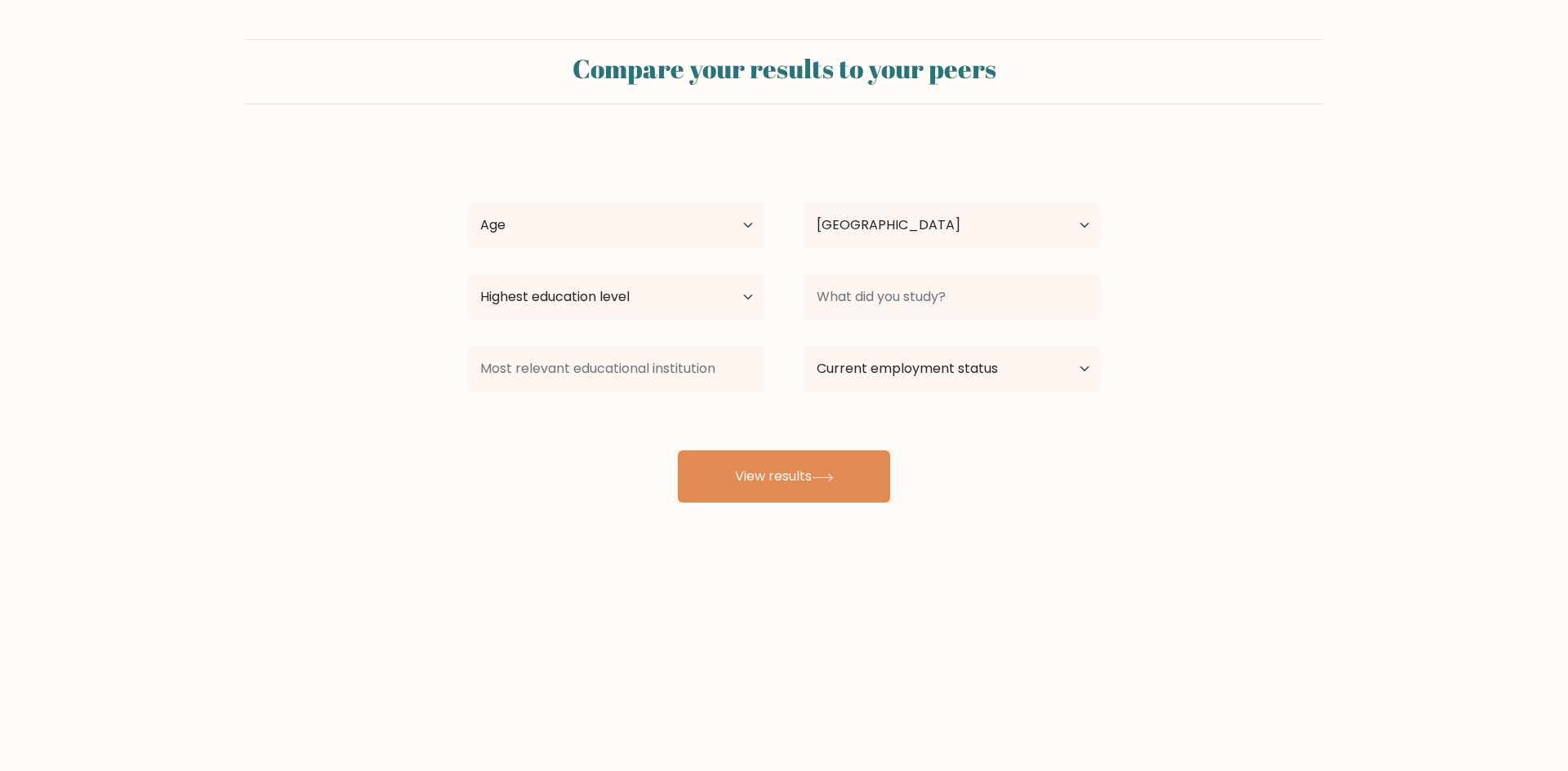
select select "NL"
click at [743, 231] on select "Age Under 18 years old 18-24 years old 25-34 years old 35-44 years old 45-54 ye…" at bounding box center [615, 225] width 298 height 45
select select "35_44"
click at [467, 202] on select "Age Under 18 years old 18-24 years old 25-34 years old 35-44 years old 45-54 ye…" at bounding box center [615, 225] width 298 height 45
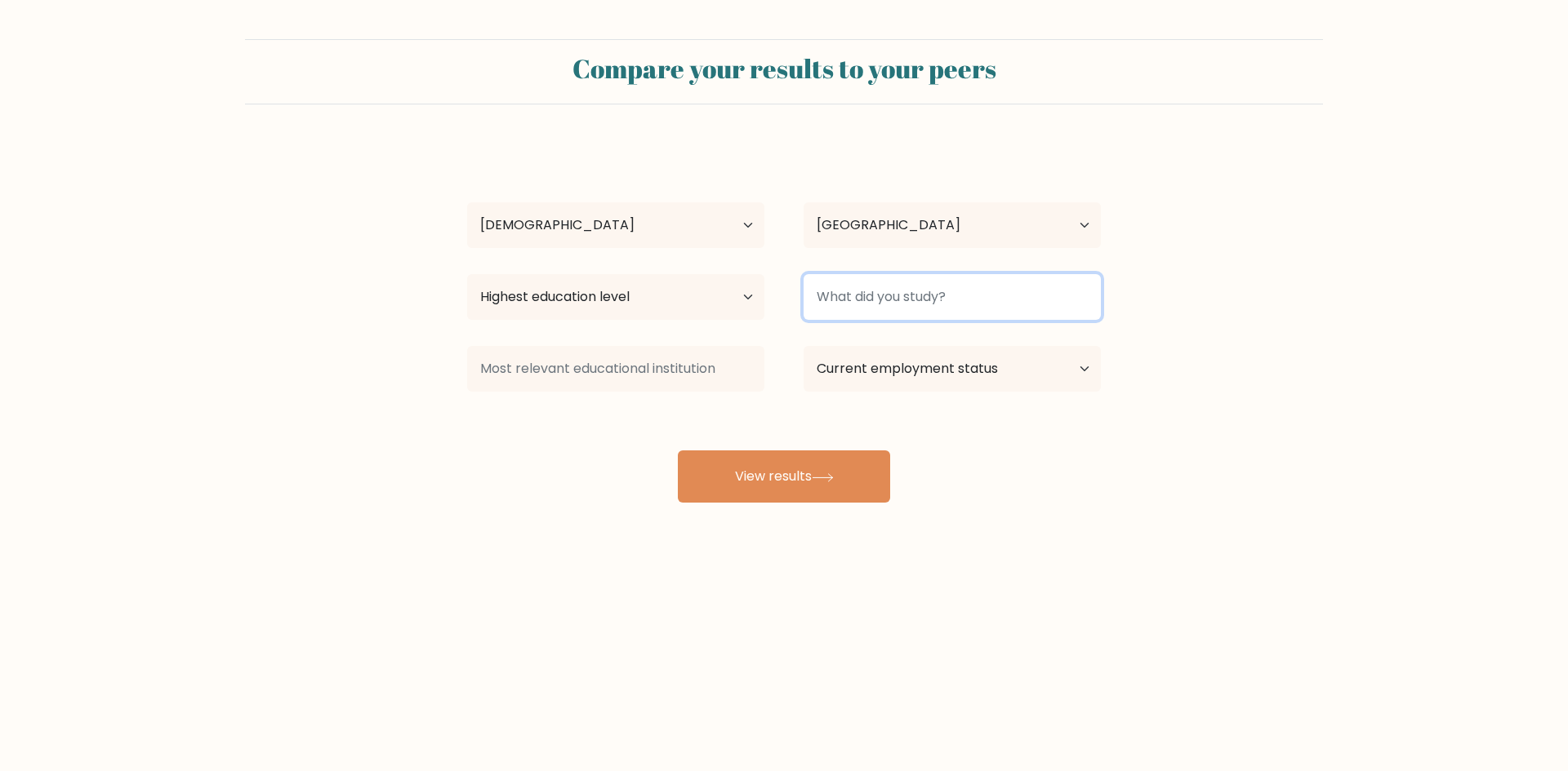
click at [908, 302] on input at bounding box center [952, 297] width 298 height 45
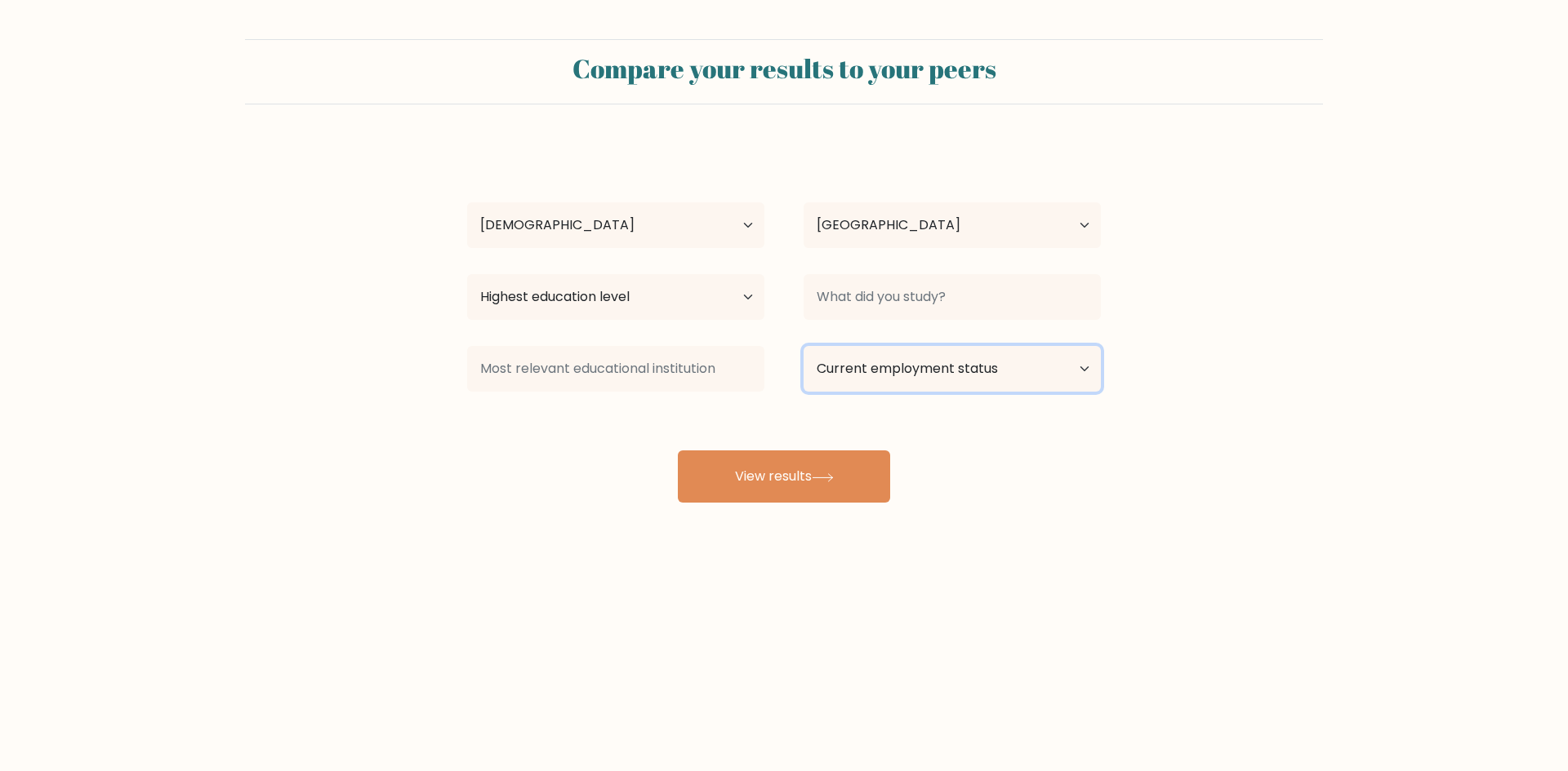
click at [938, 363] on select "Current employment status Employed Student Retired Other / prefer not to answer" at bounding box center [952, 369] width 298 height 45
select select "employed"
click at [804, 346] on select "Current employment status Employed Student Retired Other / prefer not to answer" at bounding box center [952, 369] width 298 height 45
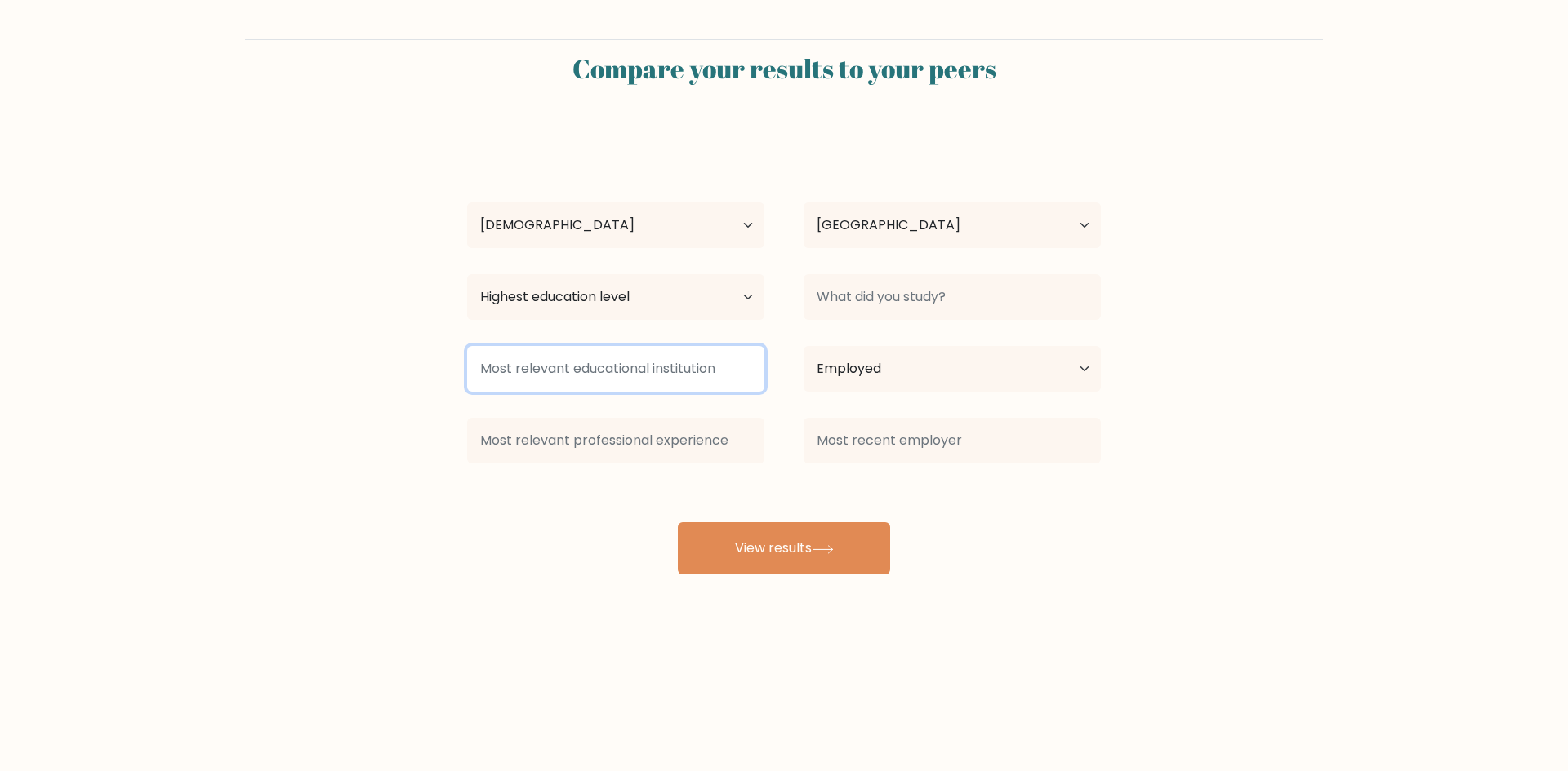
click at [688, 376] on input at bounding box center [615, 369] width 298 height 45
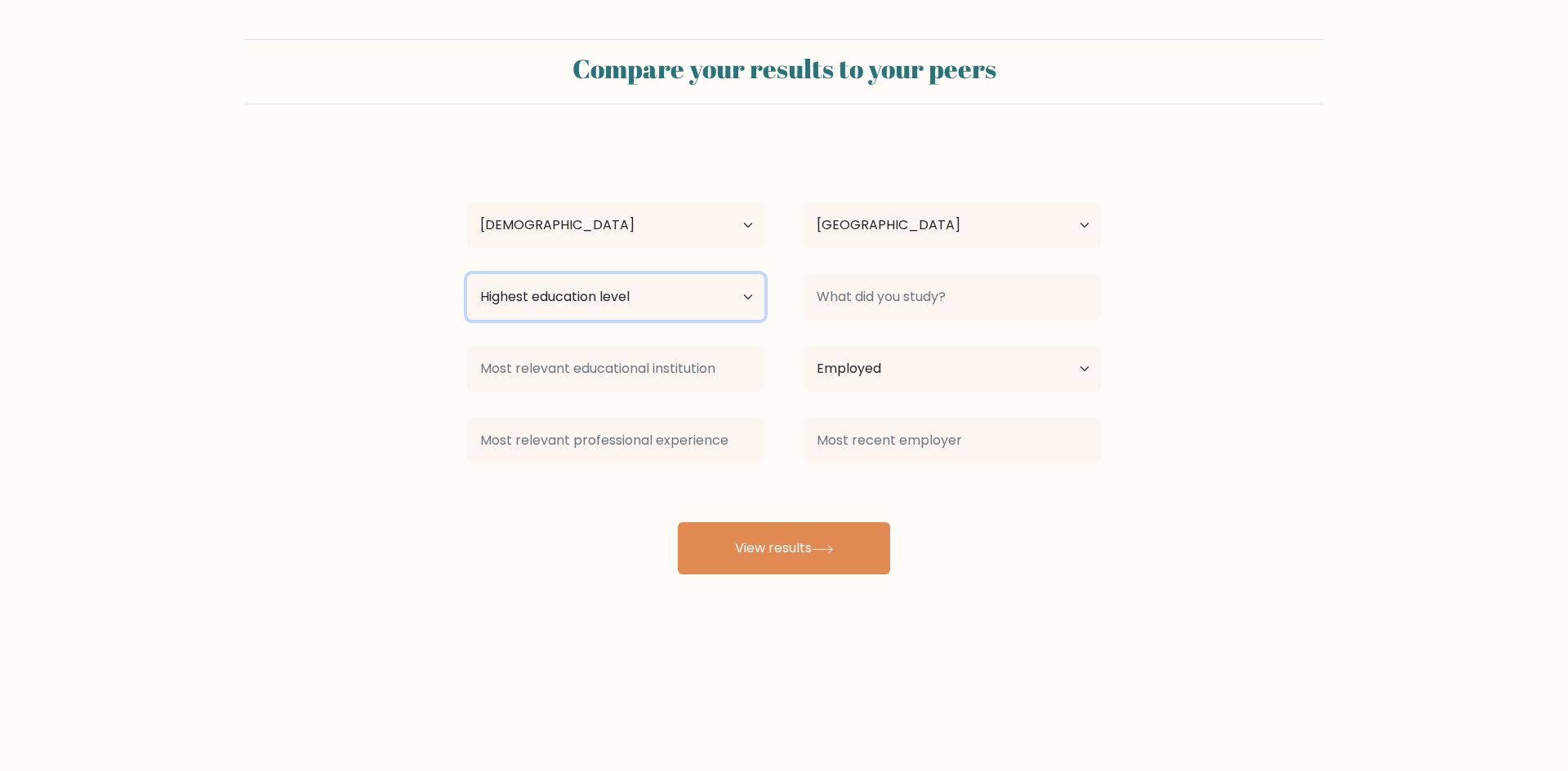
click at [706, 304] on select "Highest education level No schooling Primary Lower Secondary Upper Secondary Oc…" at bounding box center [615, 297] width 298 height 45
select select "bachelors_degree"
click at [467, 274] on select "Highest education level No schooling Primary Lower Secondary Upper Secondary Oc…" at bounding box center [615, 297] width 298 height 45
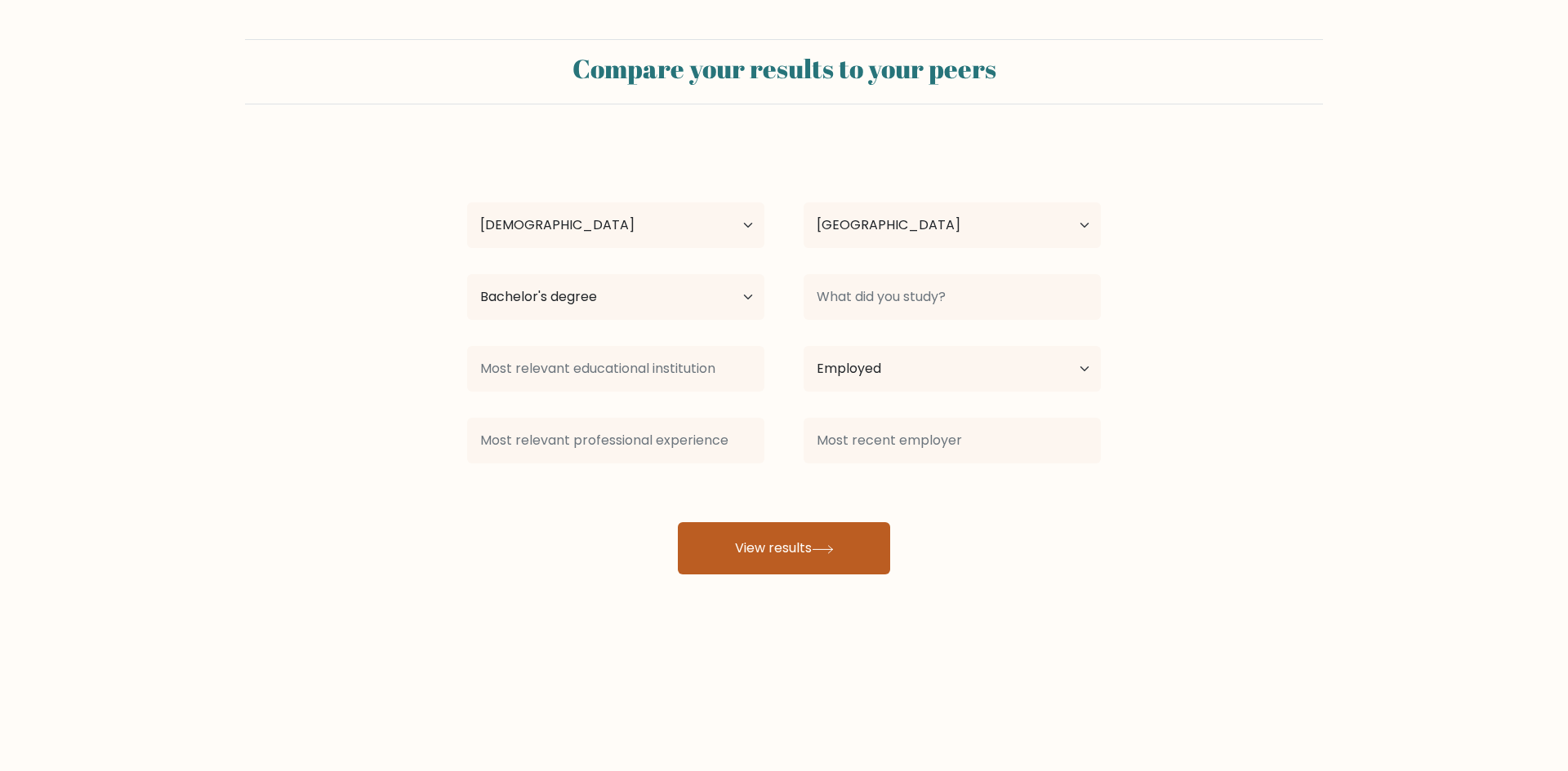
click at [774, 541] on button "View results" at bounding box center [784, 549] width 212 height 52
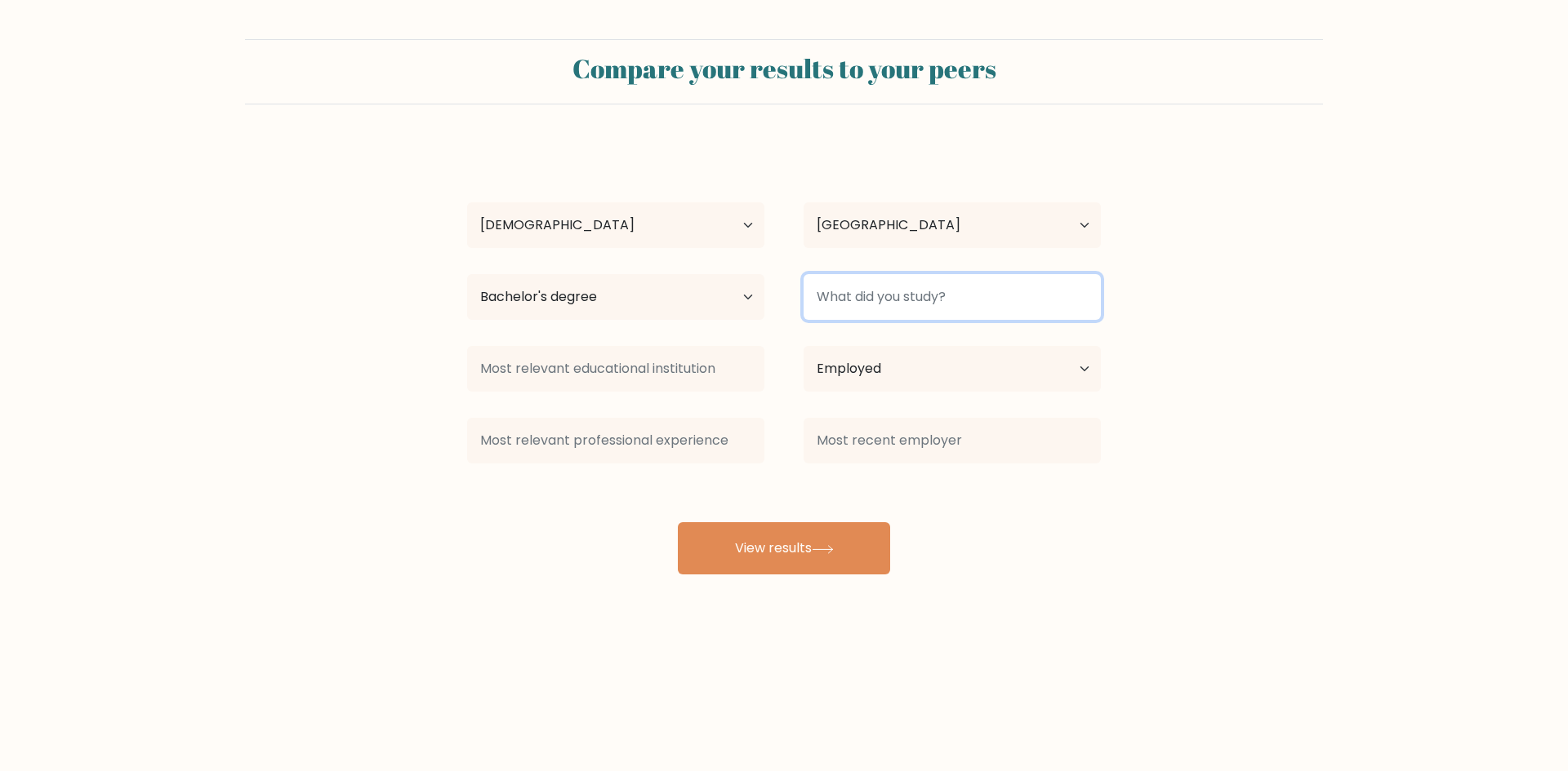
click at [993, 293] on input at bounding box center [952, 297] width 298 height 45
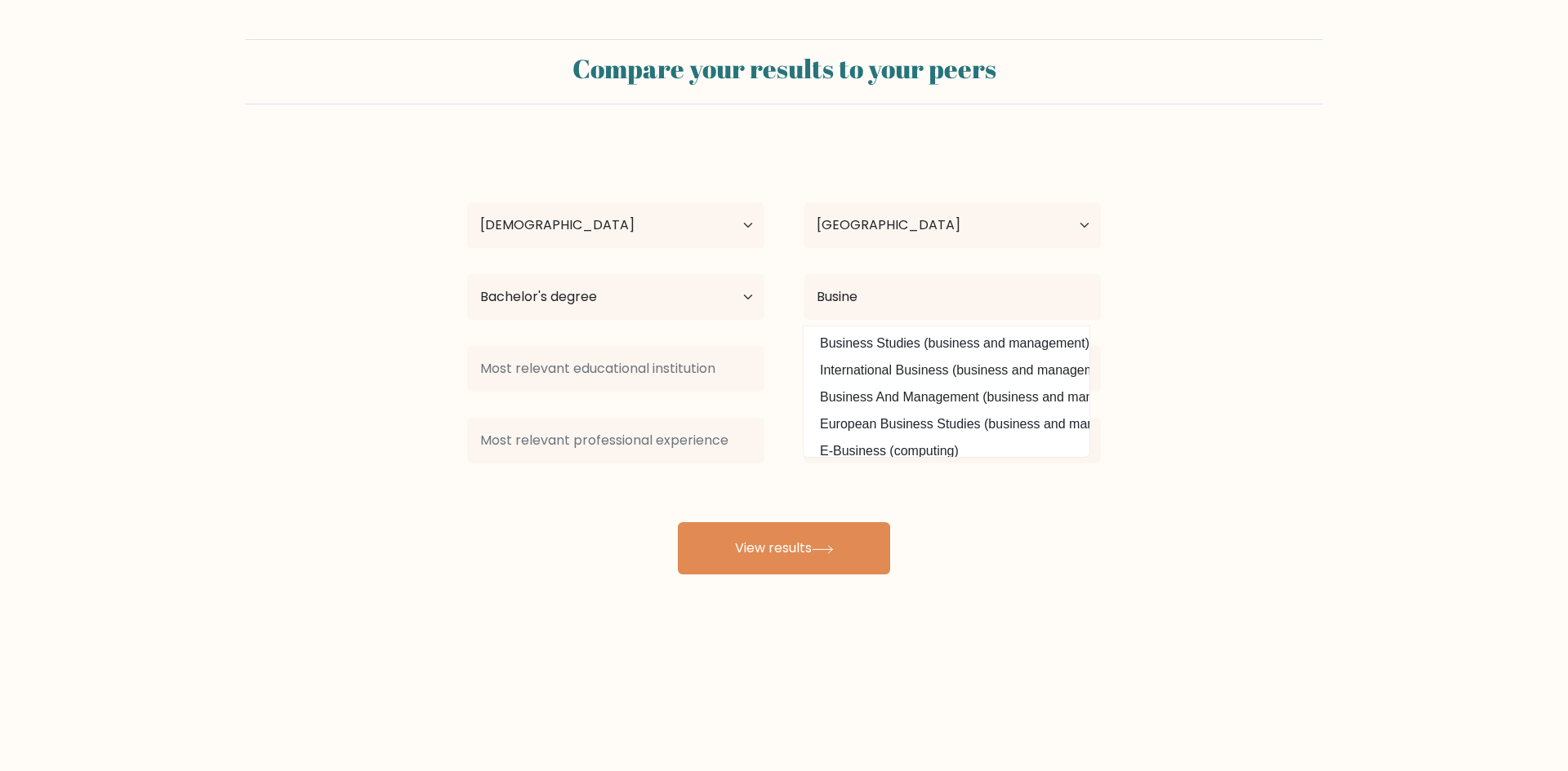
drag, startPoint x: 907, startPoint y: 336, endPoint x: 896, endPoint y: 420, distance: 84.7
click at [908, 336] on option "Business Studies (business and management)" at bounding box center [947, 344] width 277 height 26
type input "Business Studies"
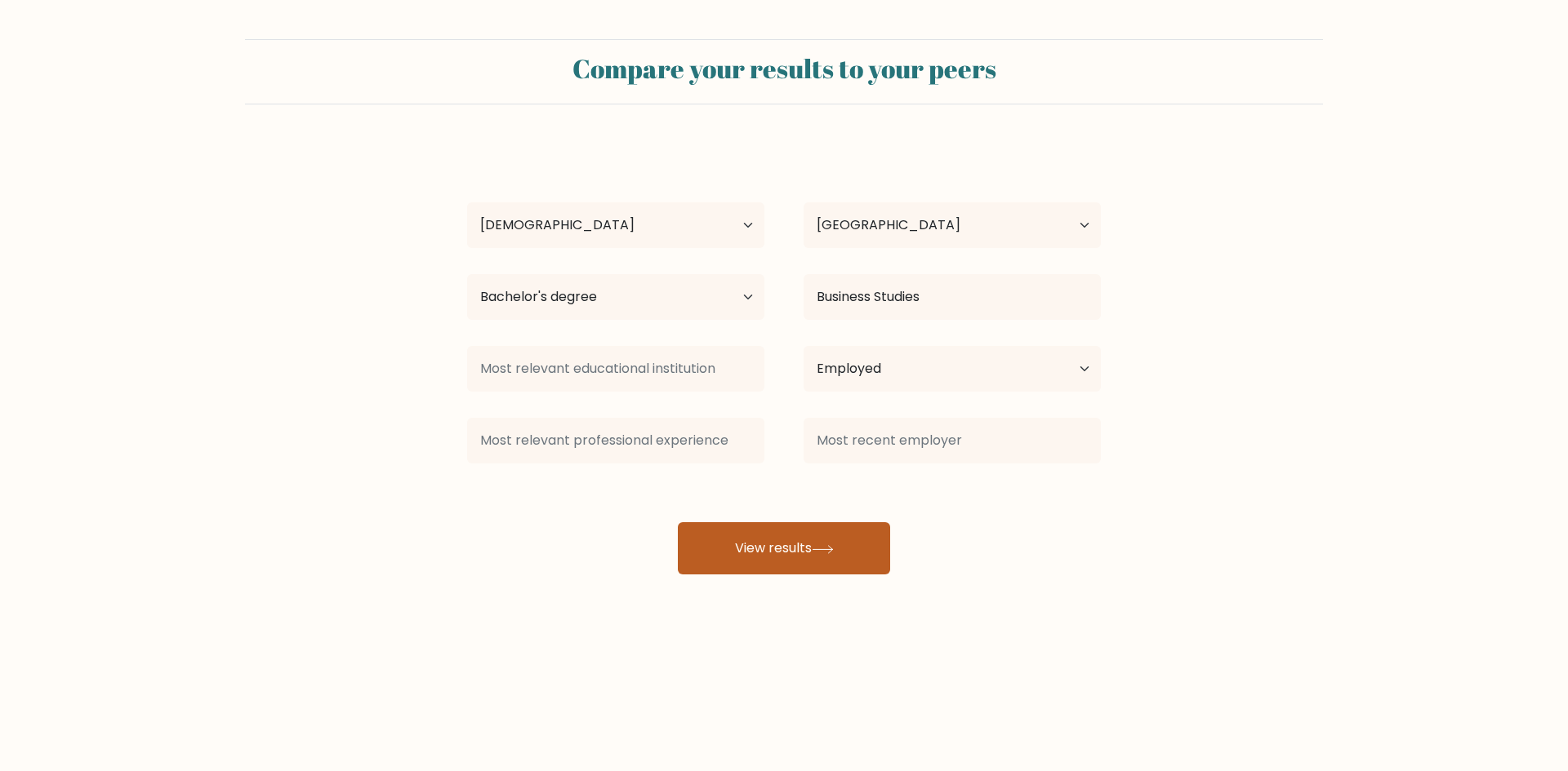
click at [783, 556] on button "View results" at bounding box center [784, 549] width 212 height 52
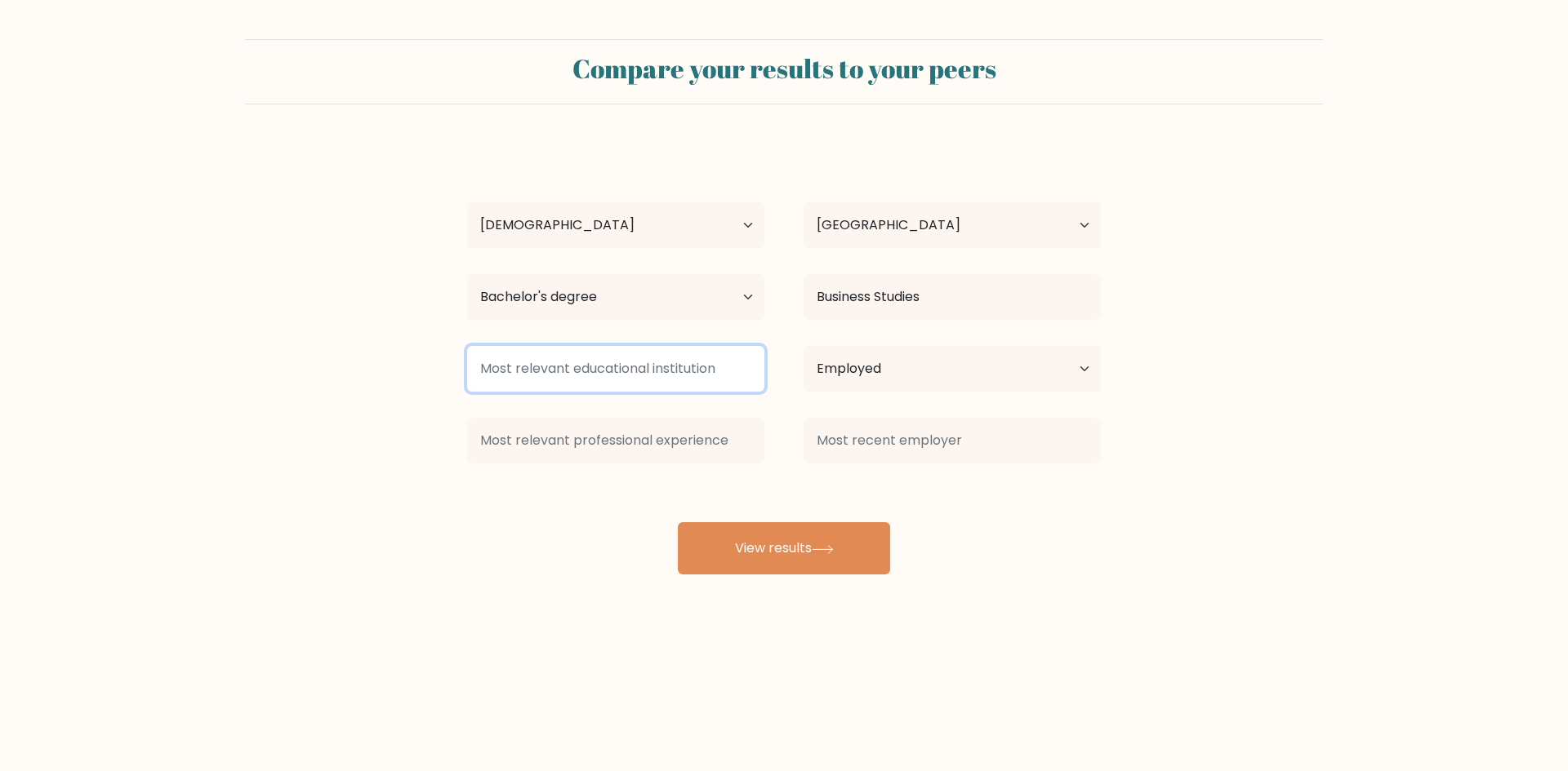
click at [641, 379] on input at bounding box center [615, 369] width 298 height 45
type input "NCOI"
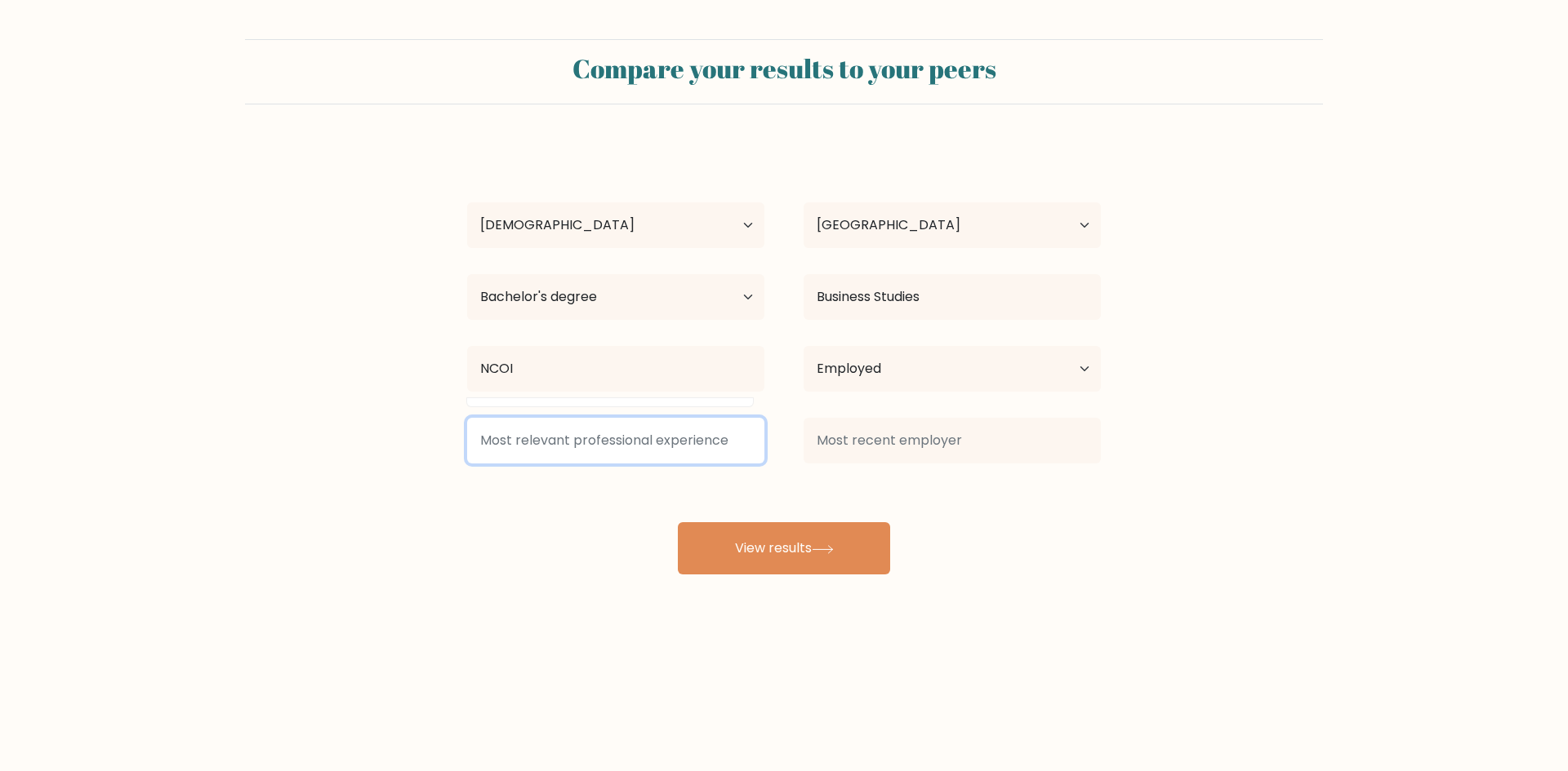
click at [632, 442] on input at bounding box center [615, 440] width 298 height 45
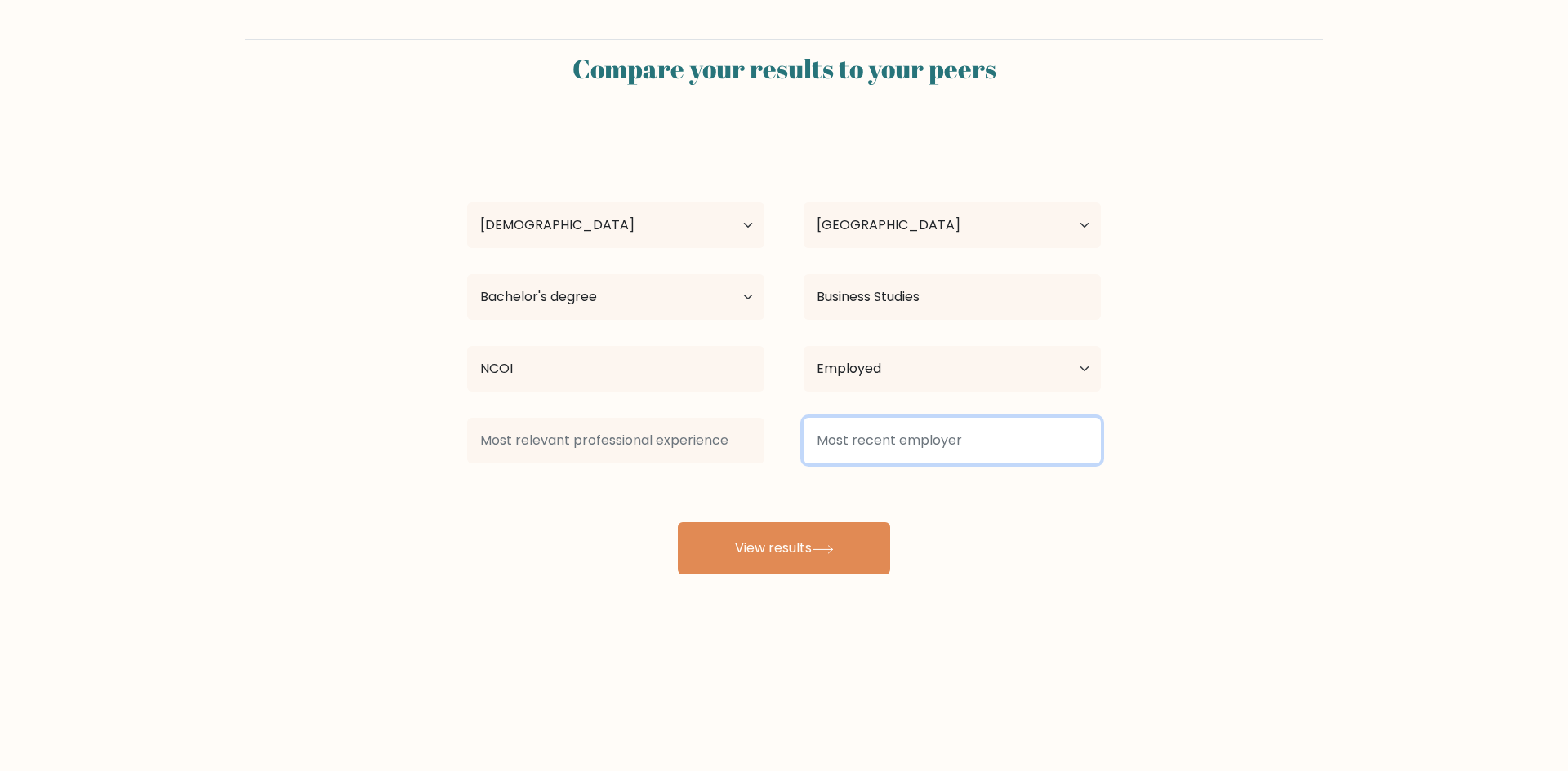
click at [980, 430] on input at bounding box center [952, 440] width 298 height 45
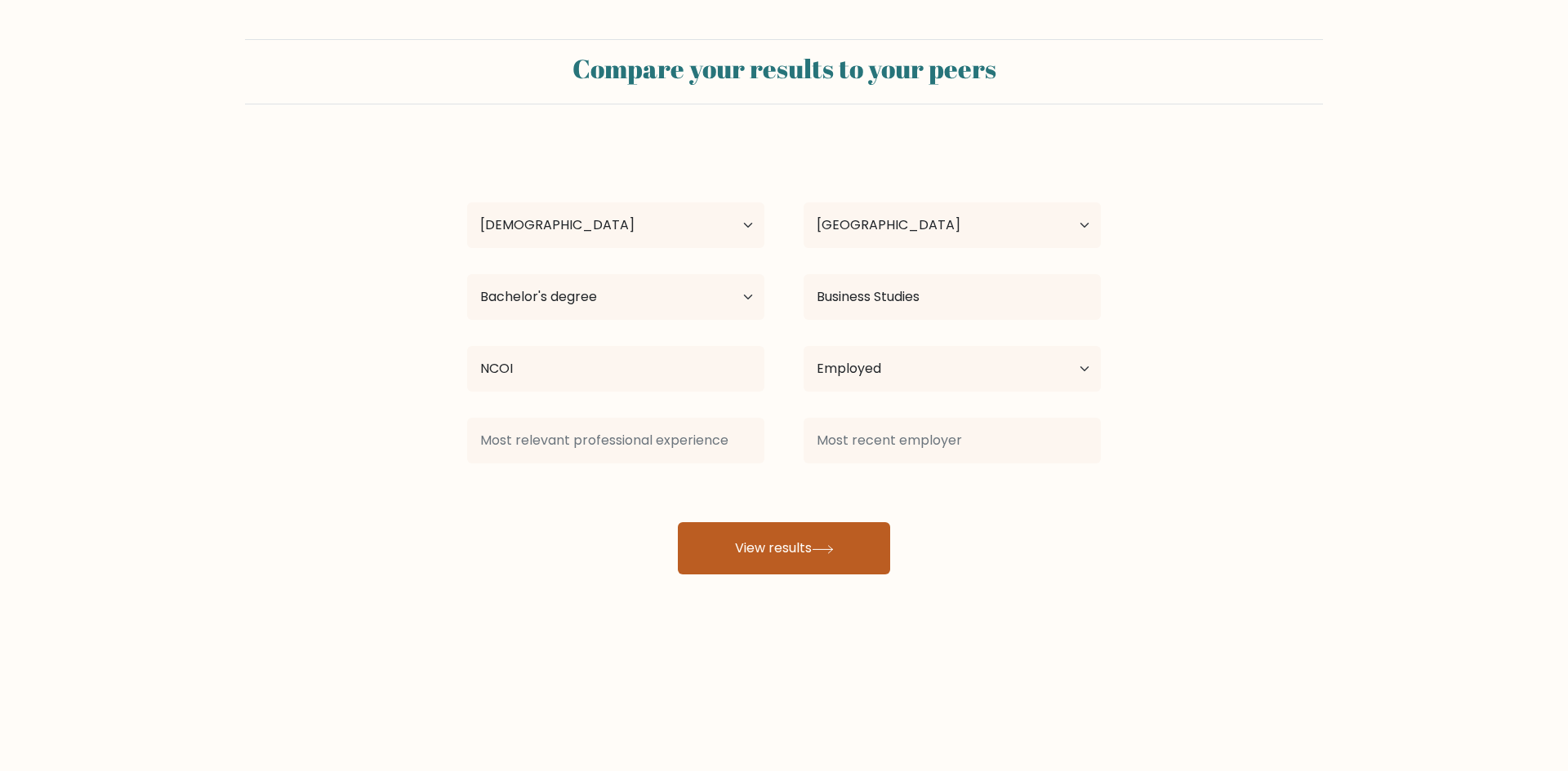
click at [827, 541] on button "View results" at bounding box center [784, 549] width 212 height 52
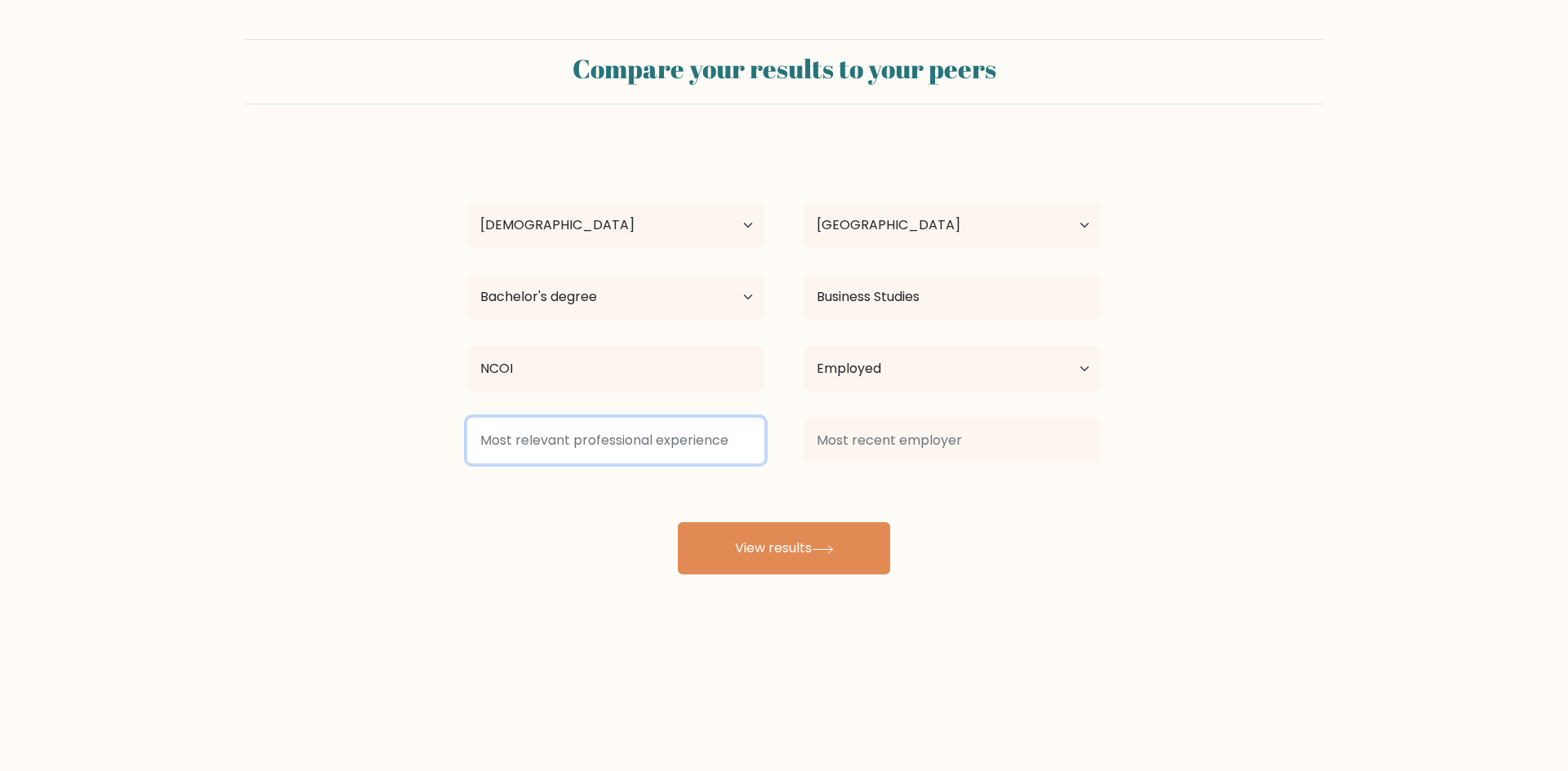
click at [660, 437] on input at bounding box center [615, 440] width 298 height 45
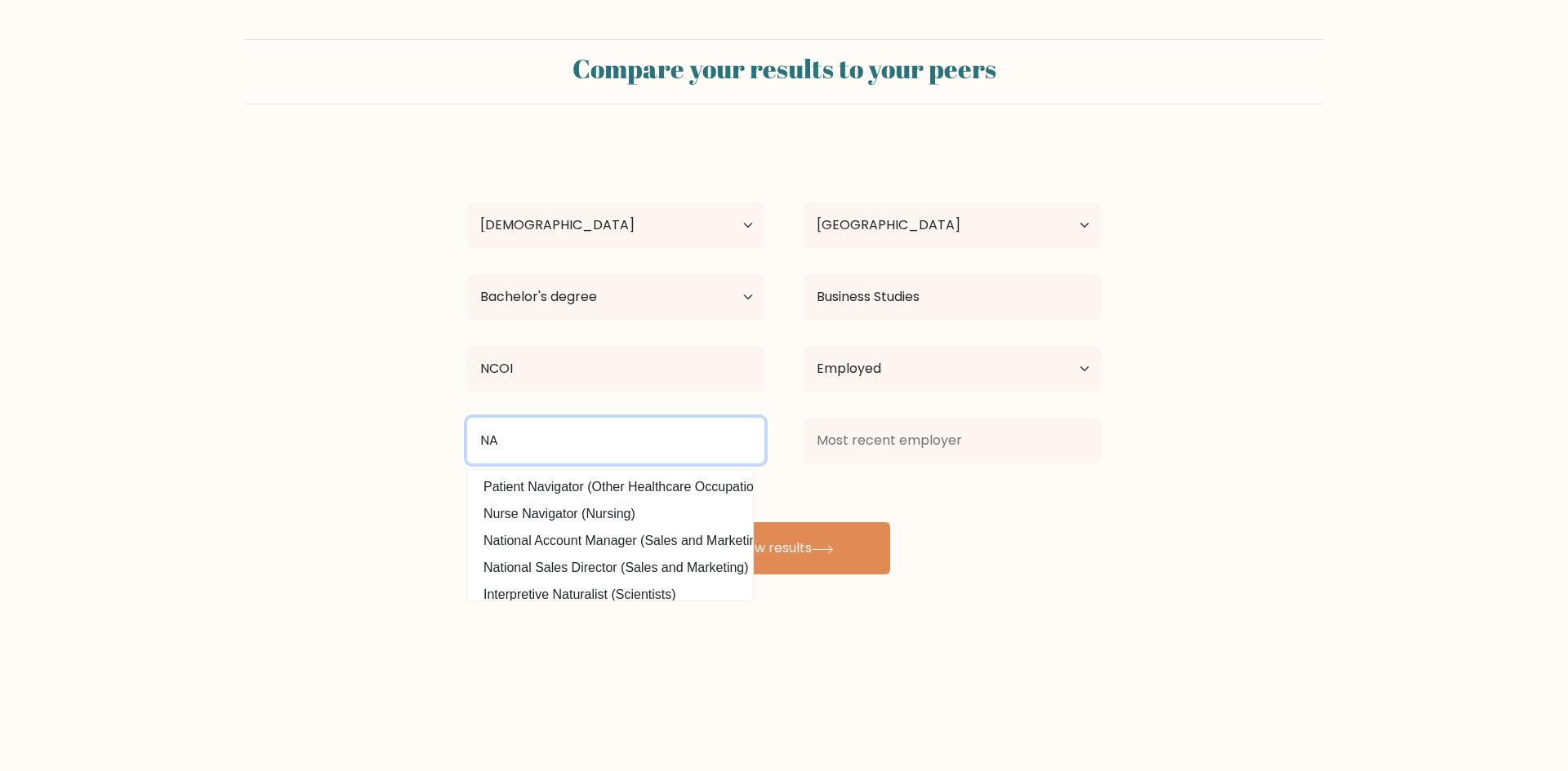
type input "NA"
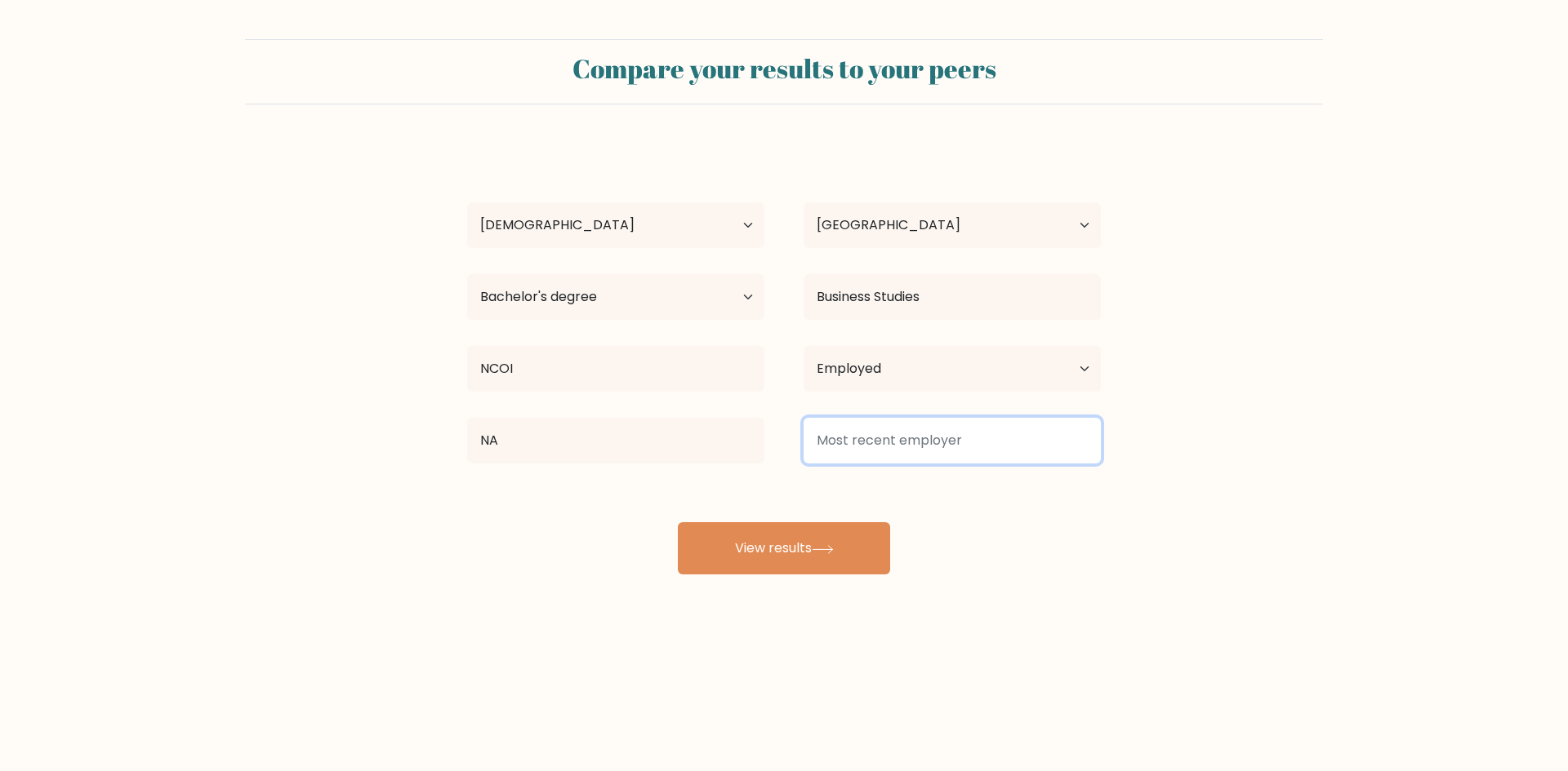
click at [935, 435] on input at bounding box center [952, 440] width 298 height 45
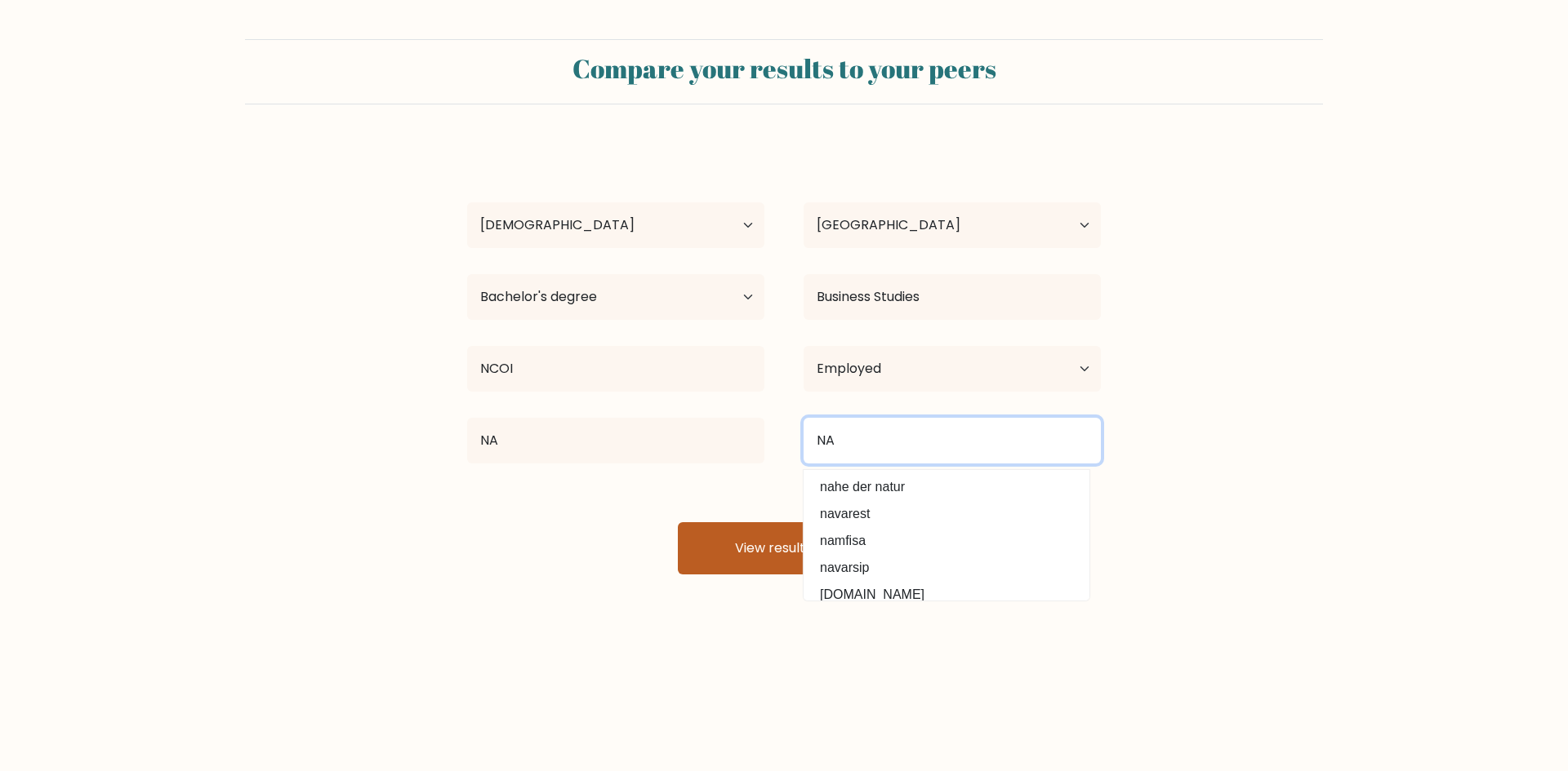
type input "NA"
click at [736, 547] on button "View results" at bounding box center [784, 549] width 212 height 52
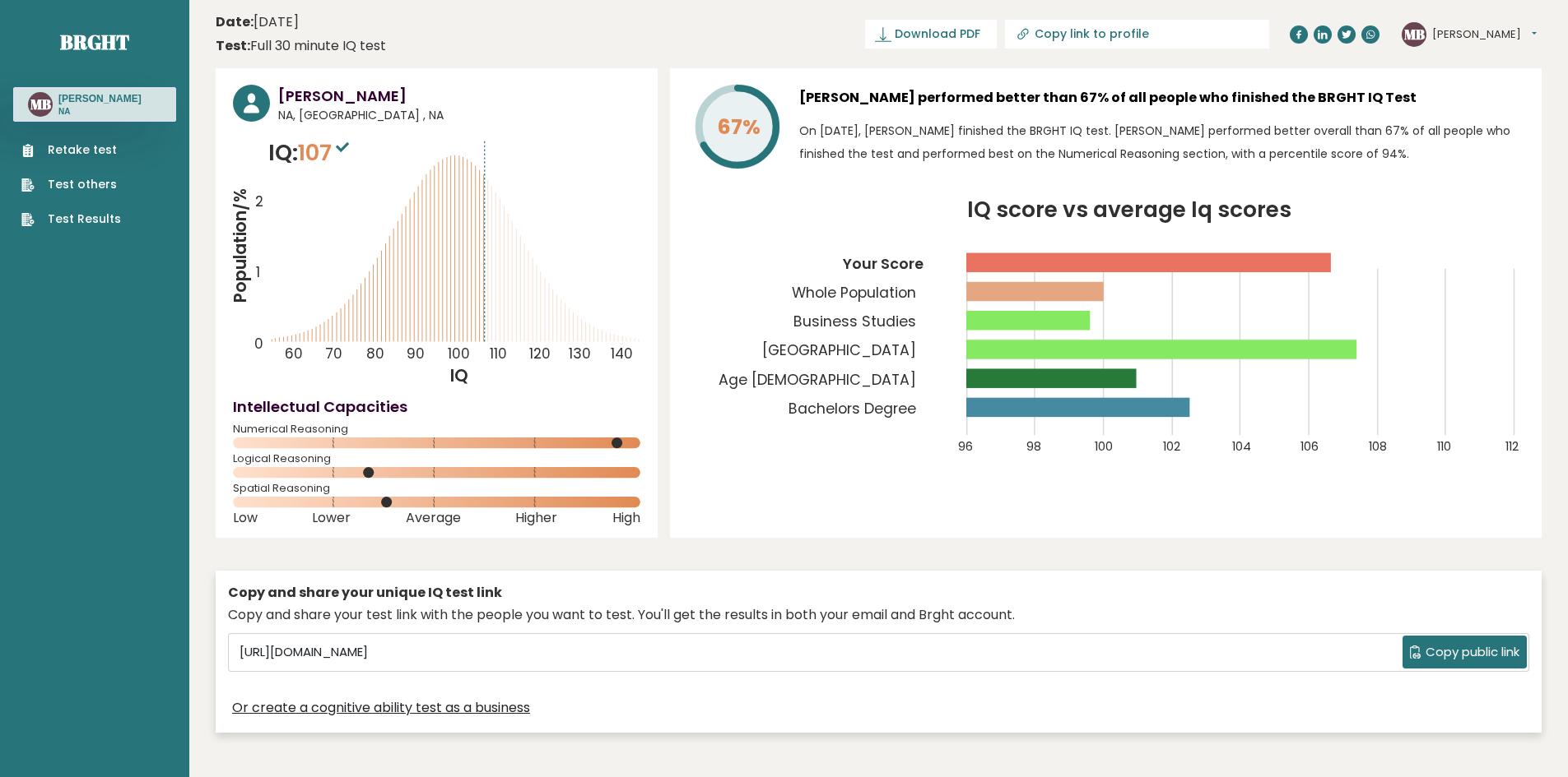
click at [346, 143] on icon at bounding box center [342, 147] width 13 height 10
click at [282, 149] on p "IQ: 107" at bounding box center [310, 152] width 84 height 33
click at [289, 108] on span "NA, [GEOGRAPHIC_DATA] , NA" at bounding box center [459, 116] width 362 height 18
click at [250, 103] on circle at bounding box center [252, 103] width 37 height 37
click at [299, 18] on time "Date: [DATE]" at bounding box center [257, 22] width 84 height 19
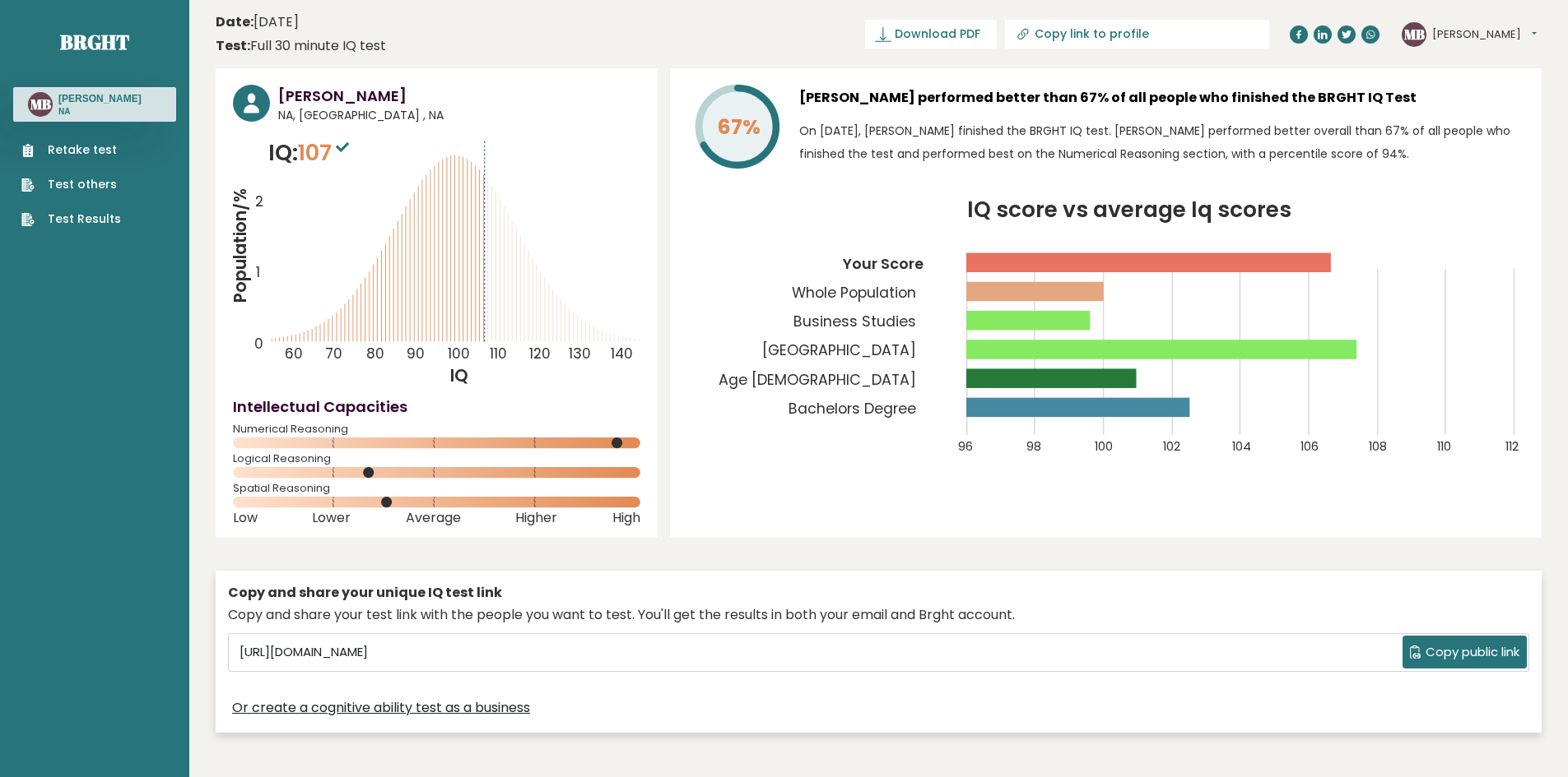
click at [406, 505] on rect at bounding box center [436, 502] width 407 height 11
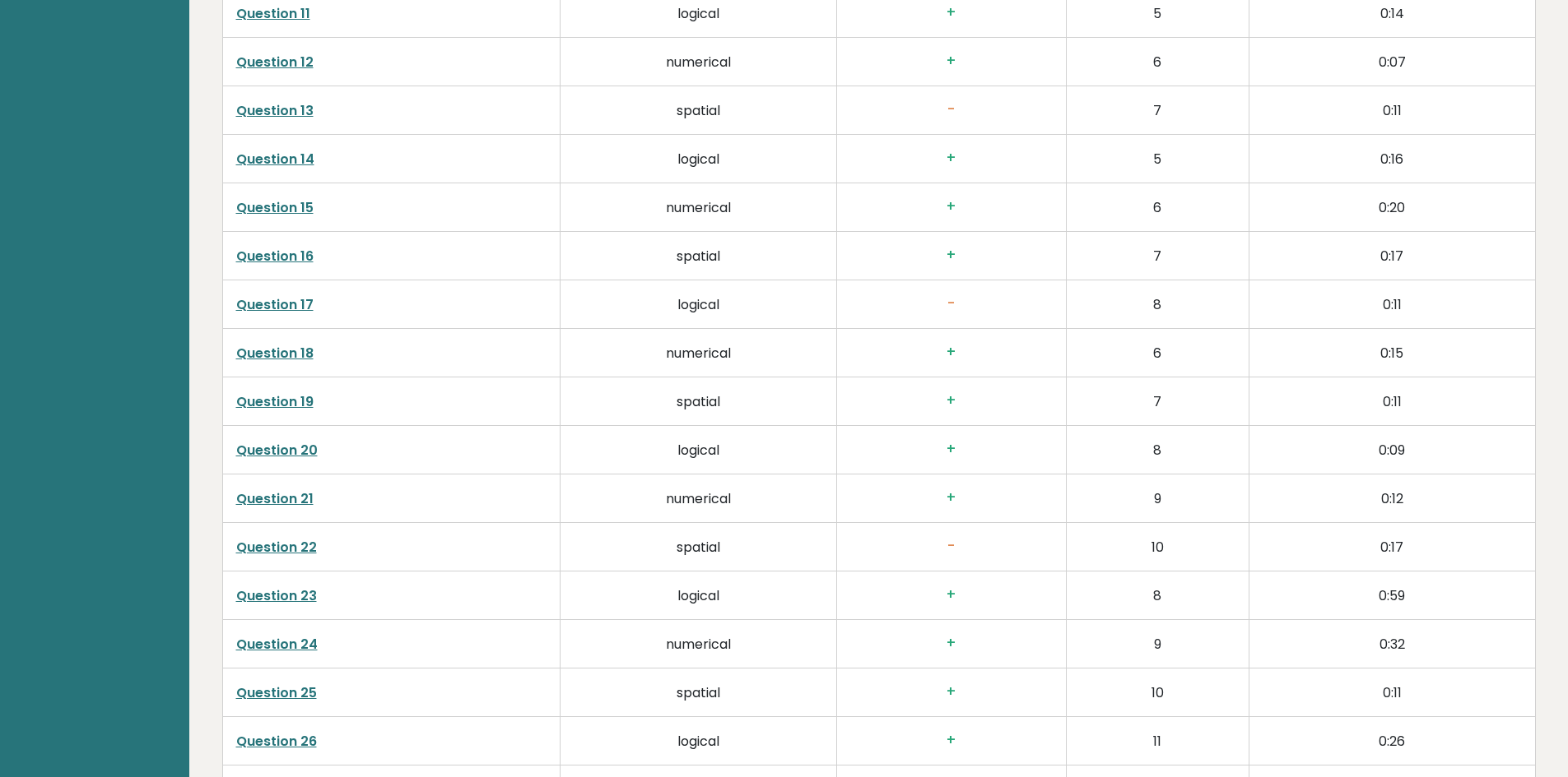
scroll to position [3301, 0]
